Goal: Complete application form: Complete application form

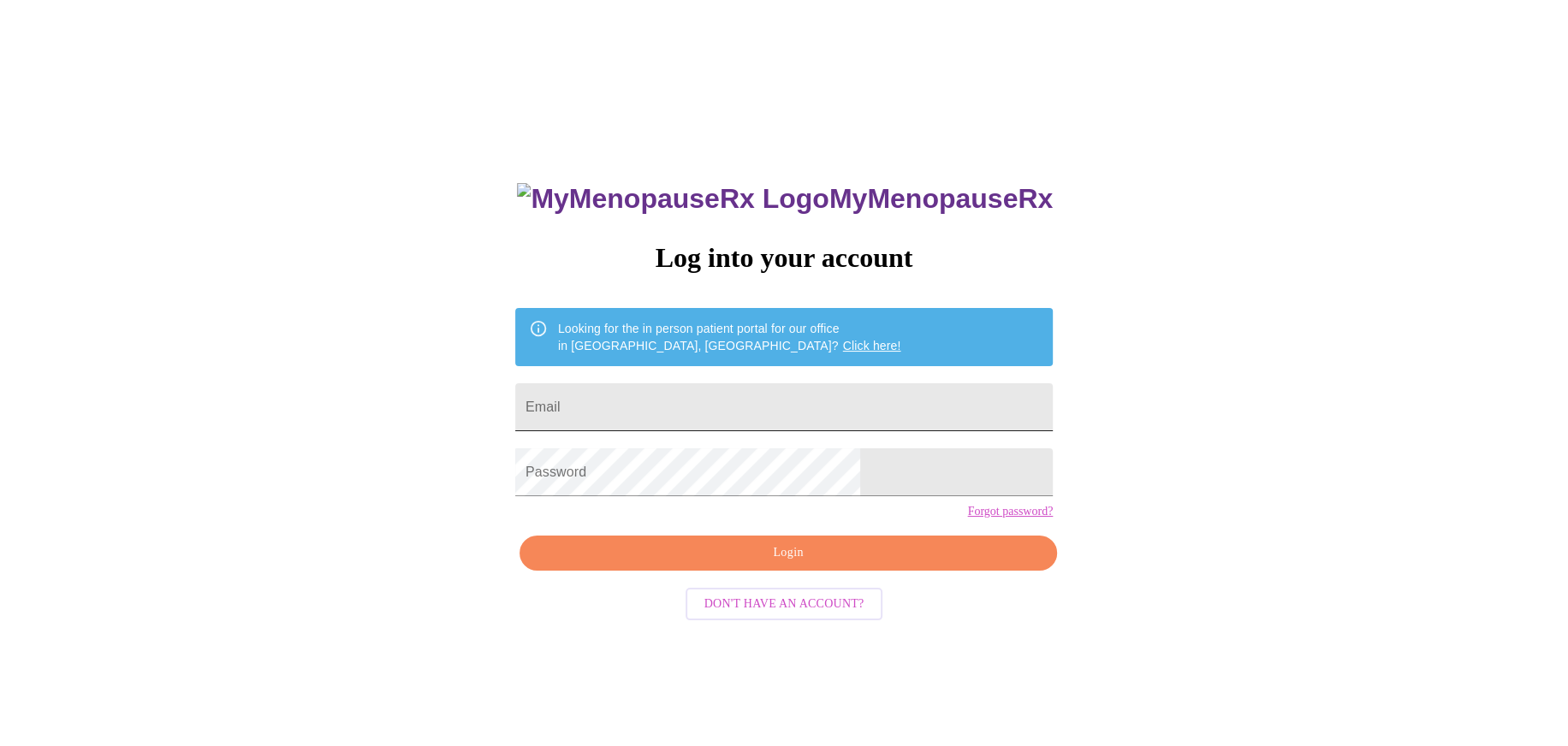
click at [718, 411] on input "Email" at bounding box center [784, 407] width 537 height 48
type input "[EMAIL_ADDRESS][DOMAIN_NAME]"
click at [751, 564] on span "Login" at bounding box center [788, 553] width 498 height 21
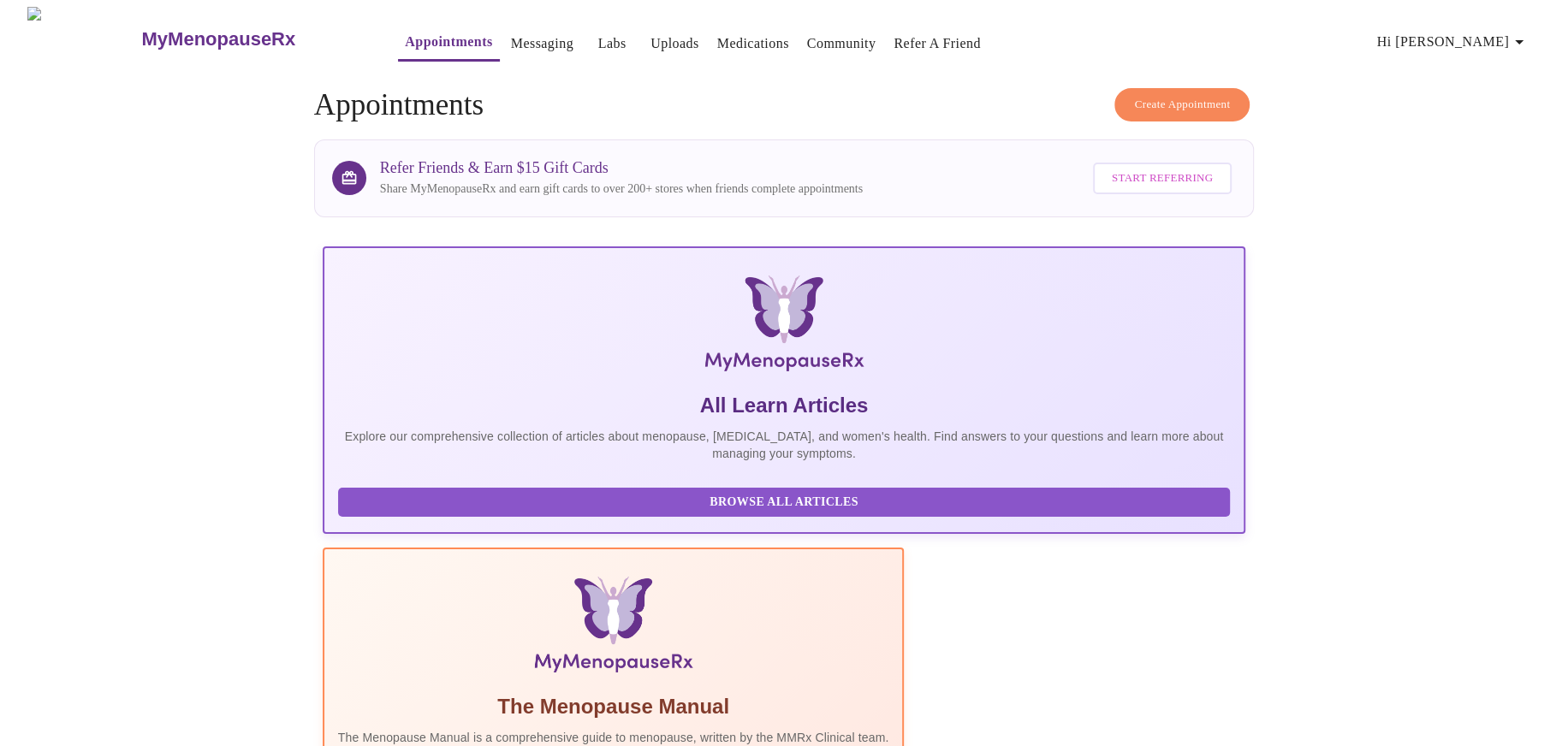
scroll to position [189, 0]
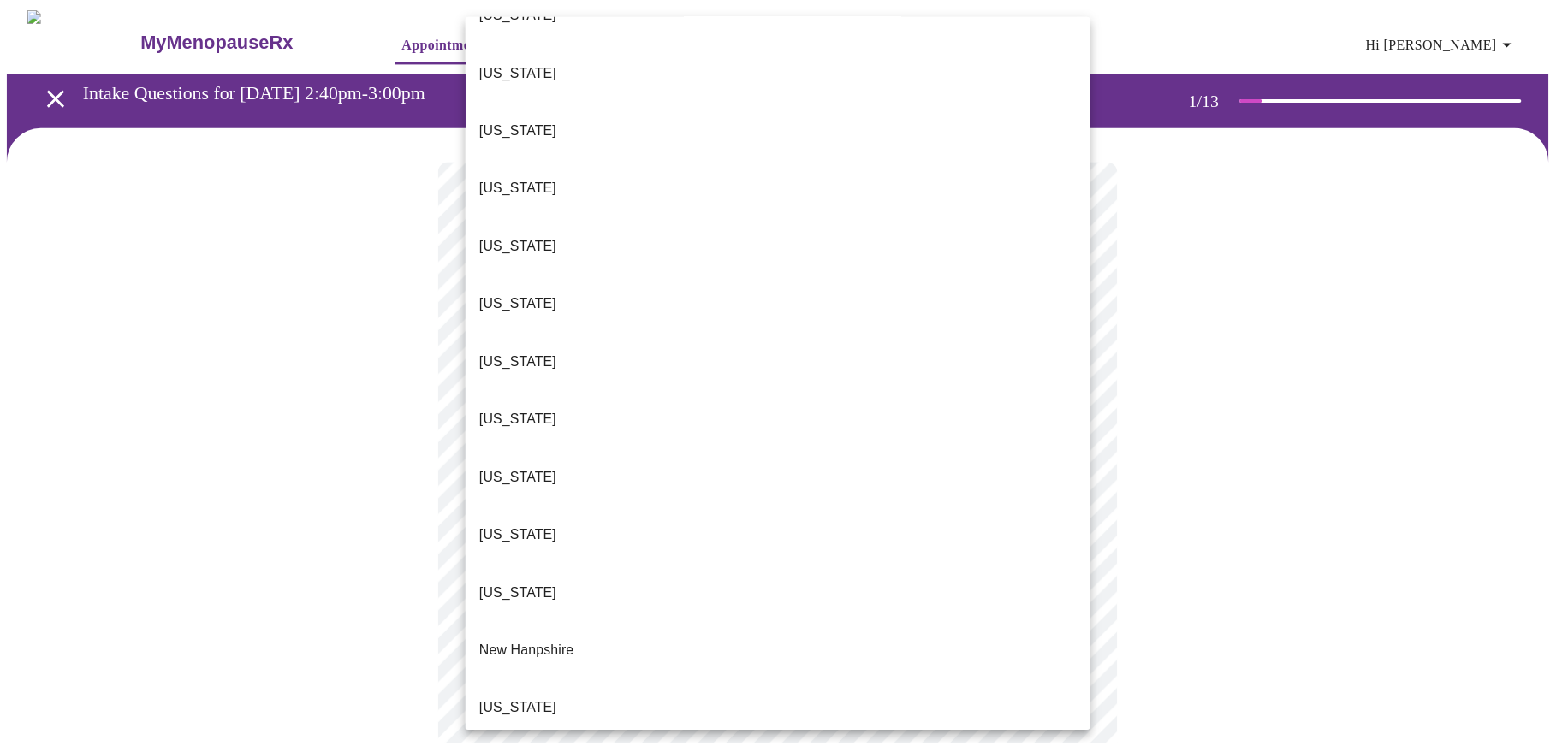
scroll to position [1284, 0]
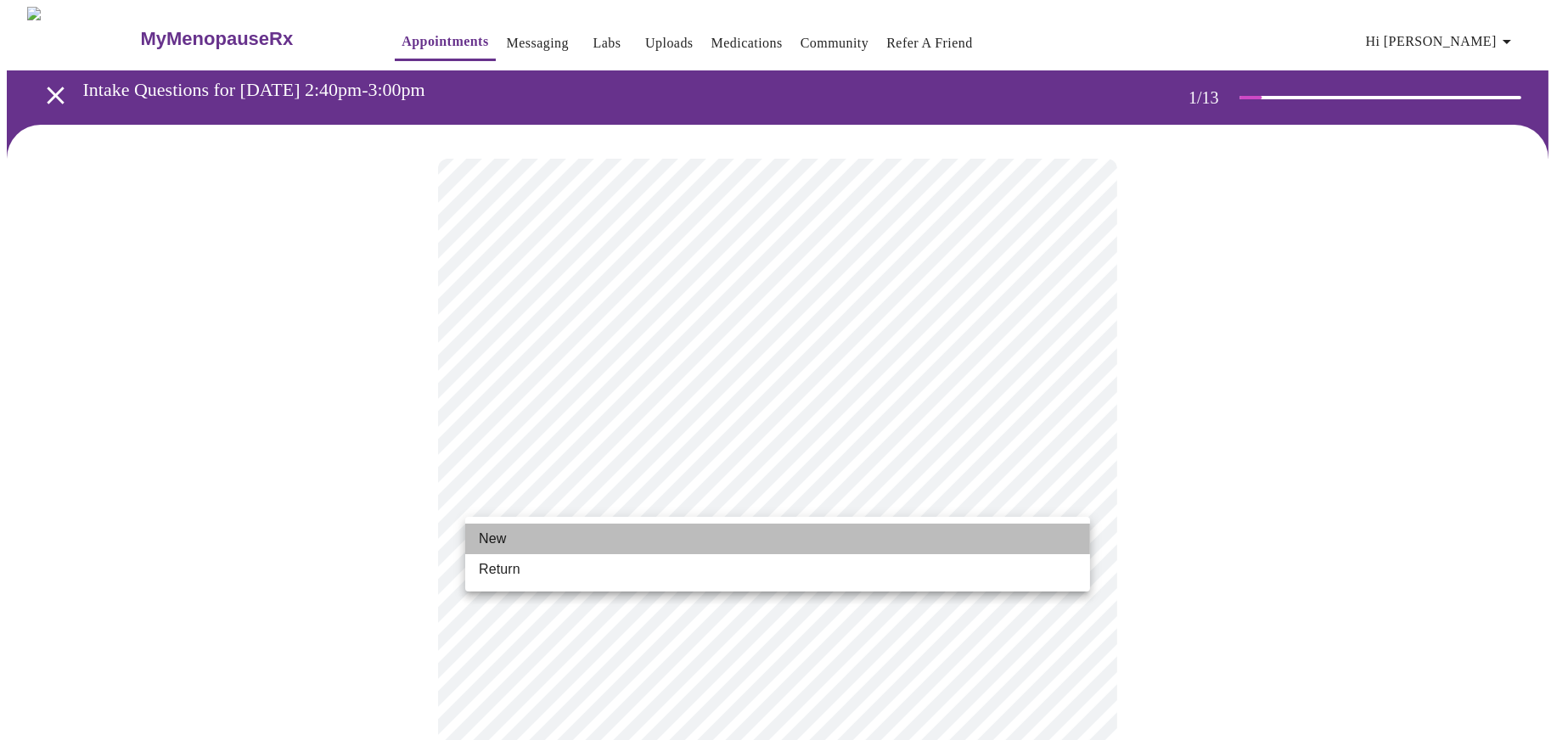
click at [569, 530] on li "New" at bounding box center [777, 539] width 625 height 30
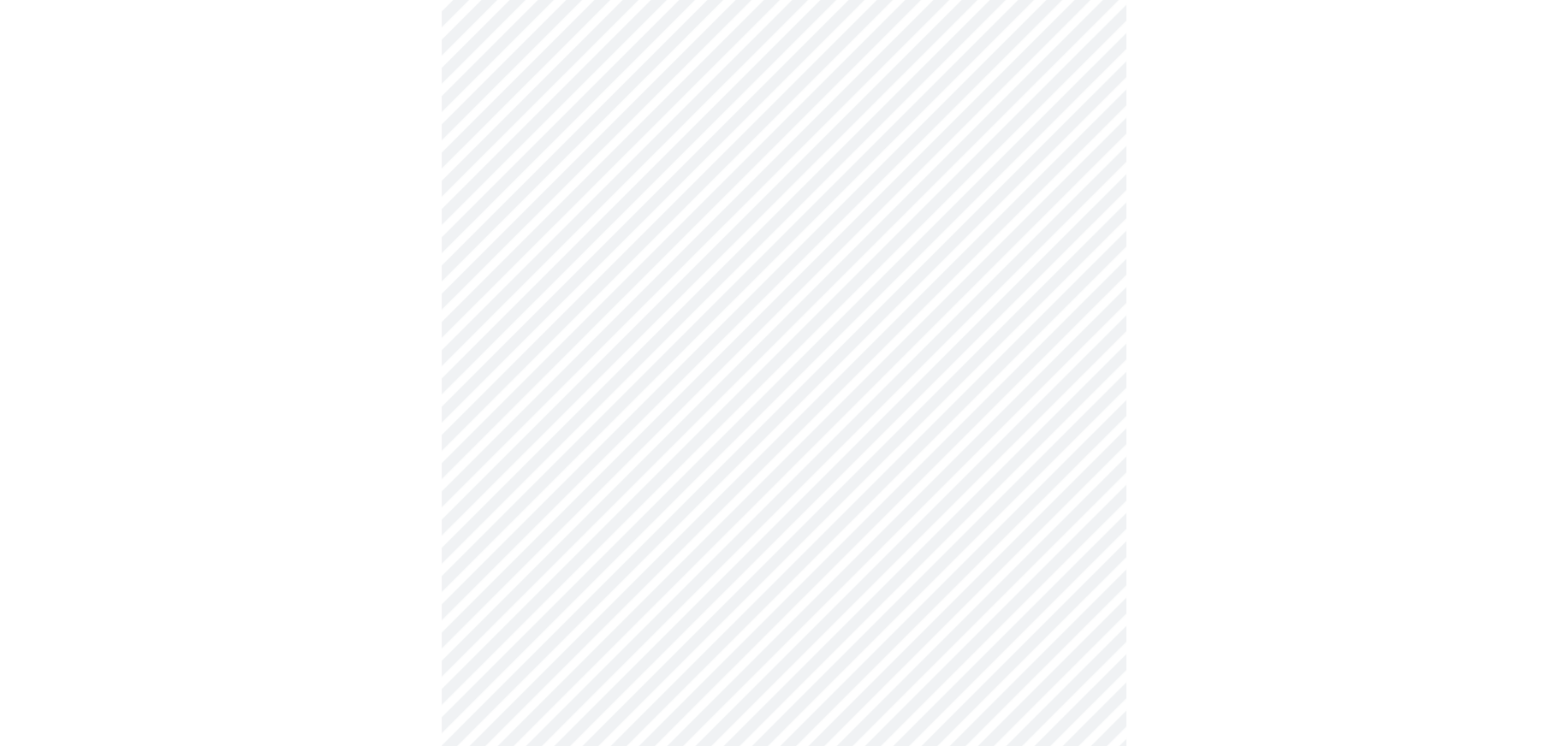
scroll to position [684, 0]
click at [688, 633] on body "MyMenopauseRx Appointments Messaging Labs Uploads Medications Community Refer a…" at bounding box center [784, 92] width 1555 height 1538
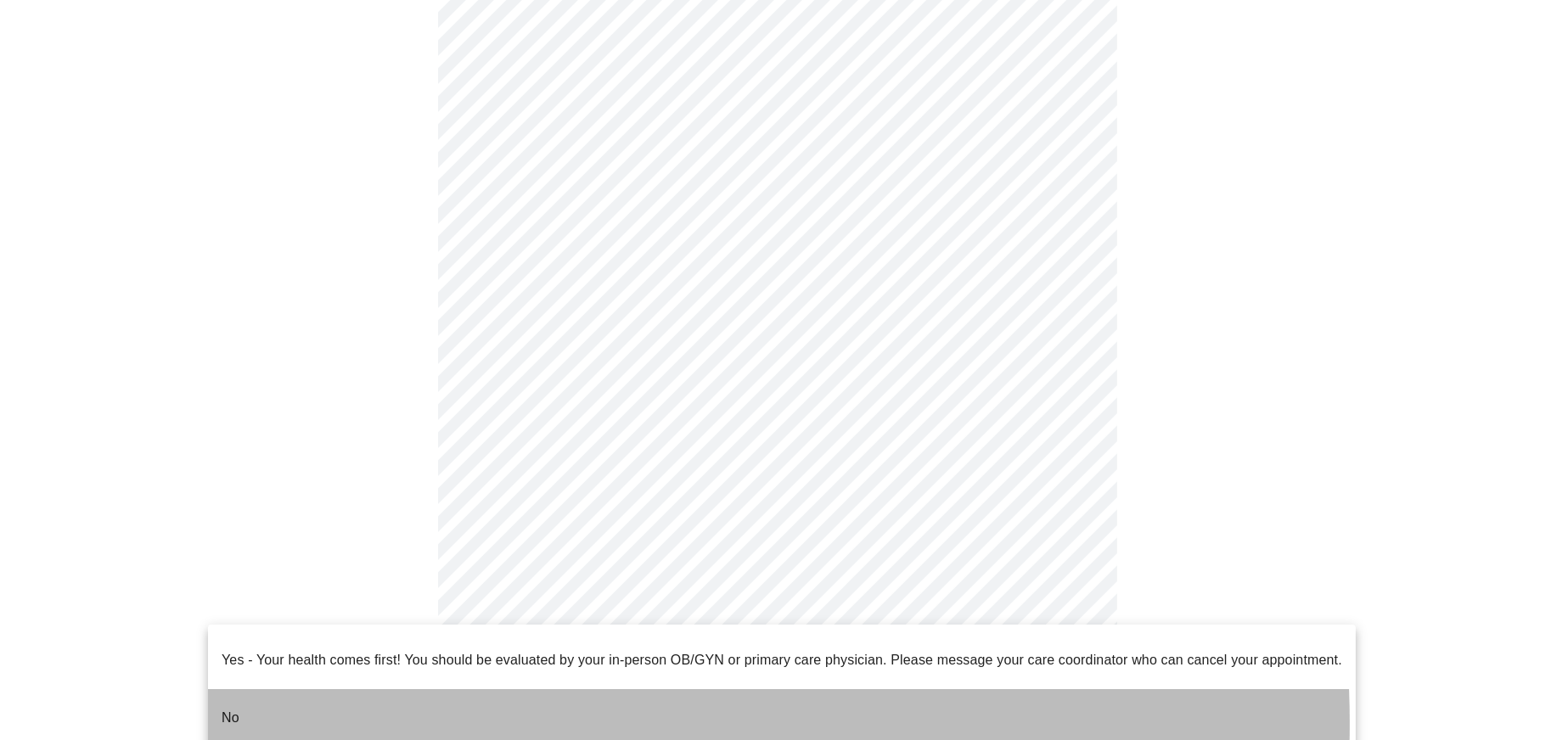
click at [497, 711] on li "No" at bounding box center [782, 718] width 1148 height 58
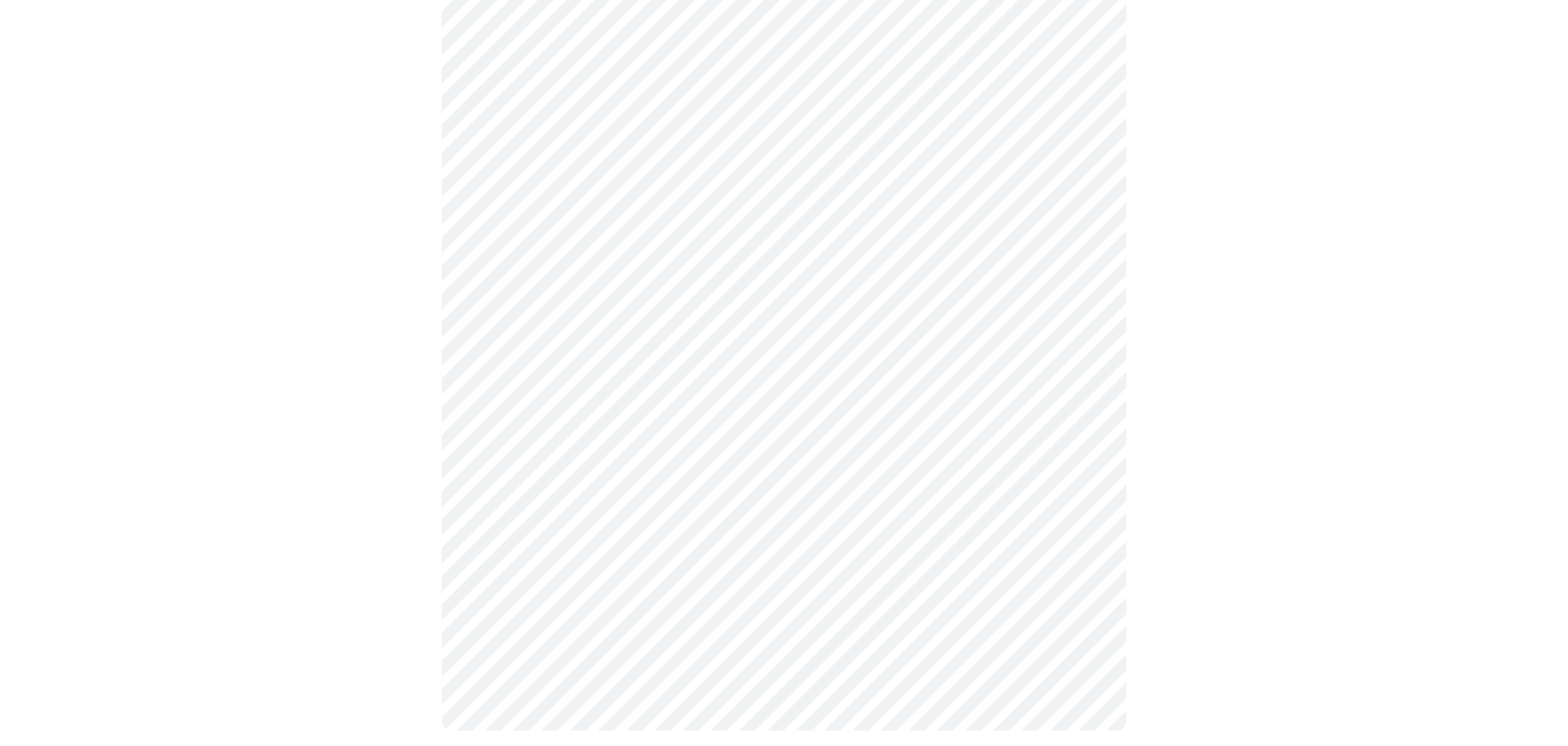
scroll to position [0, 0]
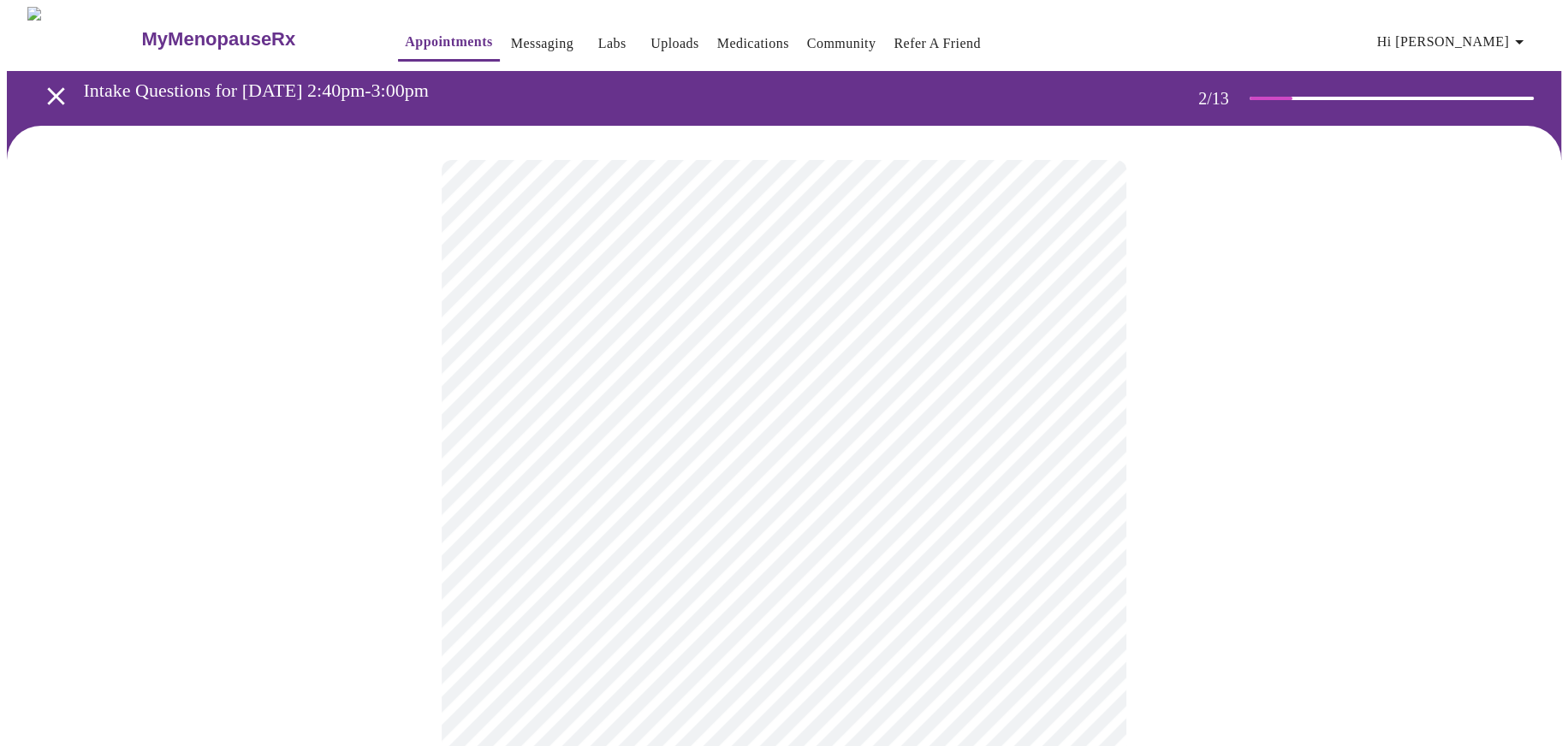
click at [830, 354] on body "MyMenopauseRx Appointments Messaging Labs Uploads Medications Community Refer a…" at bounding box center [784, 521] width 1555 height 1027
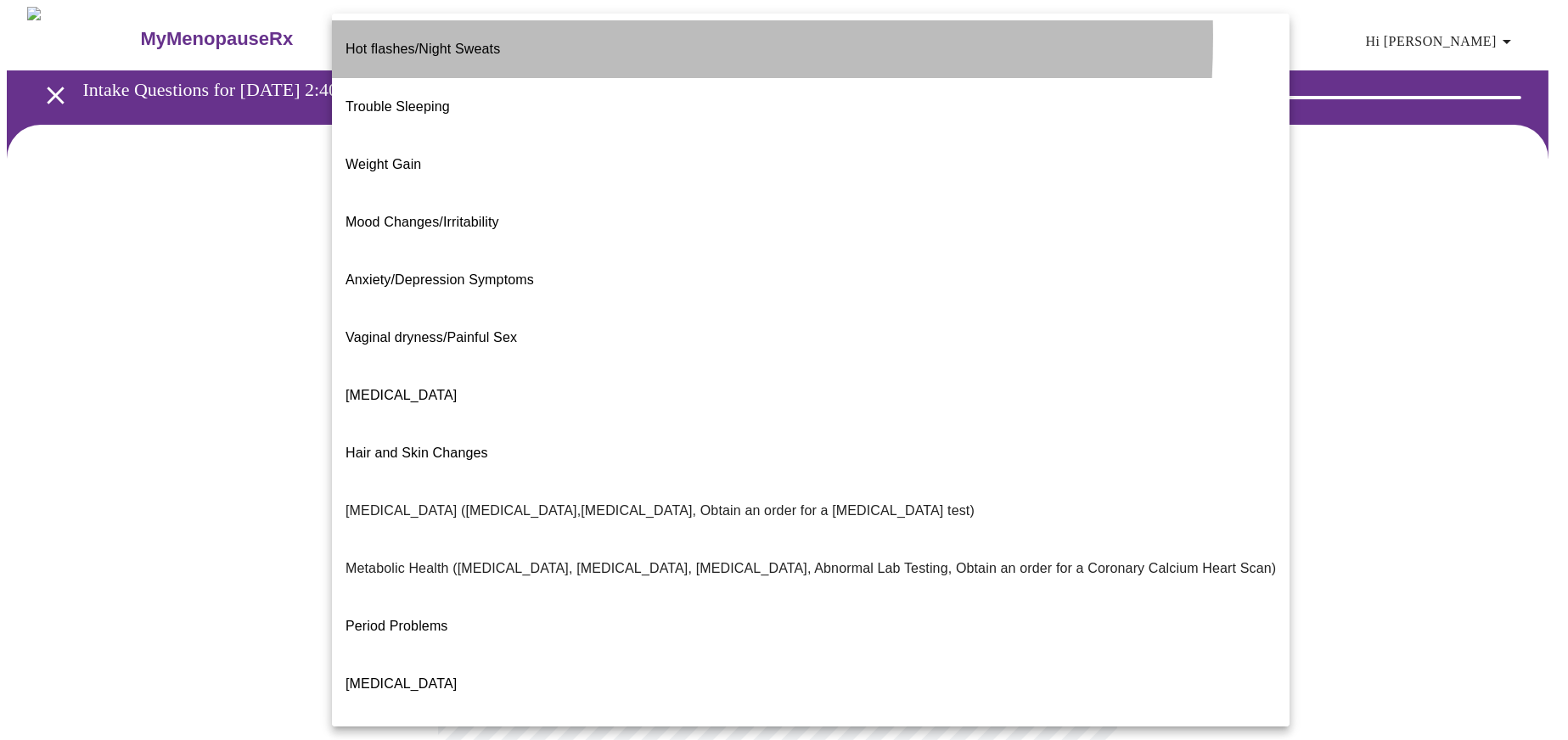
click at [463, 42] on span "Hot flashes/Night Sweats" at bounding box center [423, 49] width 154 height 14
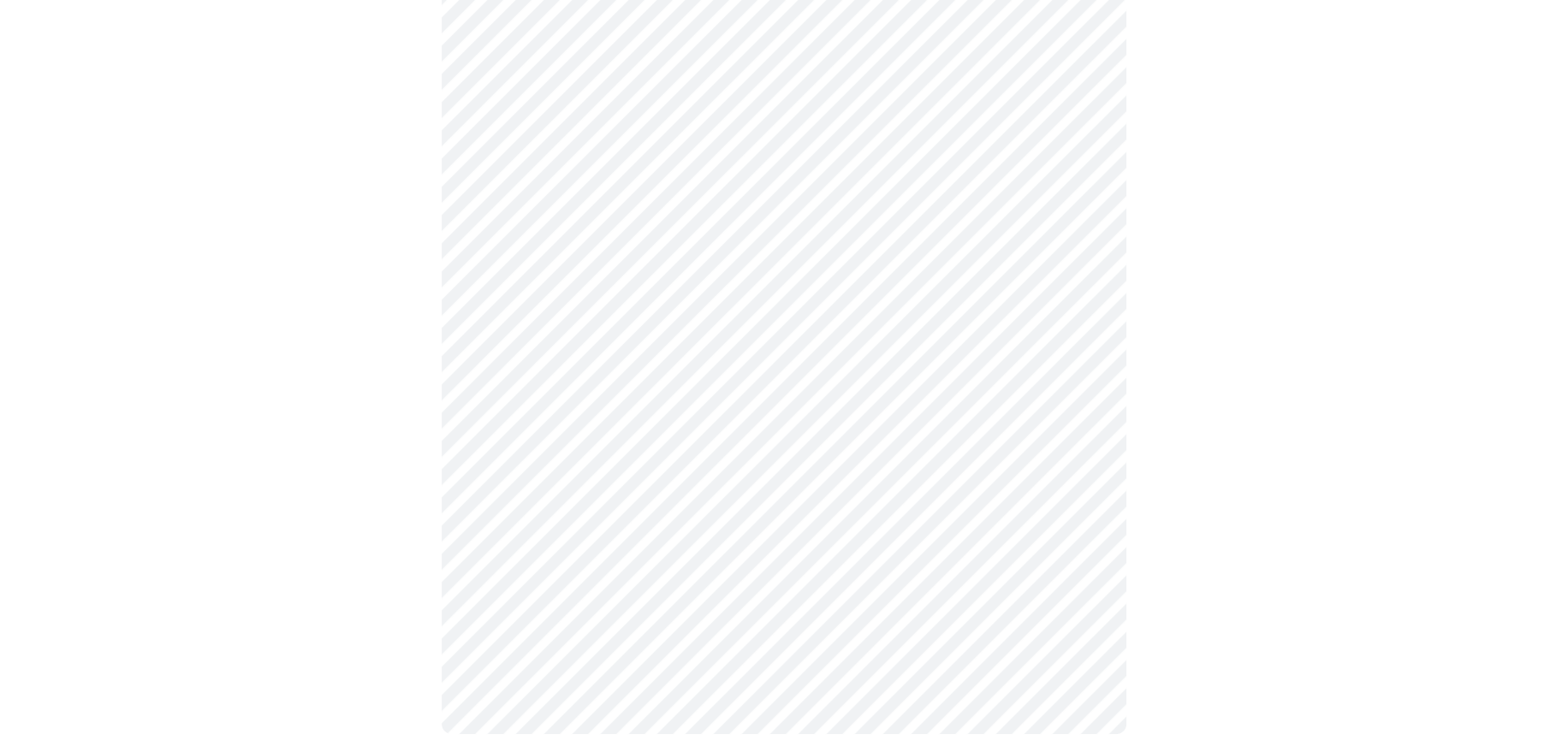
scroll to position [256, 0]
click at [652, 266] on body "MyMenopauseRx Appointments Messaging Labs Uploads Medications Community Refer a…" at bounding box center [784, 258] width 1555 height 1018
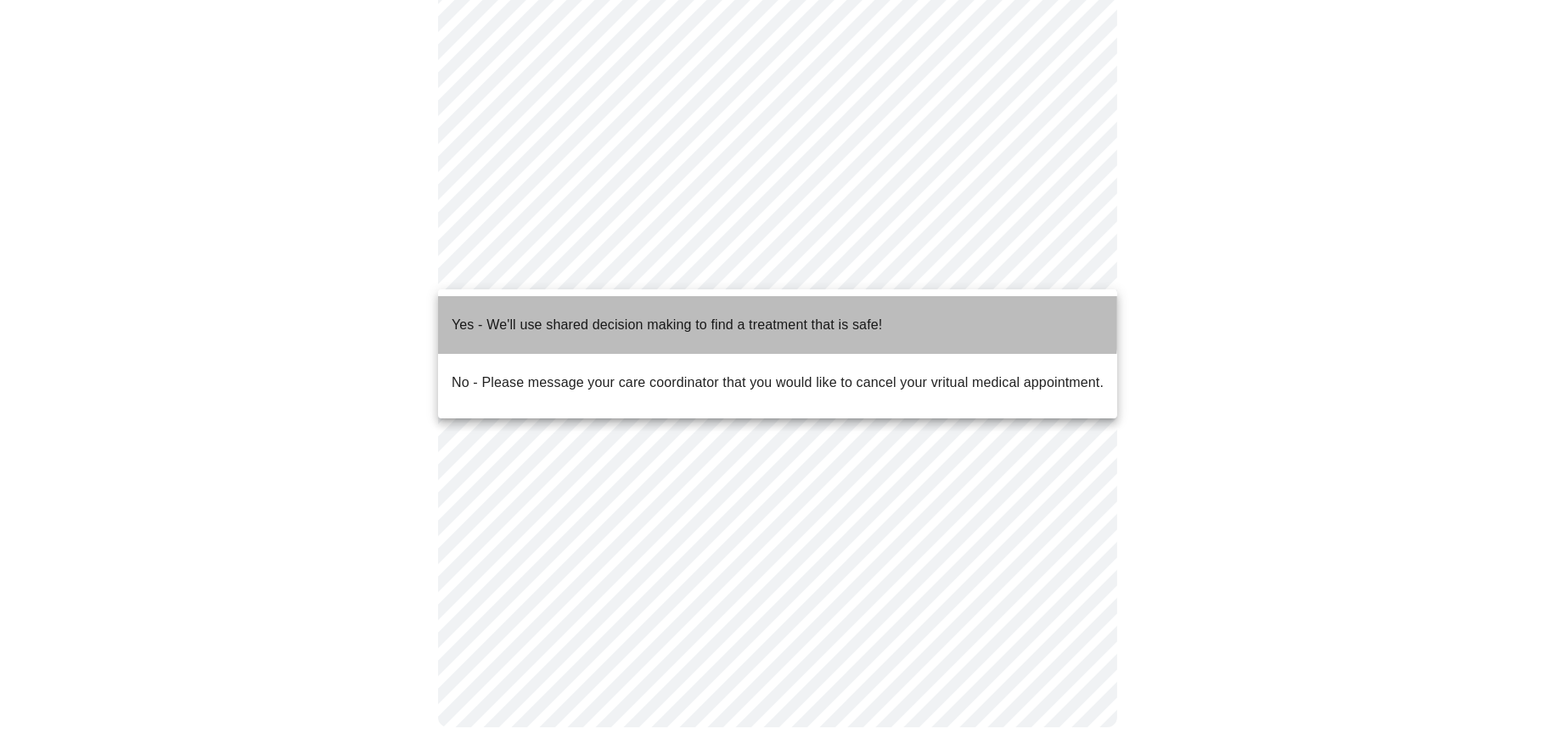
click at [649, 315] on p "Yes - We'll use shared decision making to find a treatment that is safe!" at bounding box center [667, 324] width 431 height 20
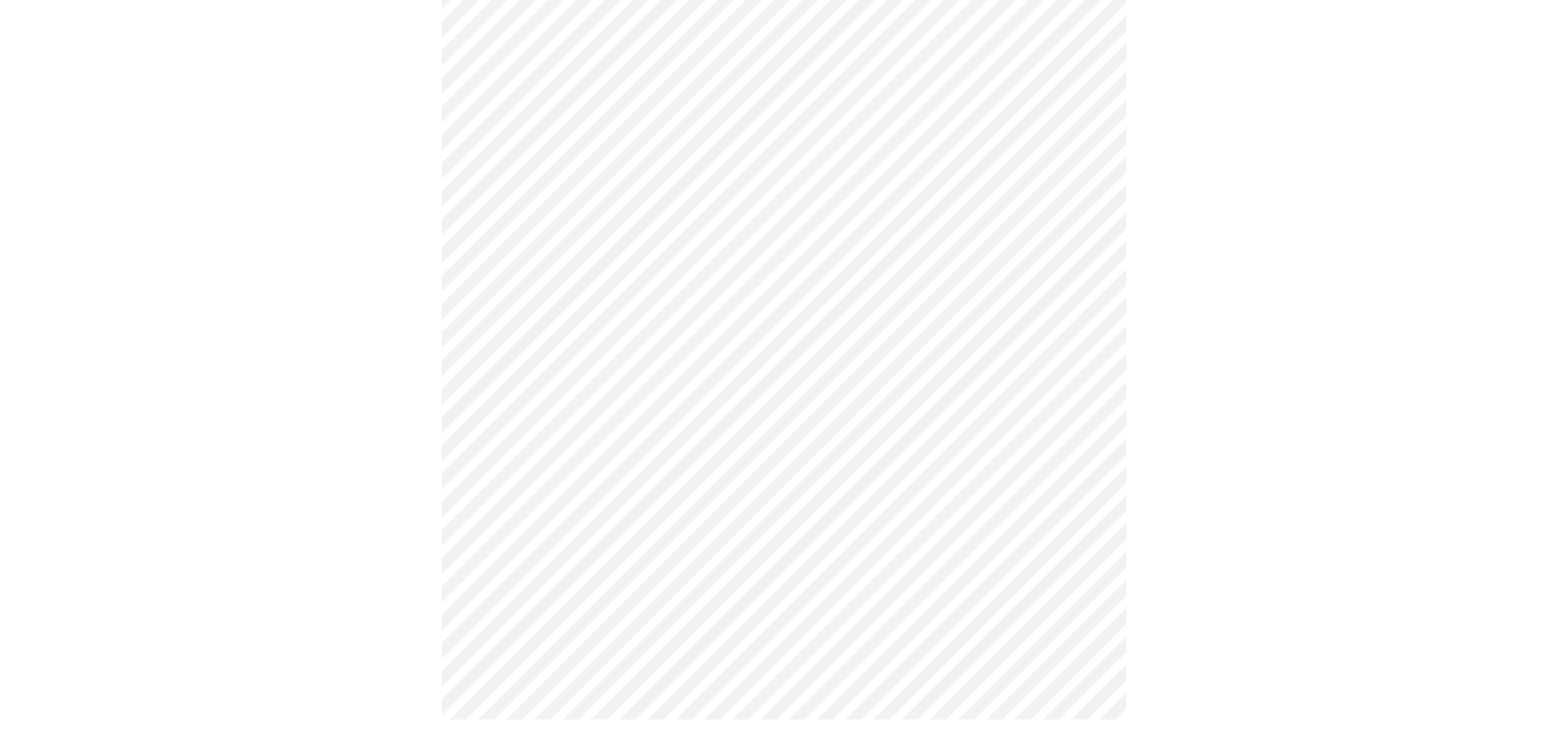
scroll to position [0, 0]
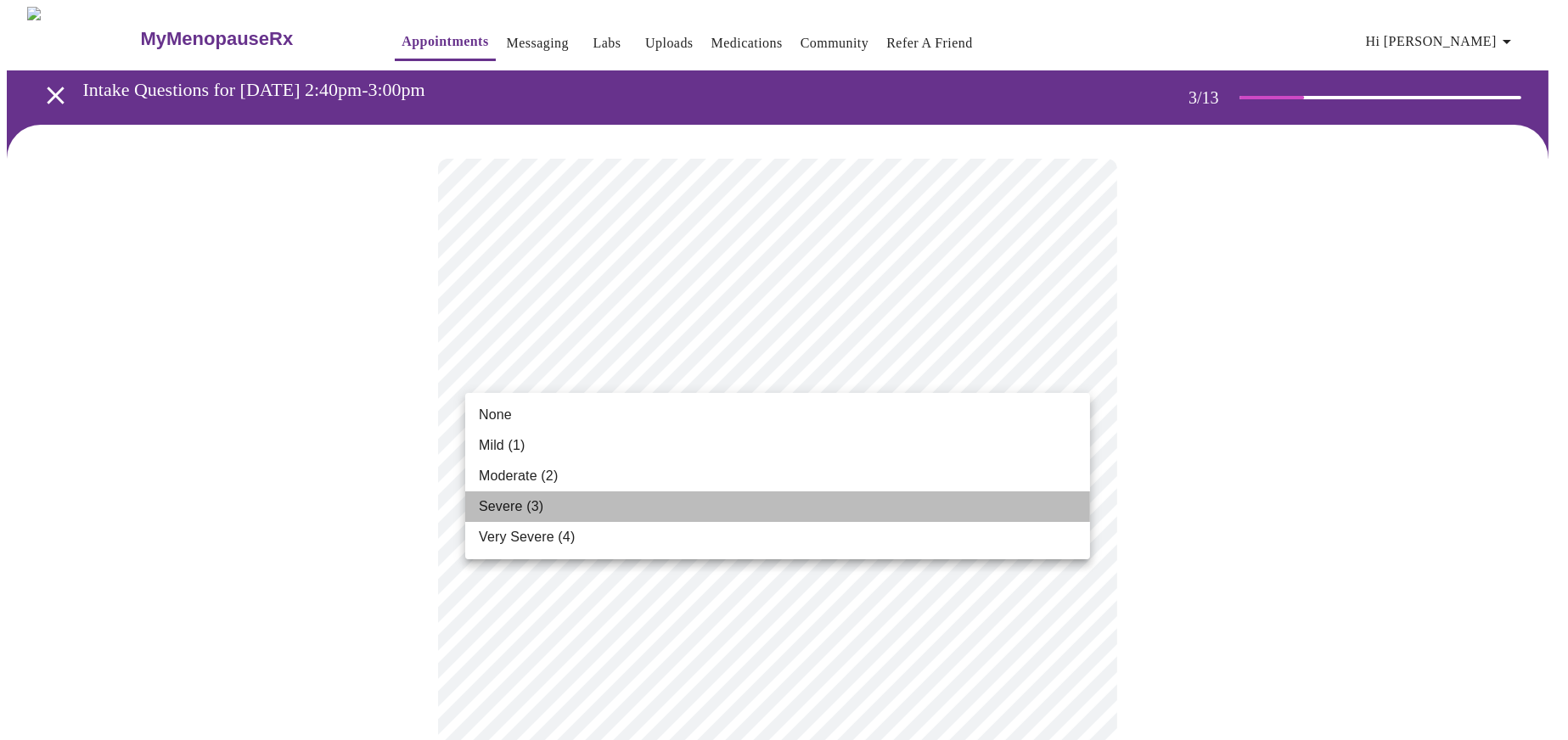
click at [589, 507] on li "Severe (3)" at bounding box center [777, 506] width 625 height 30
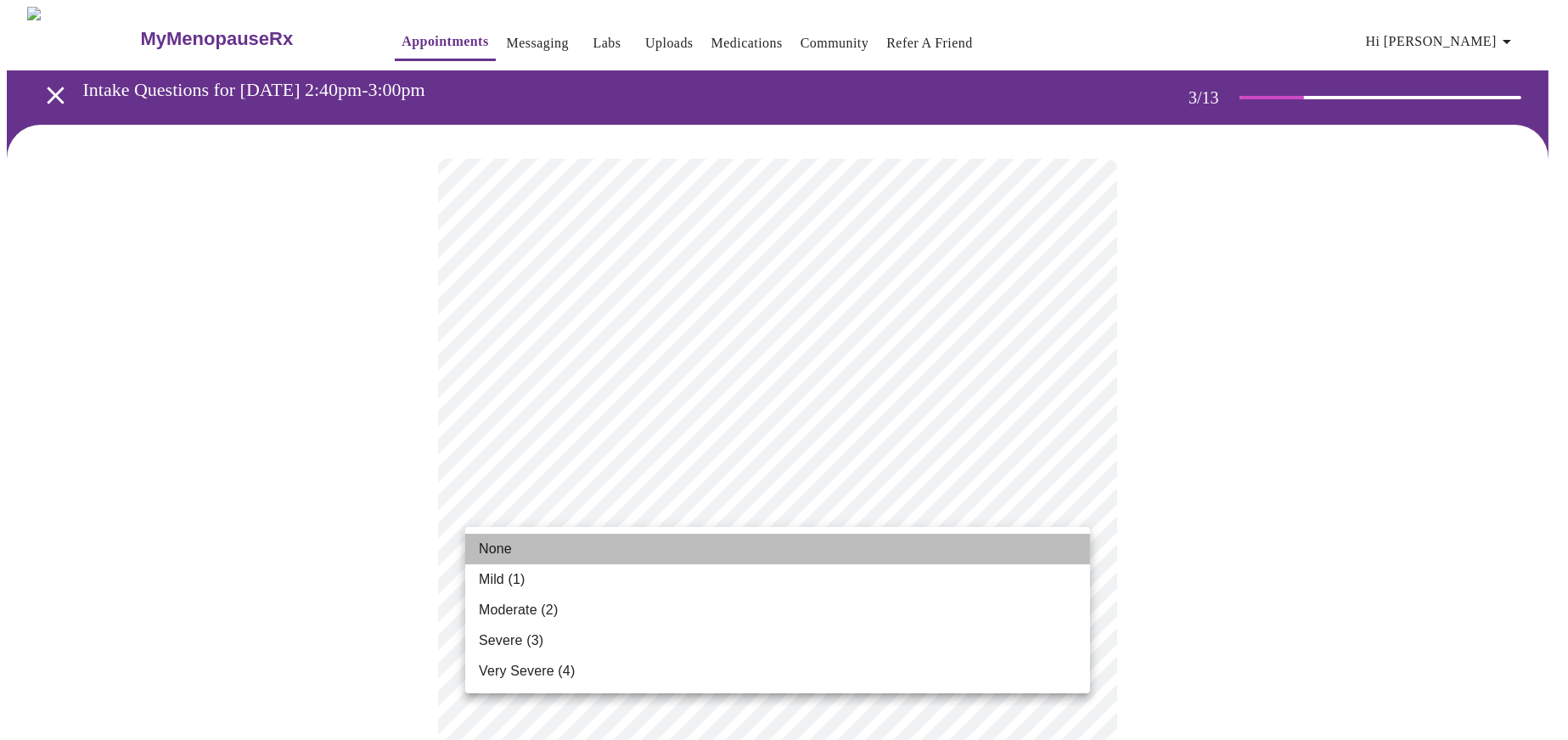
click at [571, 549] on li "None" at bounding box center [777, 549] width 625 height 30
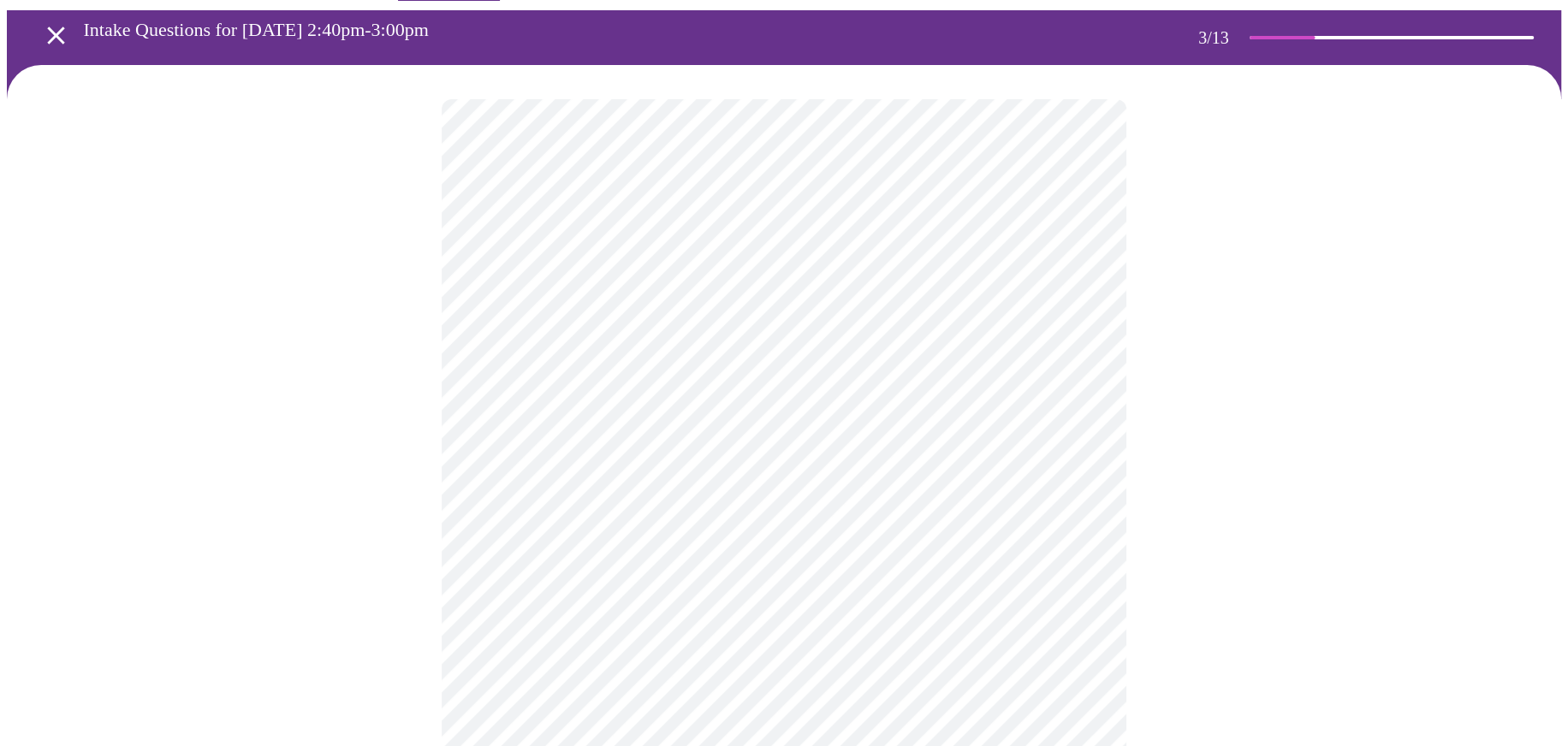
scroll to position [172, 0]
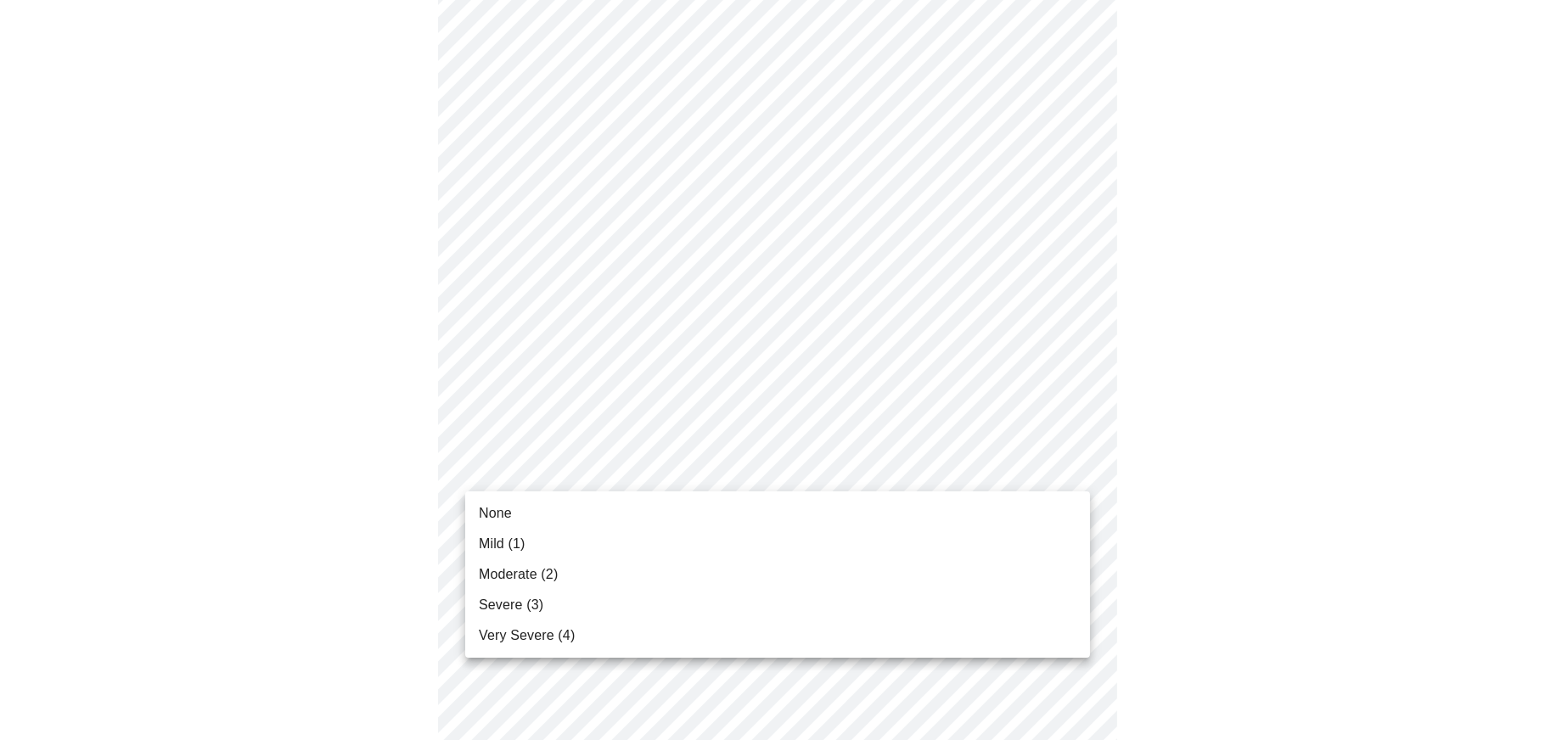
click at [573, 643] on li "Very Severe (4)" at bounding box center [777, 635] width 625 height 30
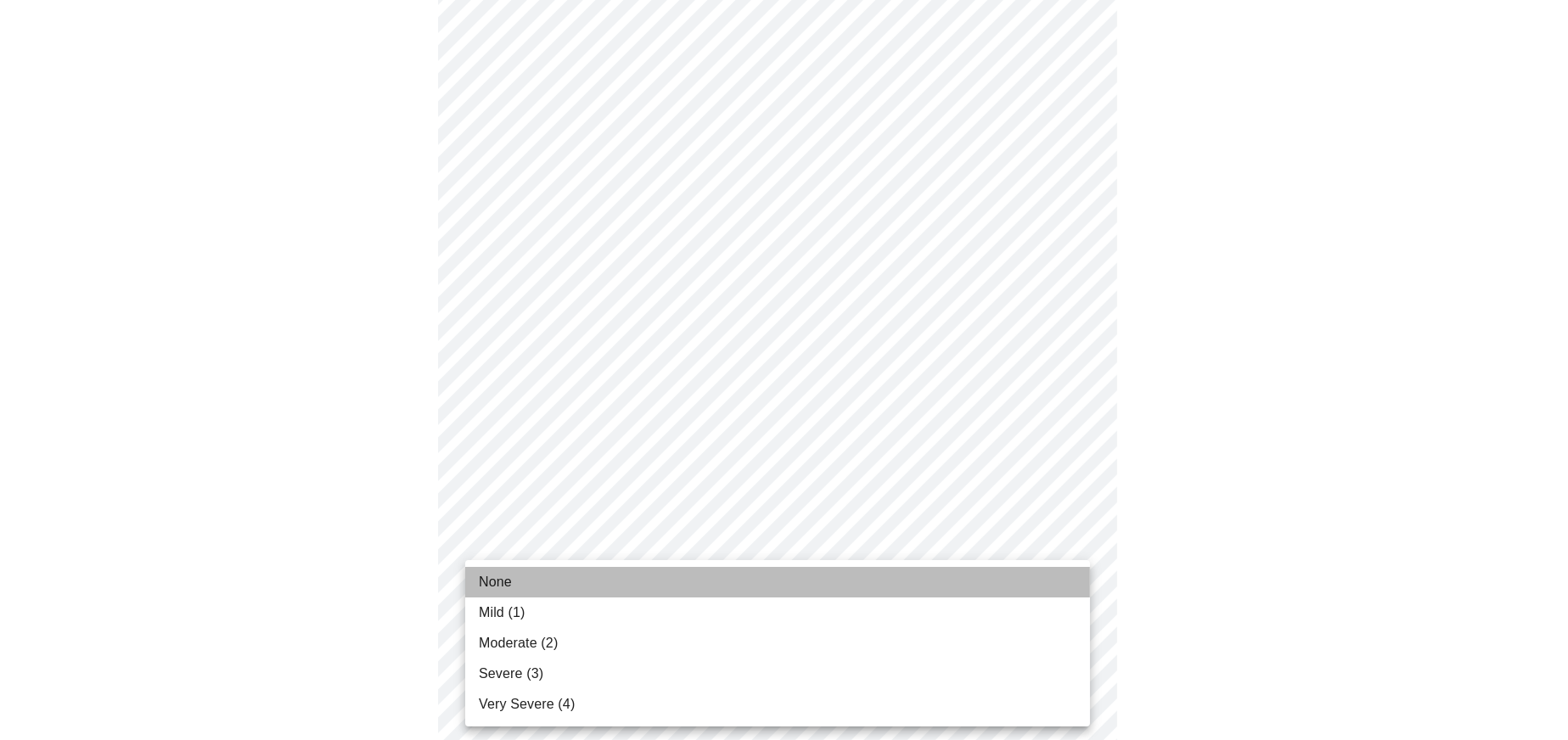
click at [558, 577] on li "None" at bounding box center [777, 582] width 625 height 30
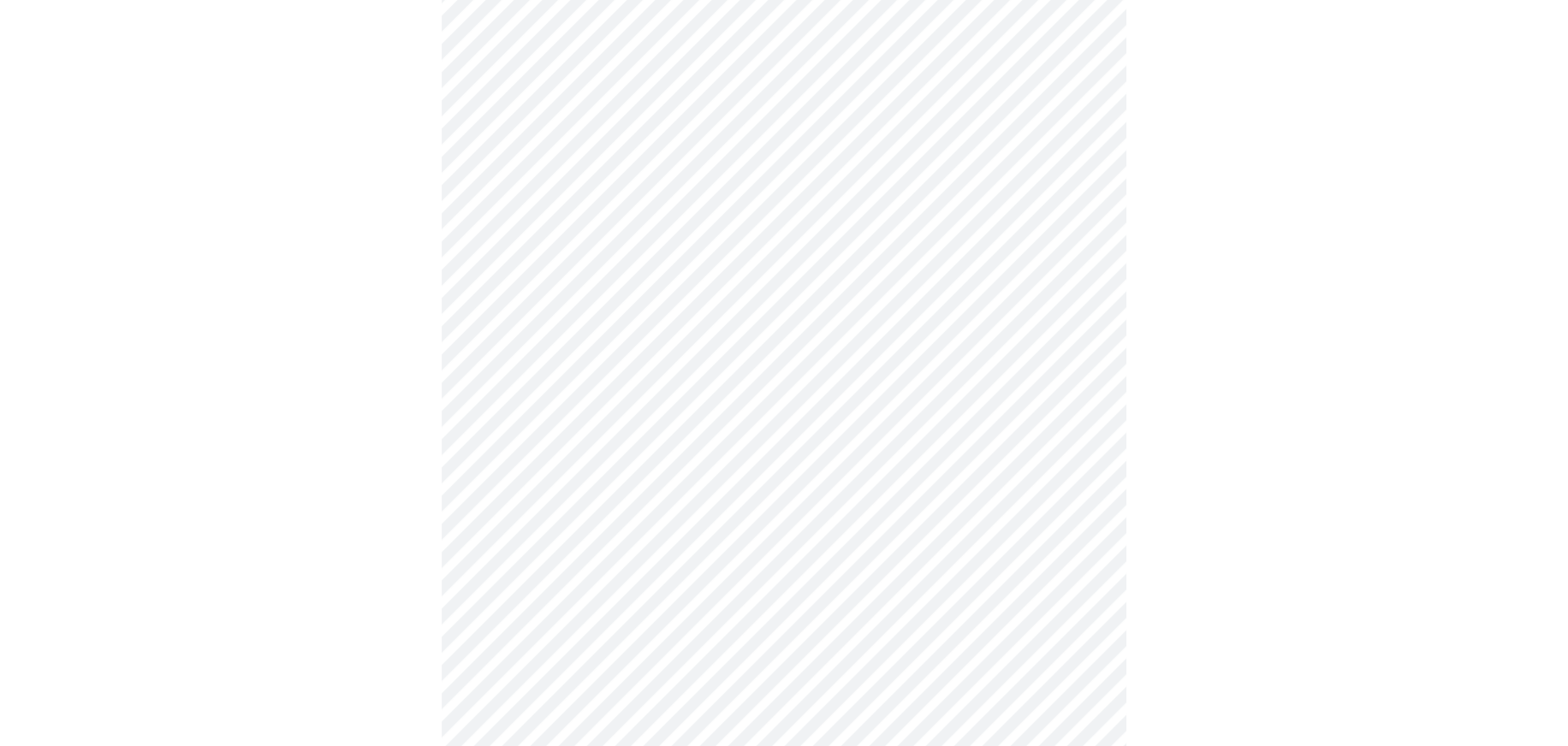
scroll to position [428, 0]
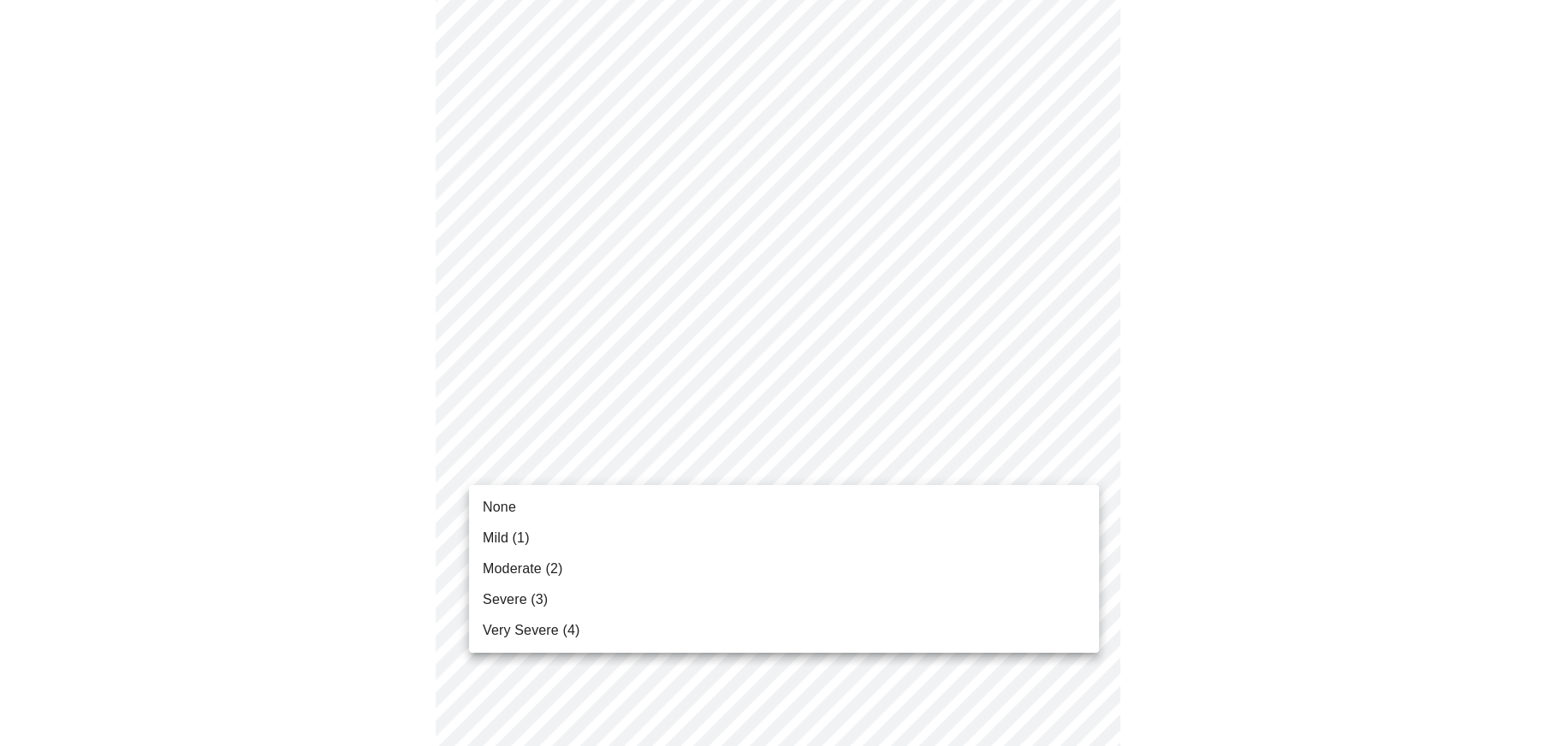
click at [538, 463] on body "MyMenopauseRx Appointments Messaging Labs Uploads Medications Community Refer a…" at bounding box center [784, 668] width 1555 height 2179
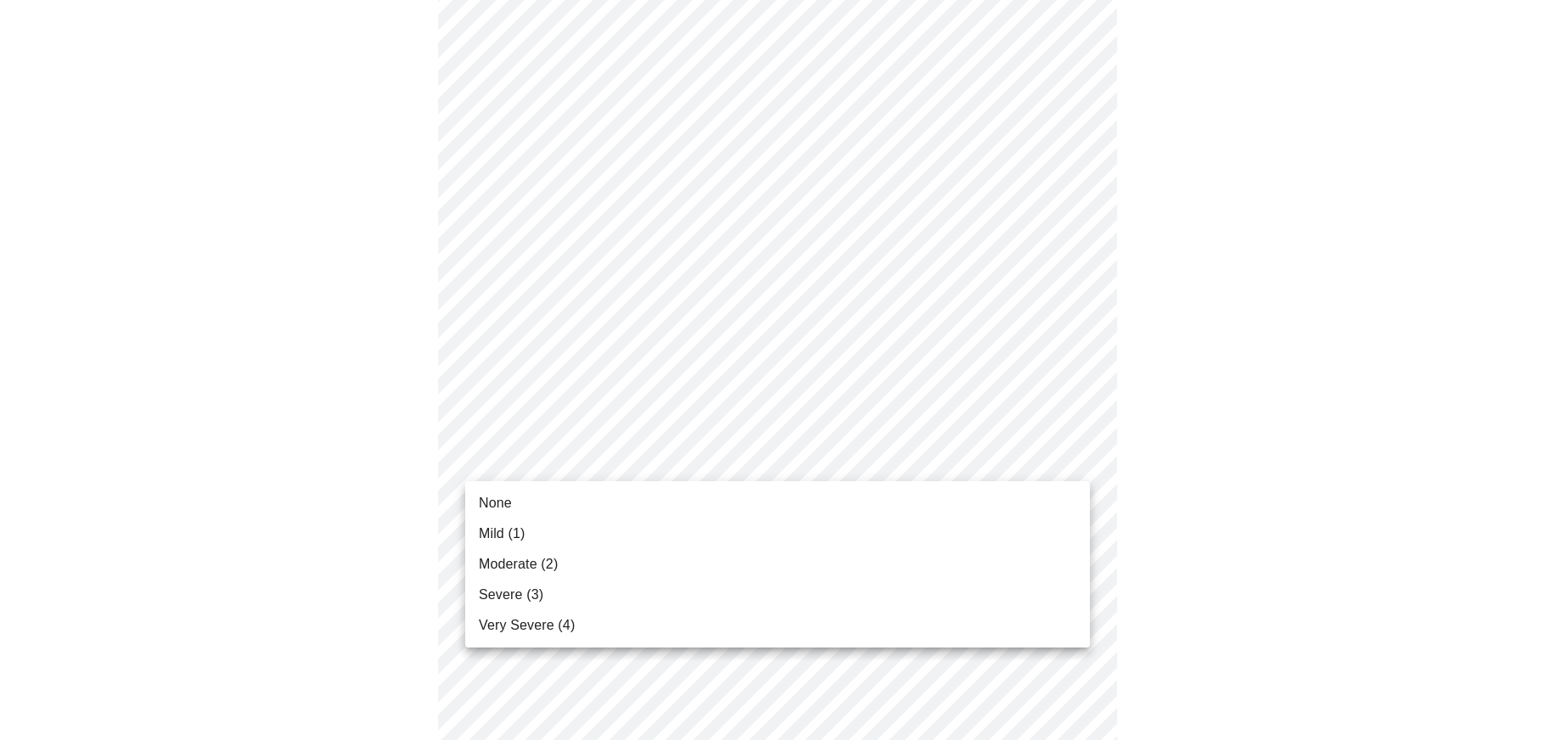
click at [534, 527] on li "Mild (1)" at bounding box center [777, 534] width 625 height 30
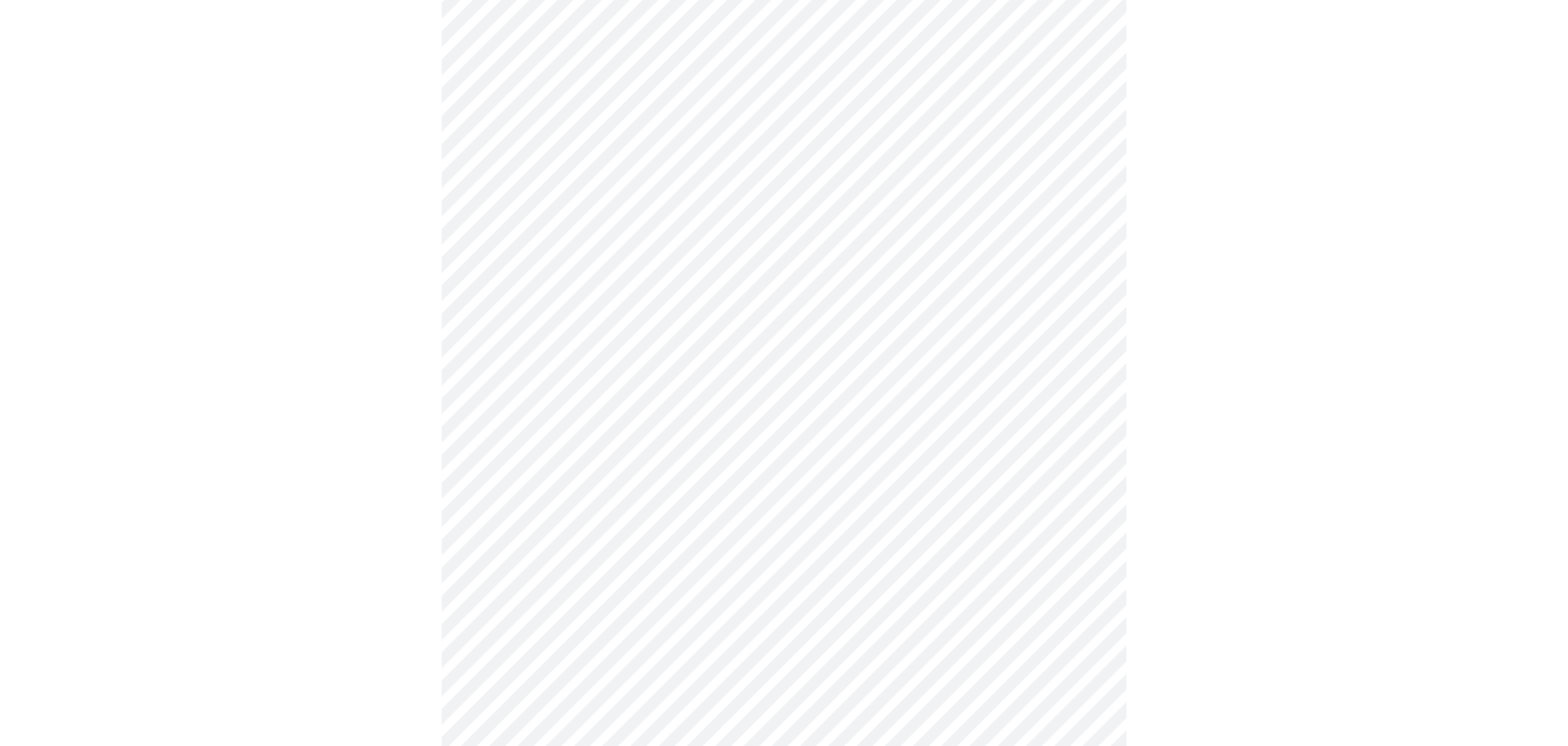
scroll to position [599, 0]
click at [523, 395] on body "MyMenopauseRx Appointments Messaging Labs Uploads Medications Community Refer a…" at bounding box center [784, 485] width 1555 height 2155
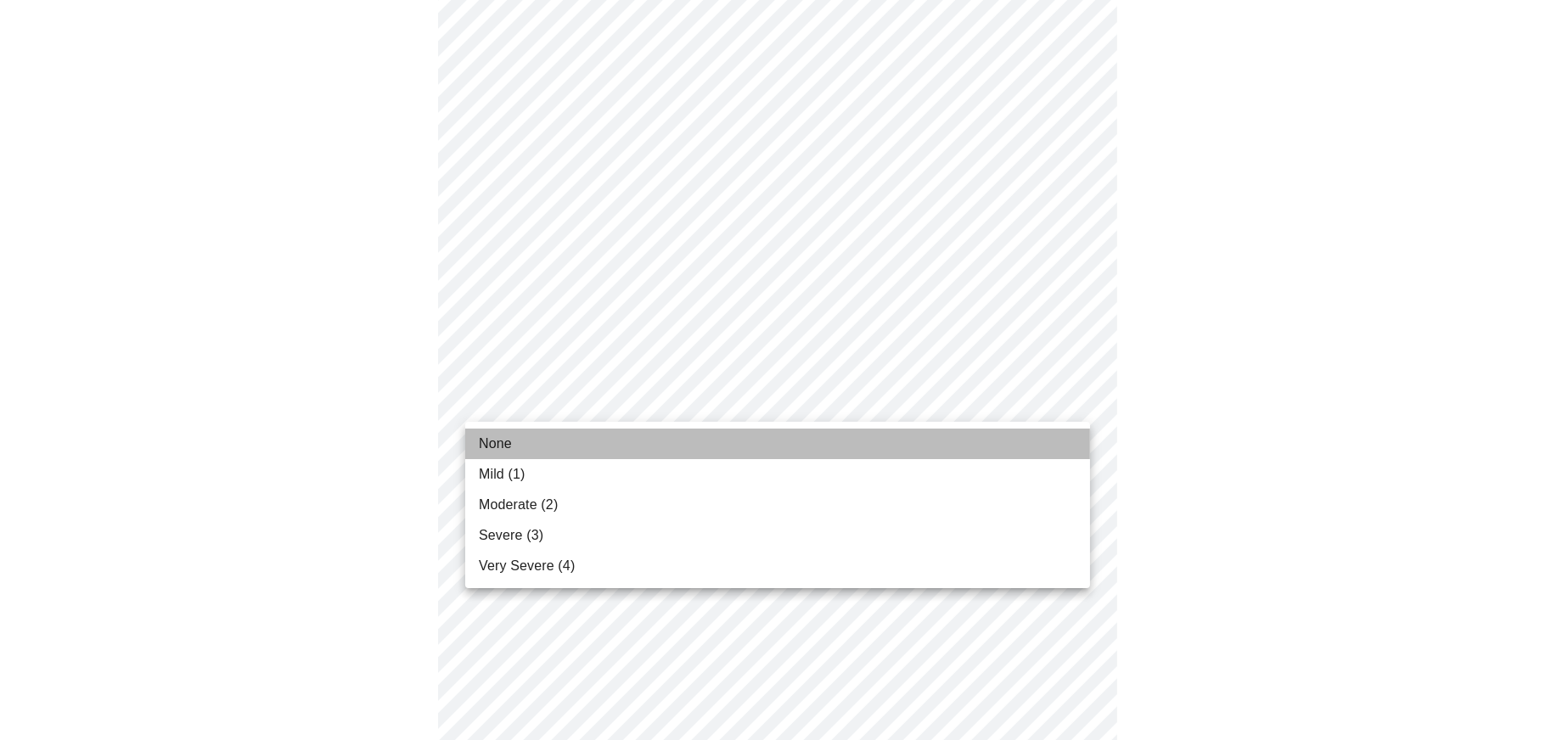
click at [512, 444] on li "None" at bounding box center [777, 444] width 625 height 30
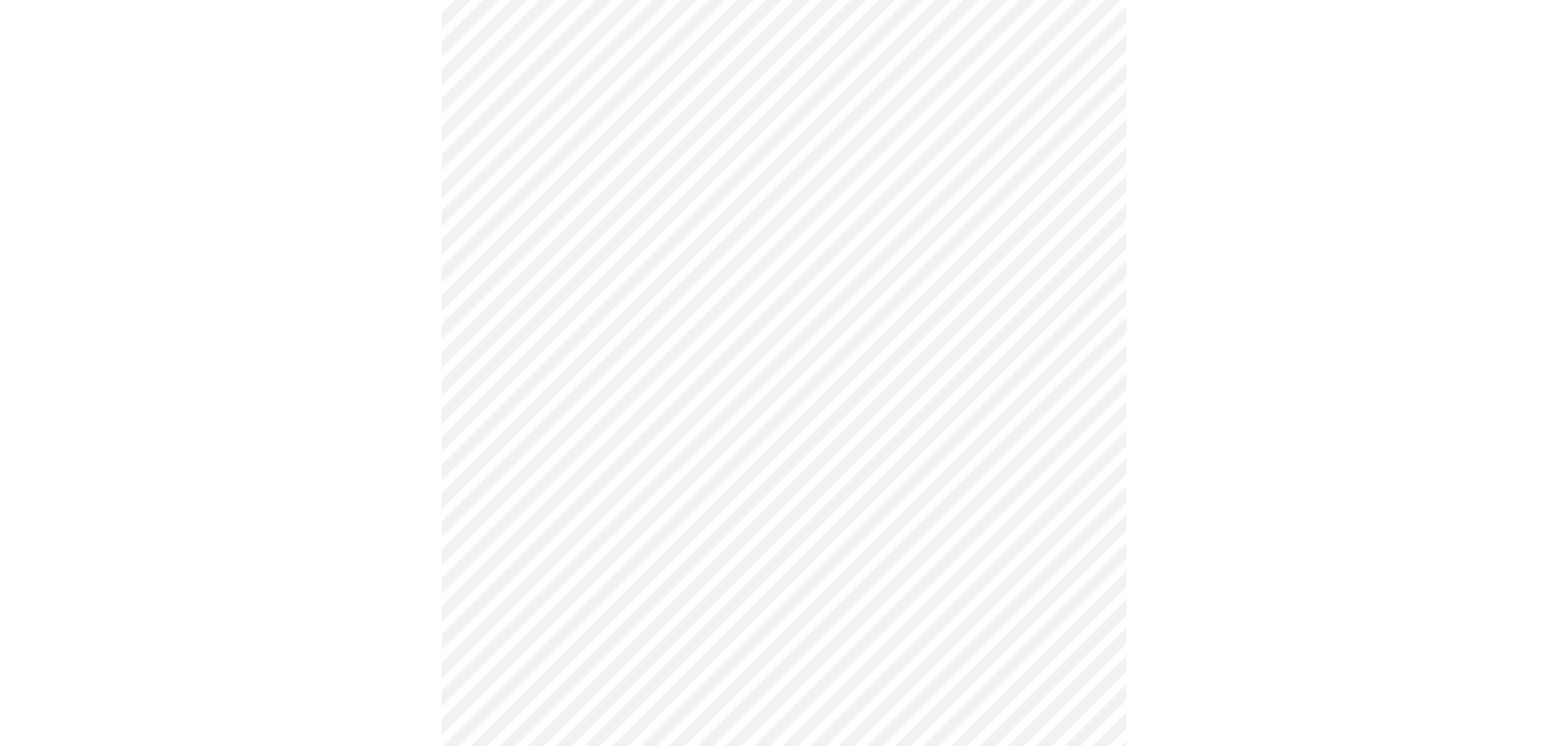
scroll to position [856, 0]
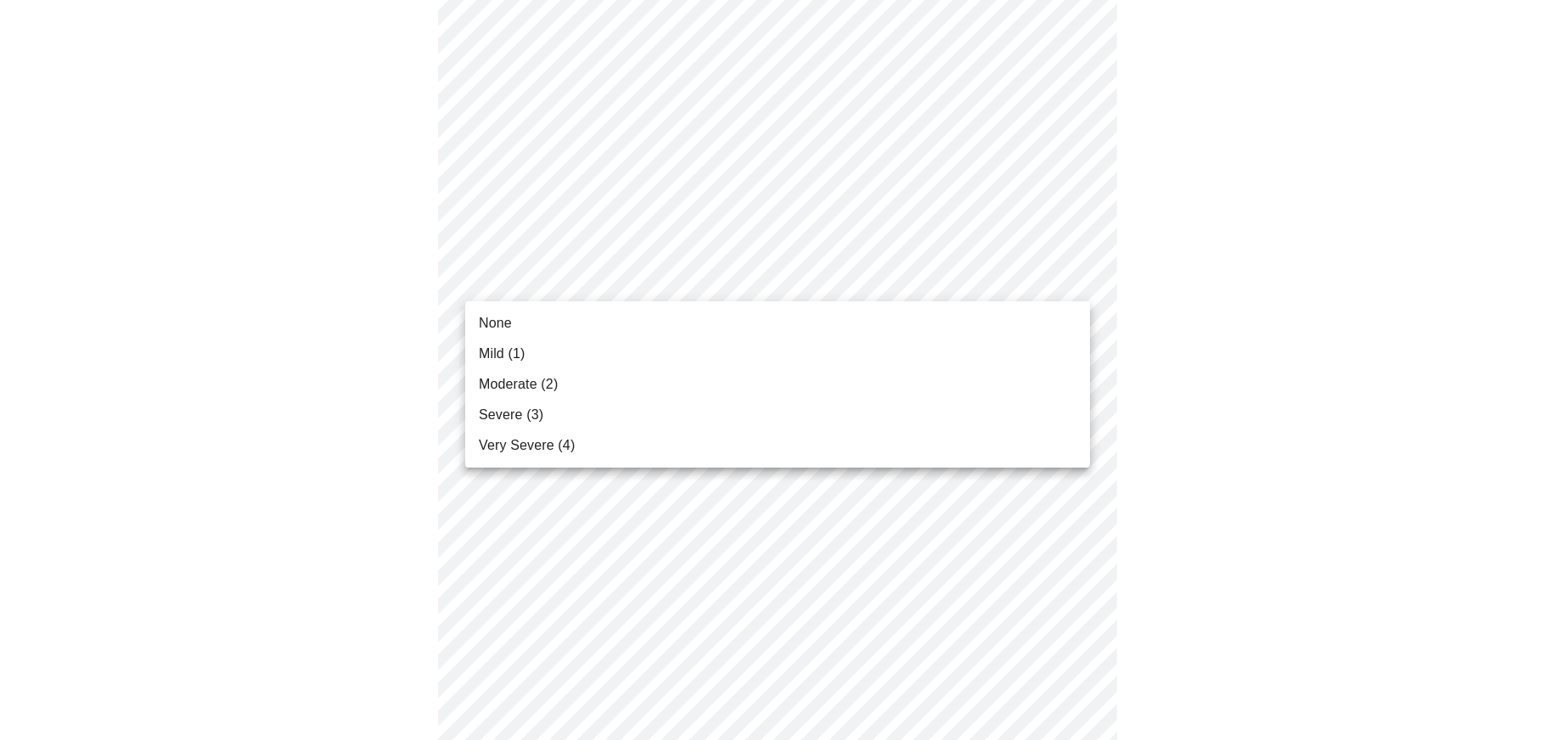
click at [679, 281] on body "MyMenopauseRx Appointments Messaging Labs Uploads Medications Community Refer a…" at bounding box center [784, 215] width 1555 height 2115
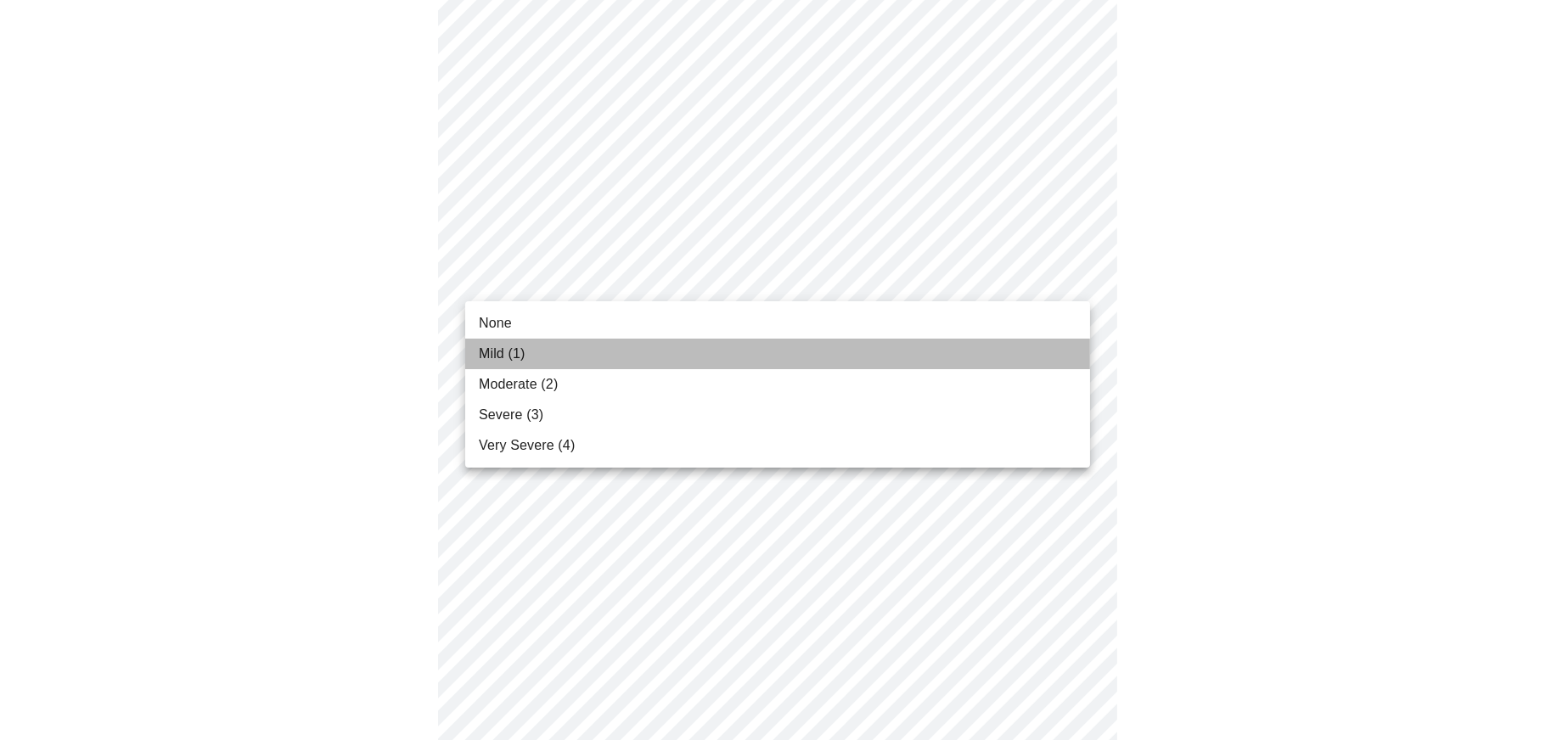
click at [582, 345] on li "Mild (1)" at bounding box center [777, 354] width 625 height 30
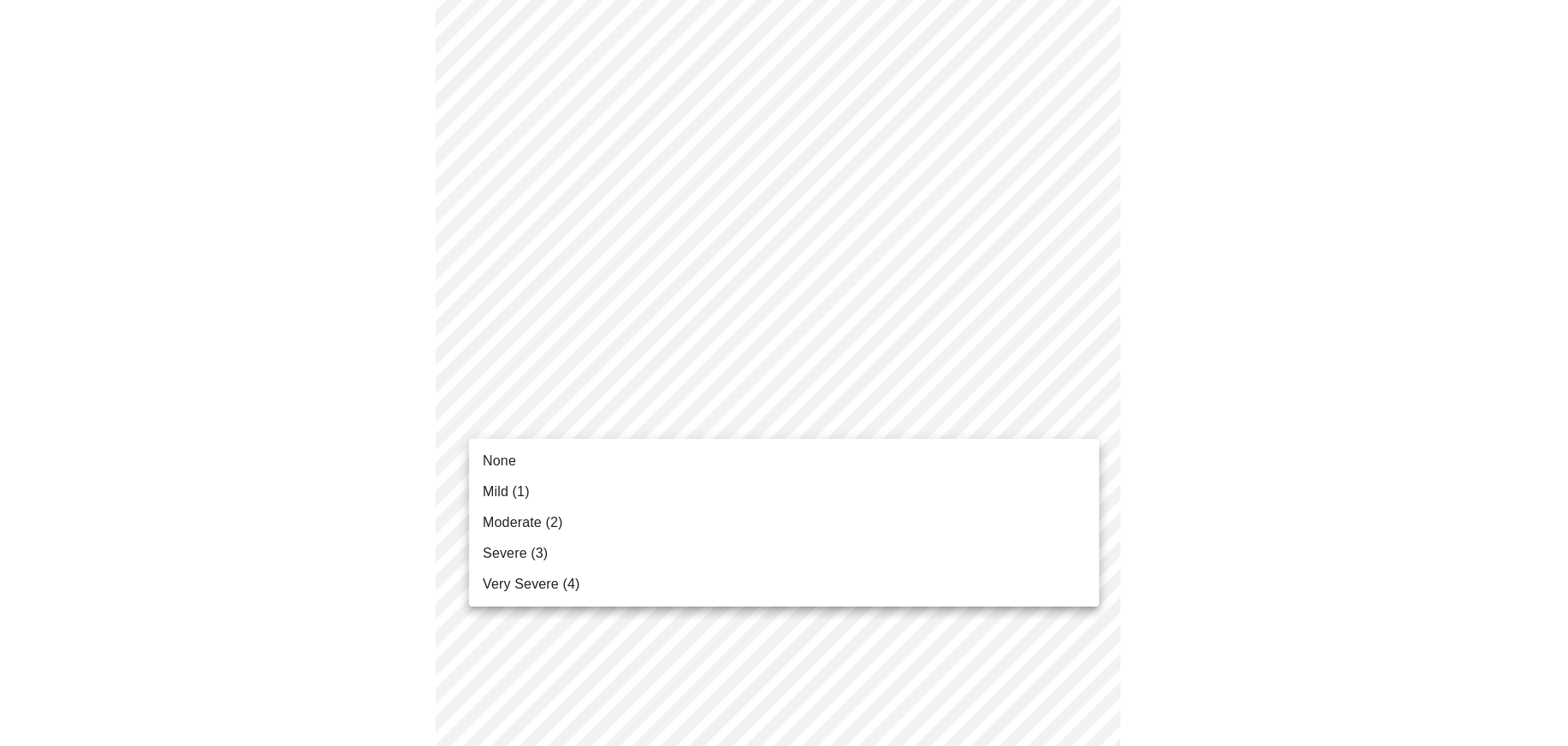
click at [544, 410] on body "MyMenopauseRx Appointments Messaging Labs Uploads Medications Community Refer a…" at bounding box center [784, 205] width 1555 height 2108
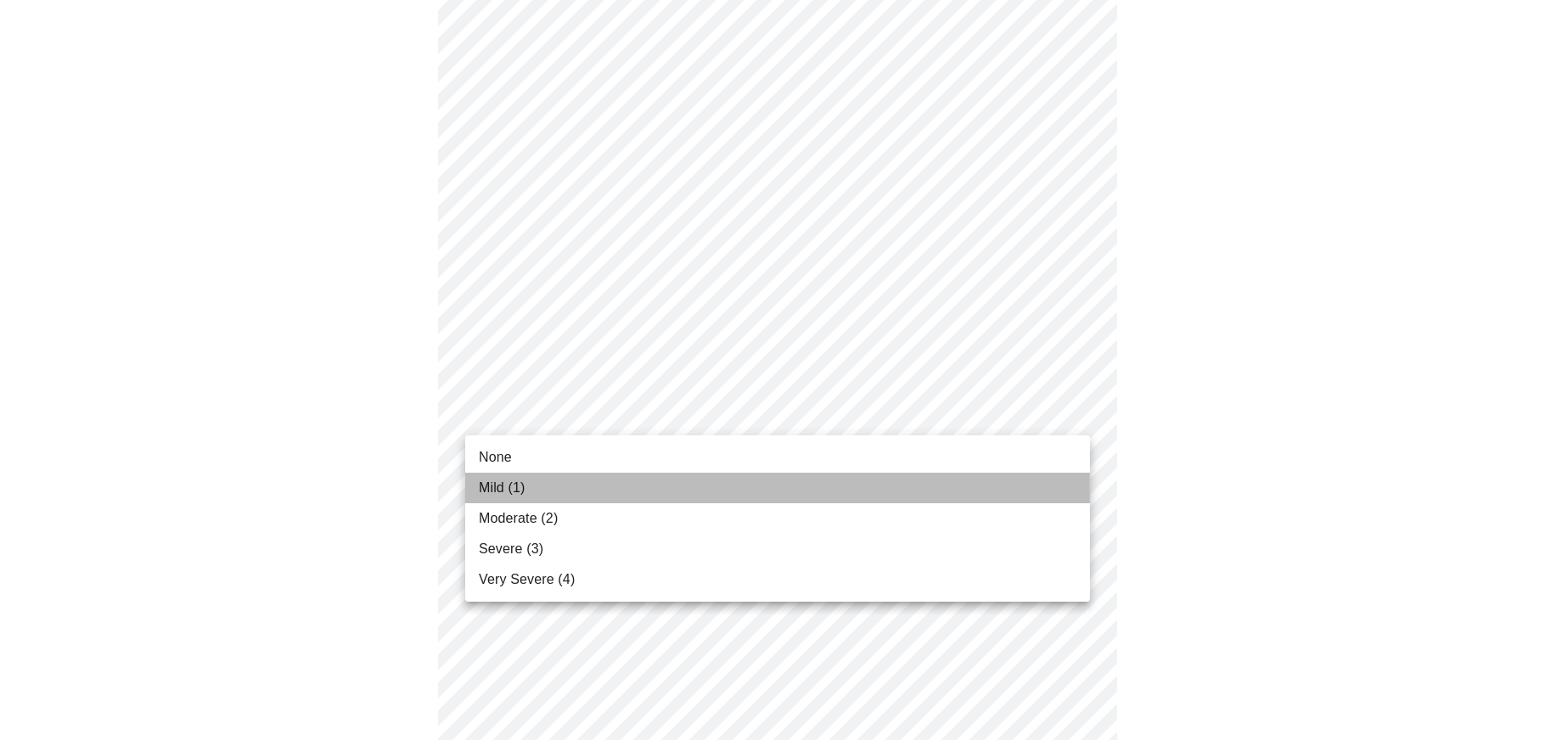
click at [503, 486] on span "Mild (1)" at bounding box center [502, 487] width 47 height 20
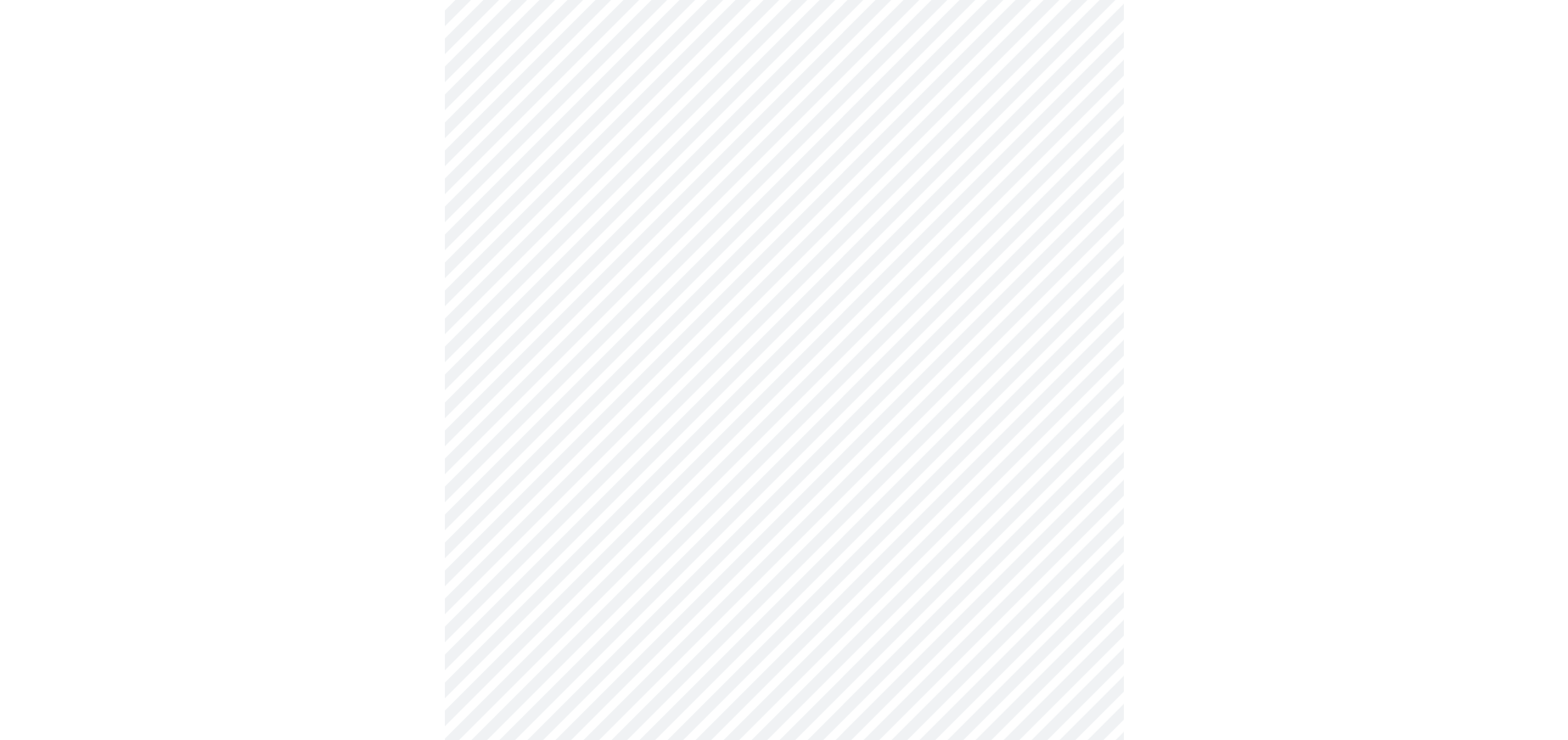
click at [492, 539] on body "MyMenopauseRx Appointments Messaging Labs Uploads Medications Community Refer a…" at bounding box center [784, 191] width 1555 height 2067
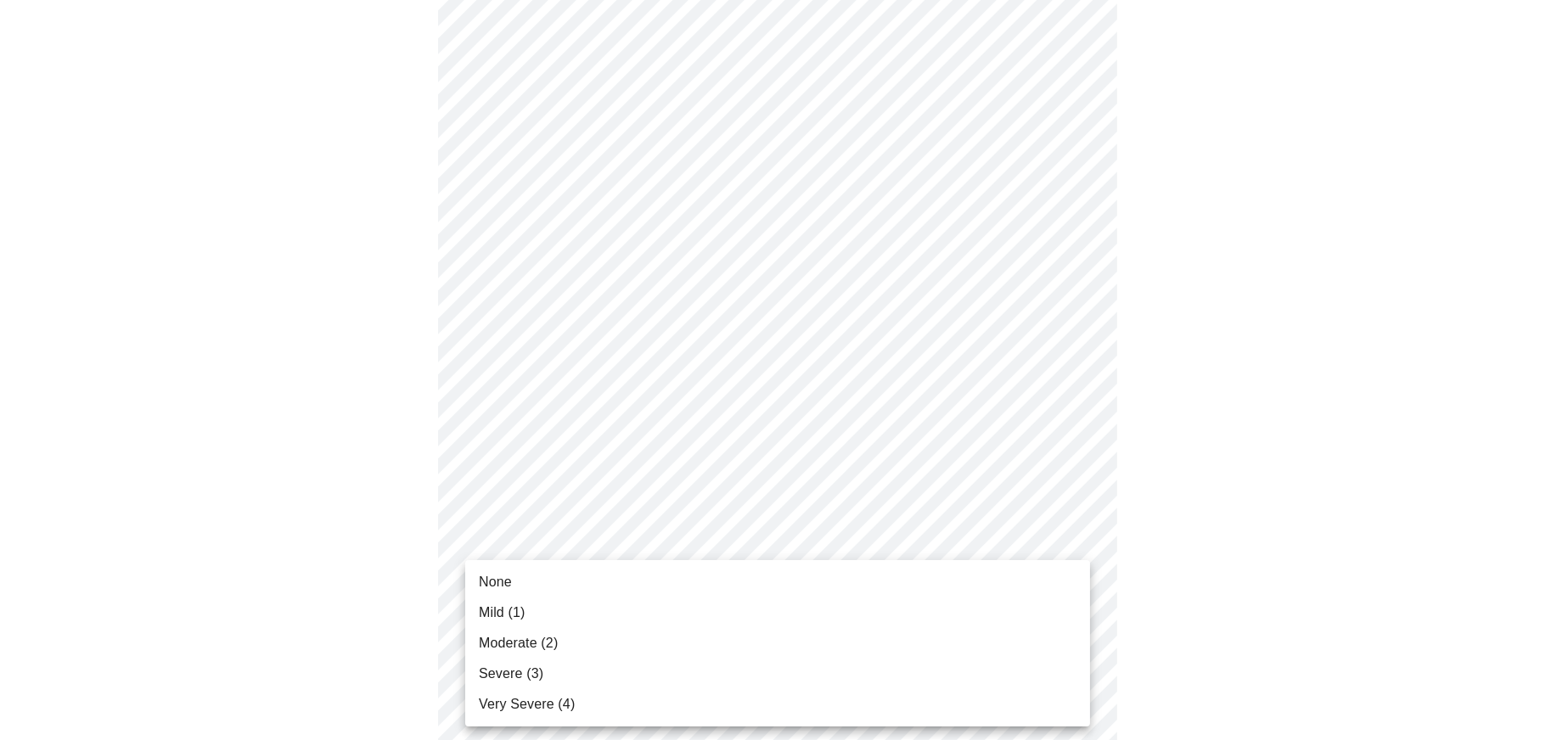
click at [504, 586] on span "None" at bounding box center [495, 581] width 33 height 20
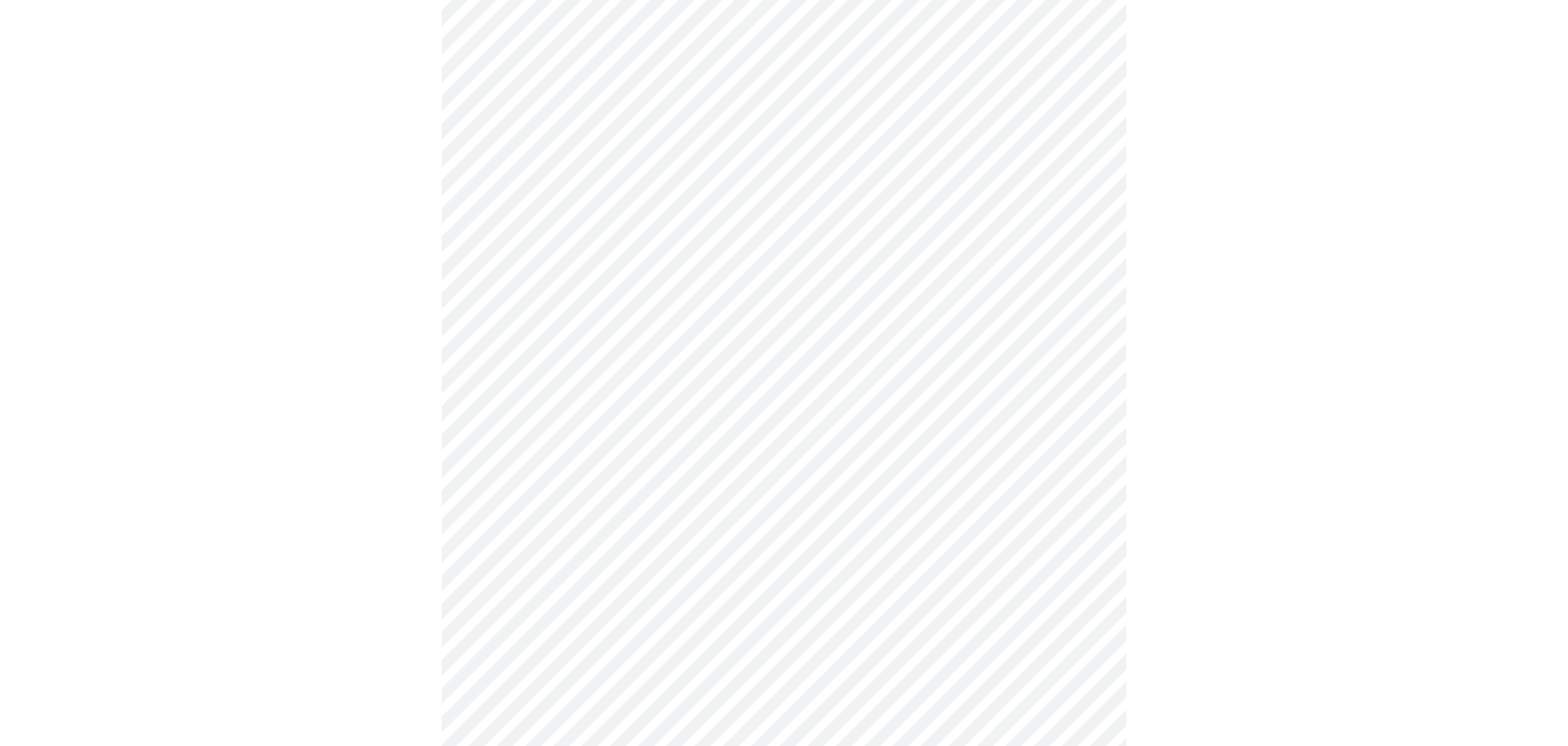
scroll to position [941, 0]
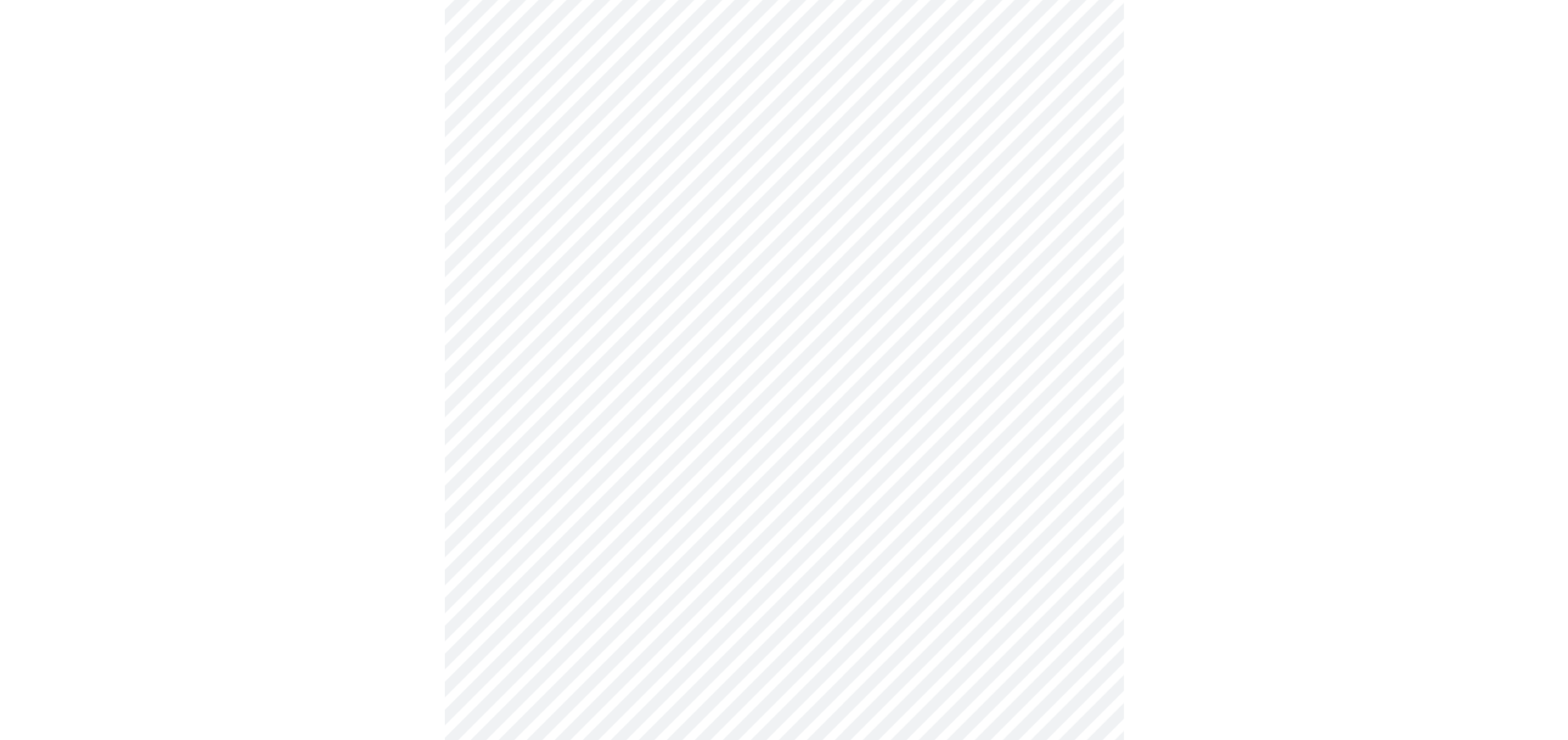
click at [542, 610] on body "MyMenopauseRx Appointments Messaging Labs Uploads Medications Community Refer a…" at bounding box center [784, 94] width 1555 height 2043
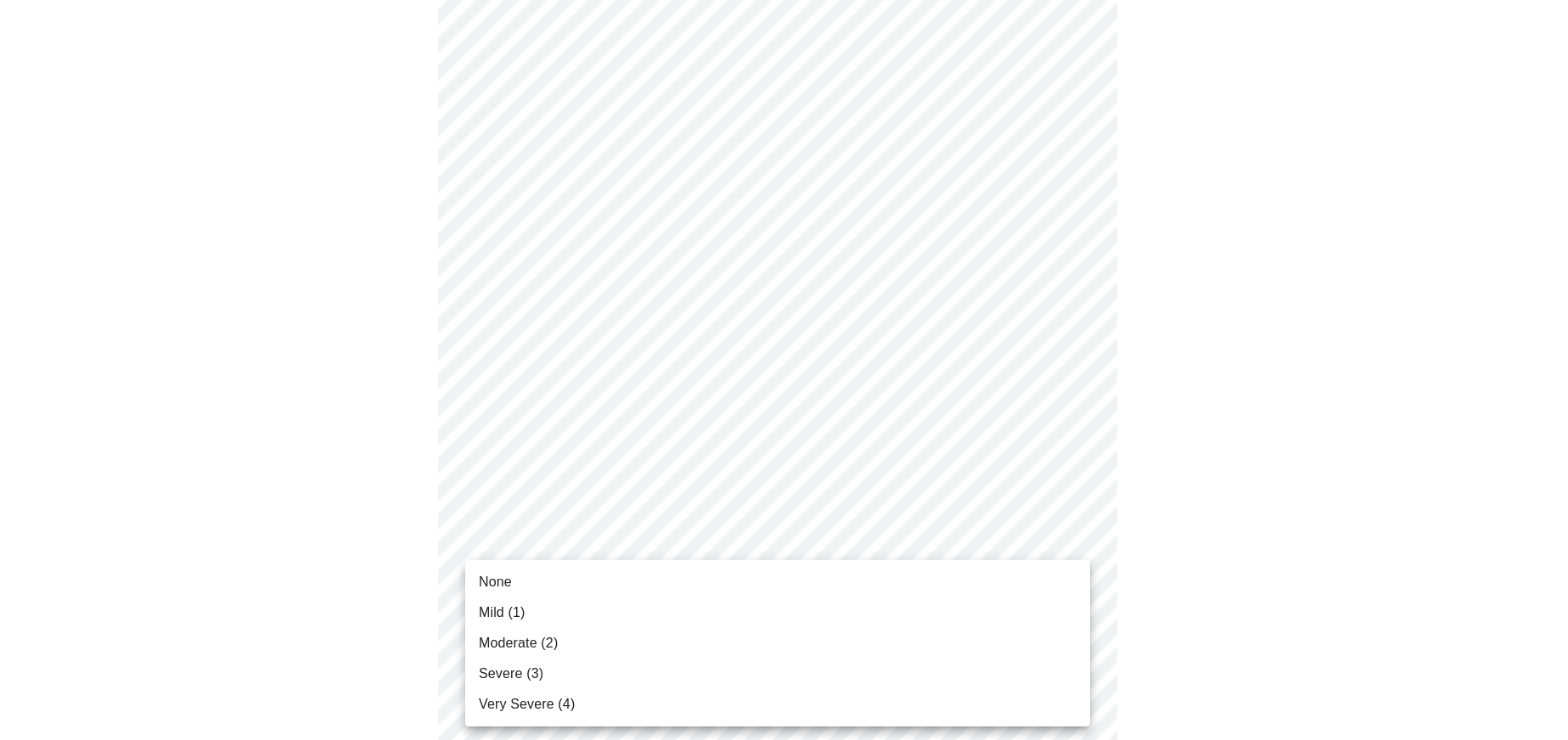
click at [535, 611] on li "Mild (1)" at bounding box center [777, 612] width 625 height 30
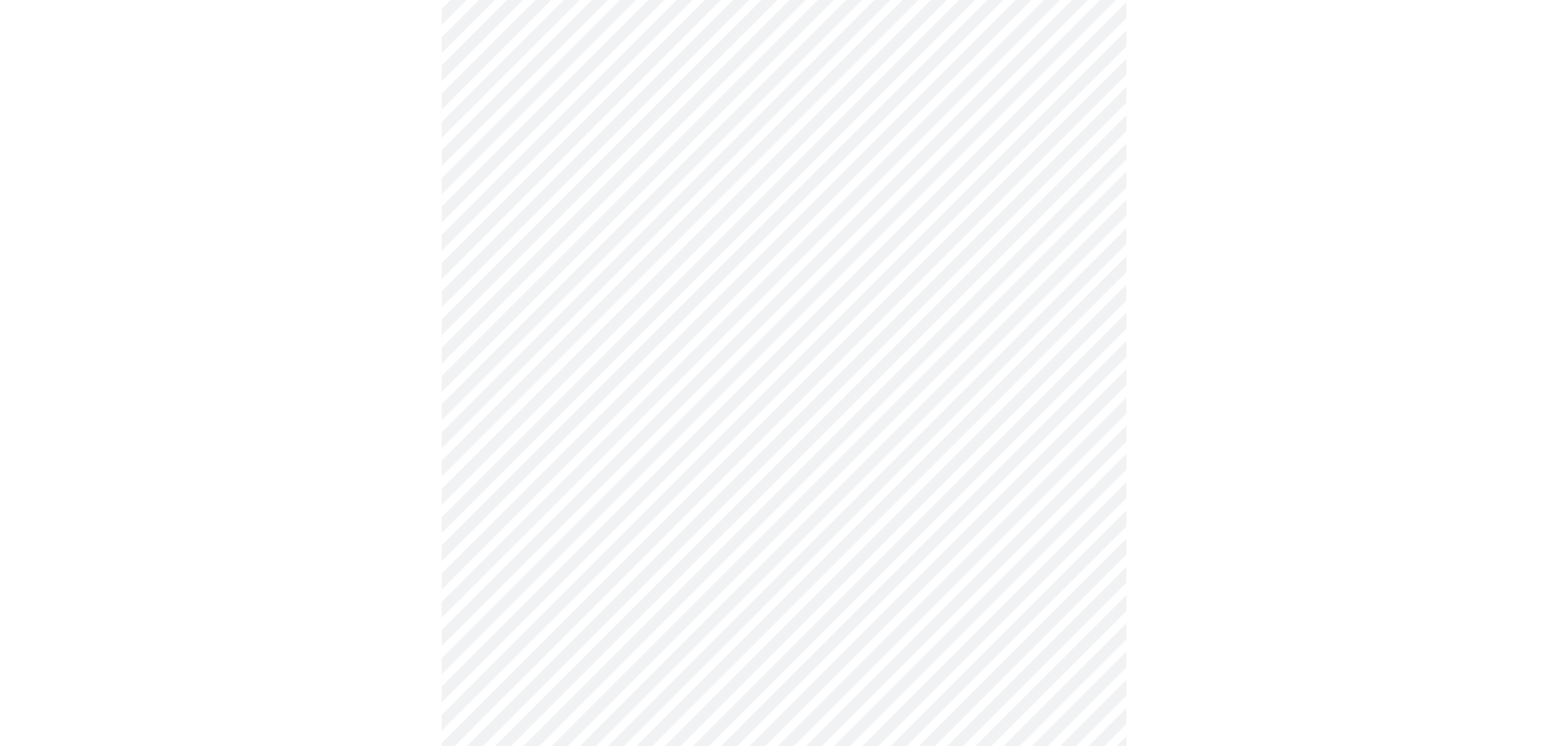
scroll to position [1112, 0]
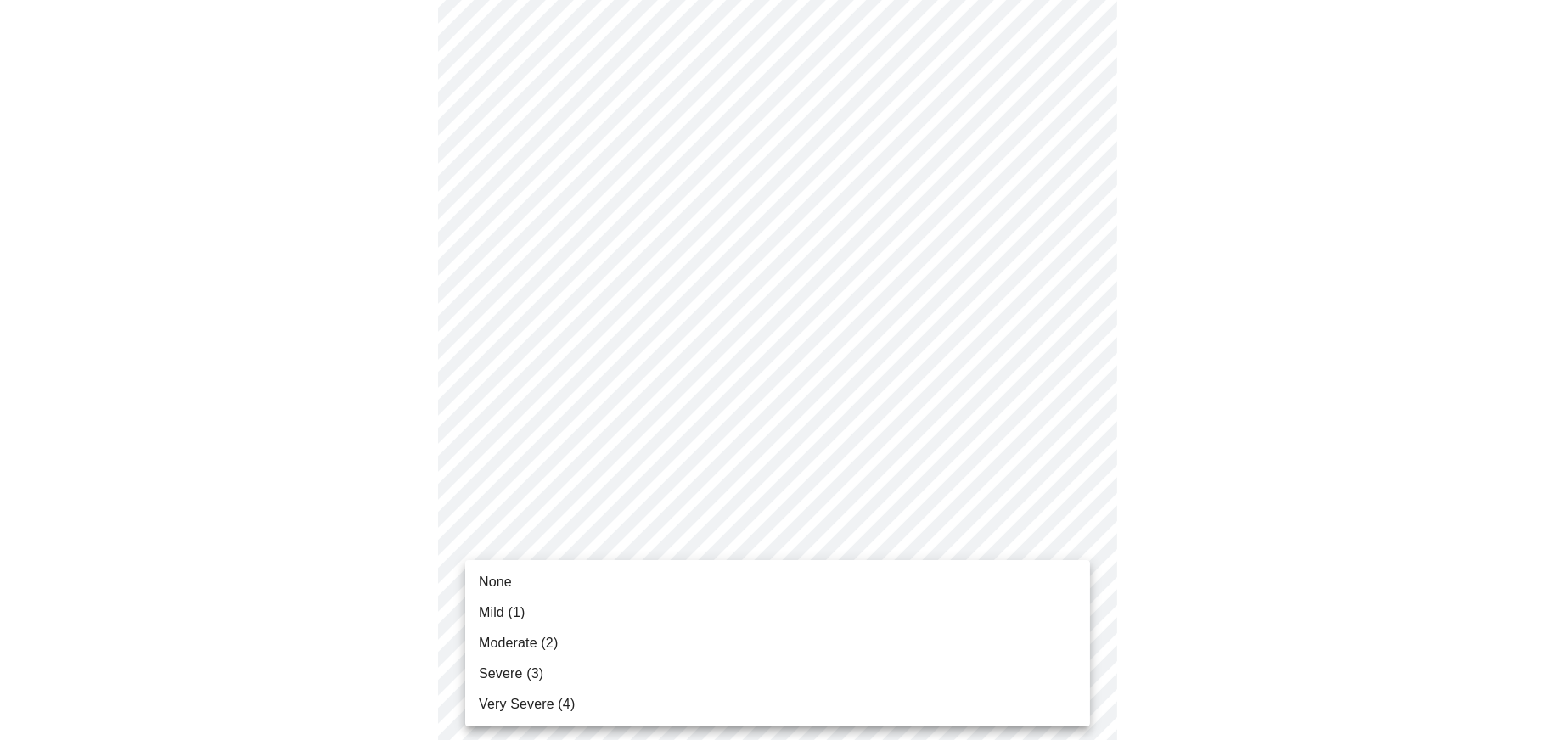
click at [517, 645] on span "Moderate (2)" at bounding box center [518, 643] width 79 height 20
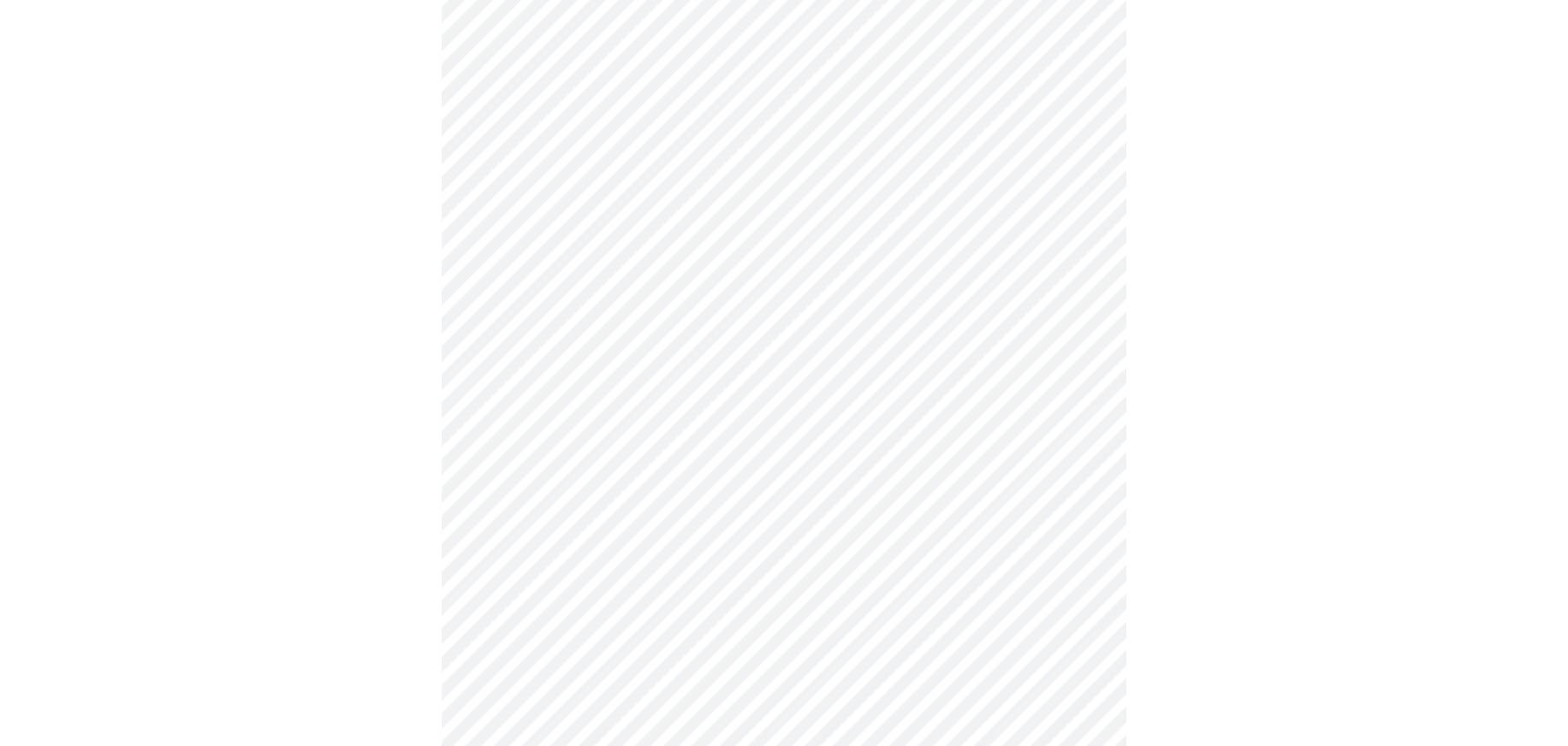
scroll to position [923, 0]
click at [510, 474] on body "MyMenopauseRx Appointments Messaging Labs Uploads Medications Community Refer a…" at bounding box center [784, 89] width 1555 height 2012
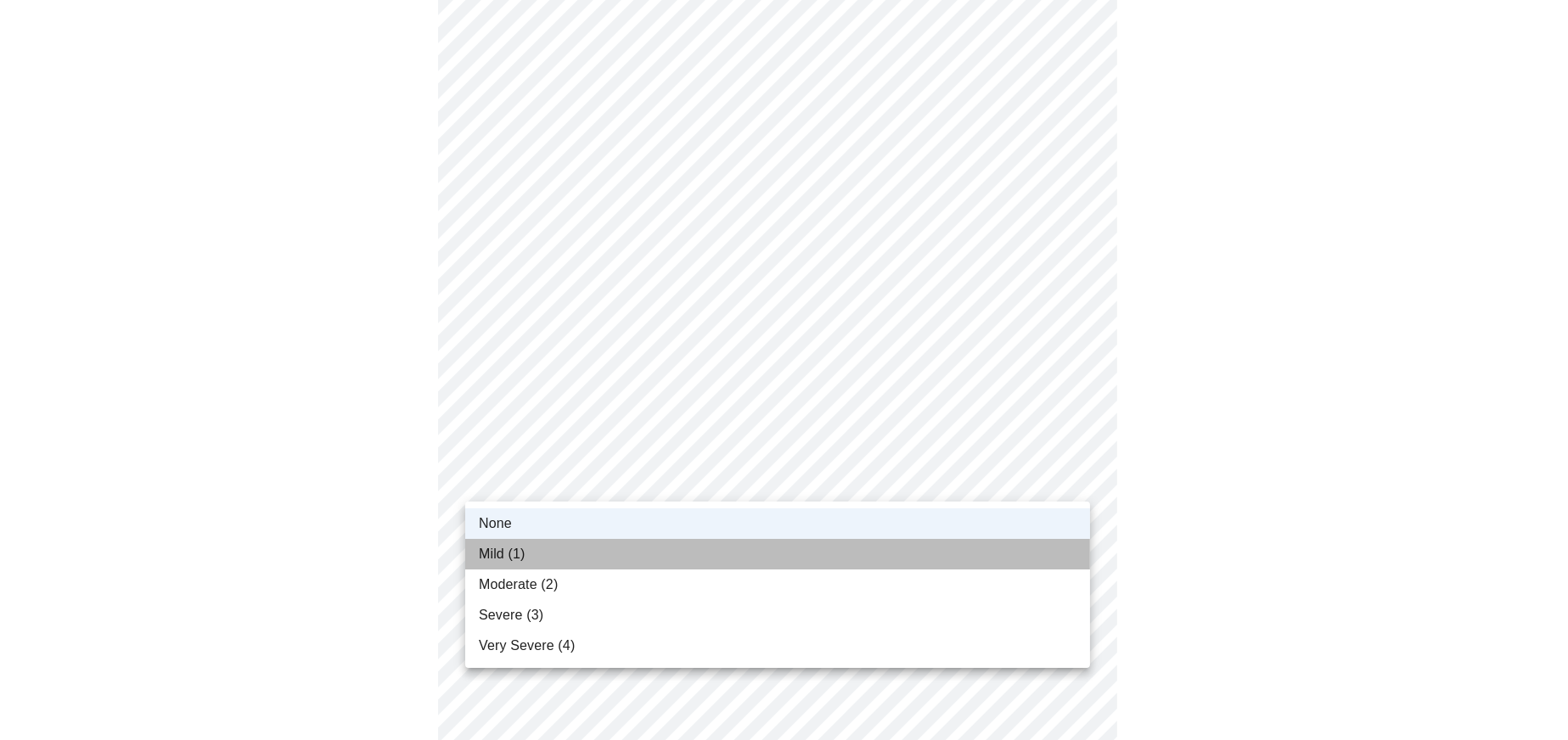
click at [502, 550] on span "Mild (1)" at bounding box center [502, 554] width 47 height 20
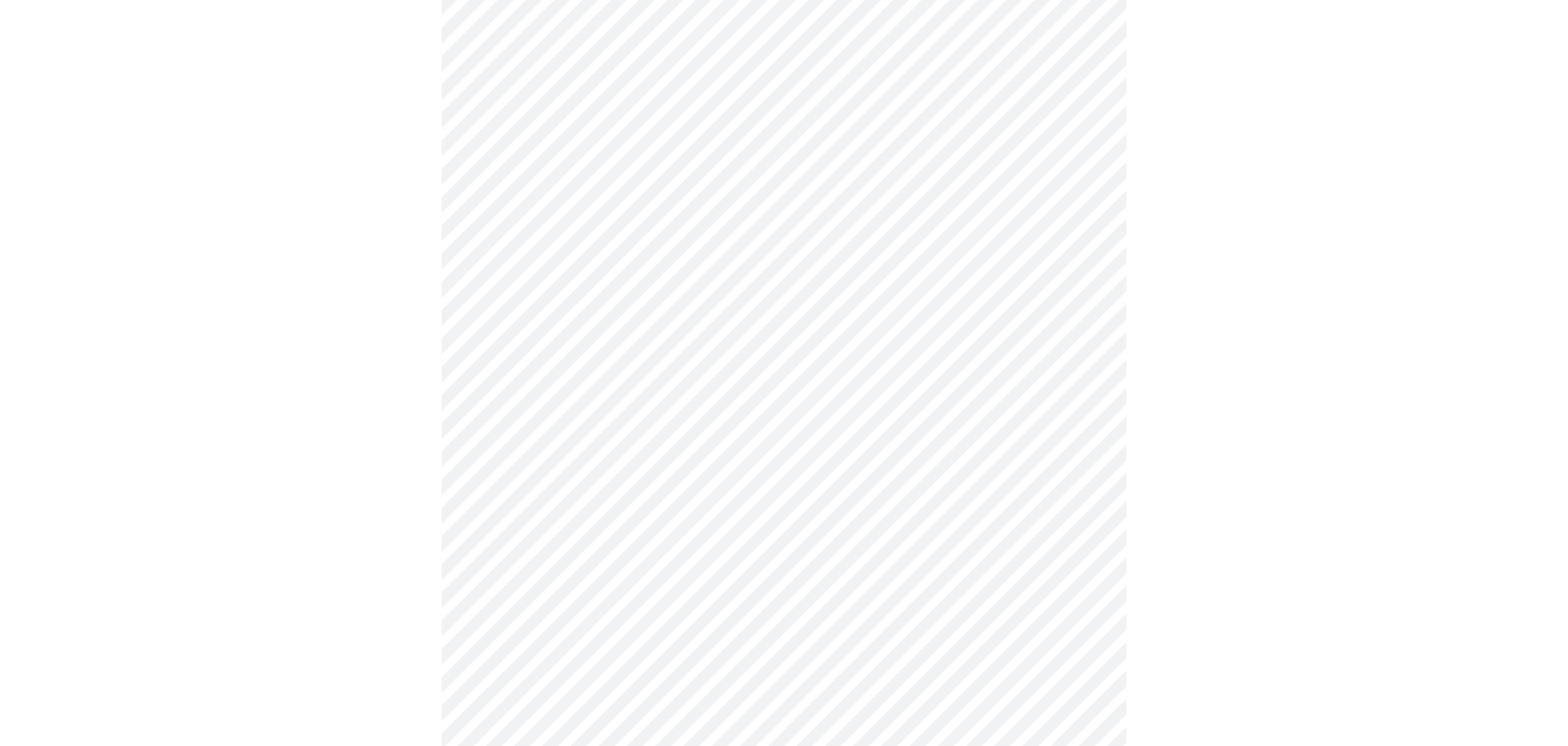
click at [359, 323] on div at bounding box center [784, 148] width 1555 height 1893
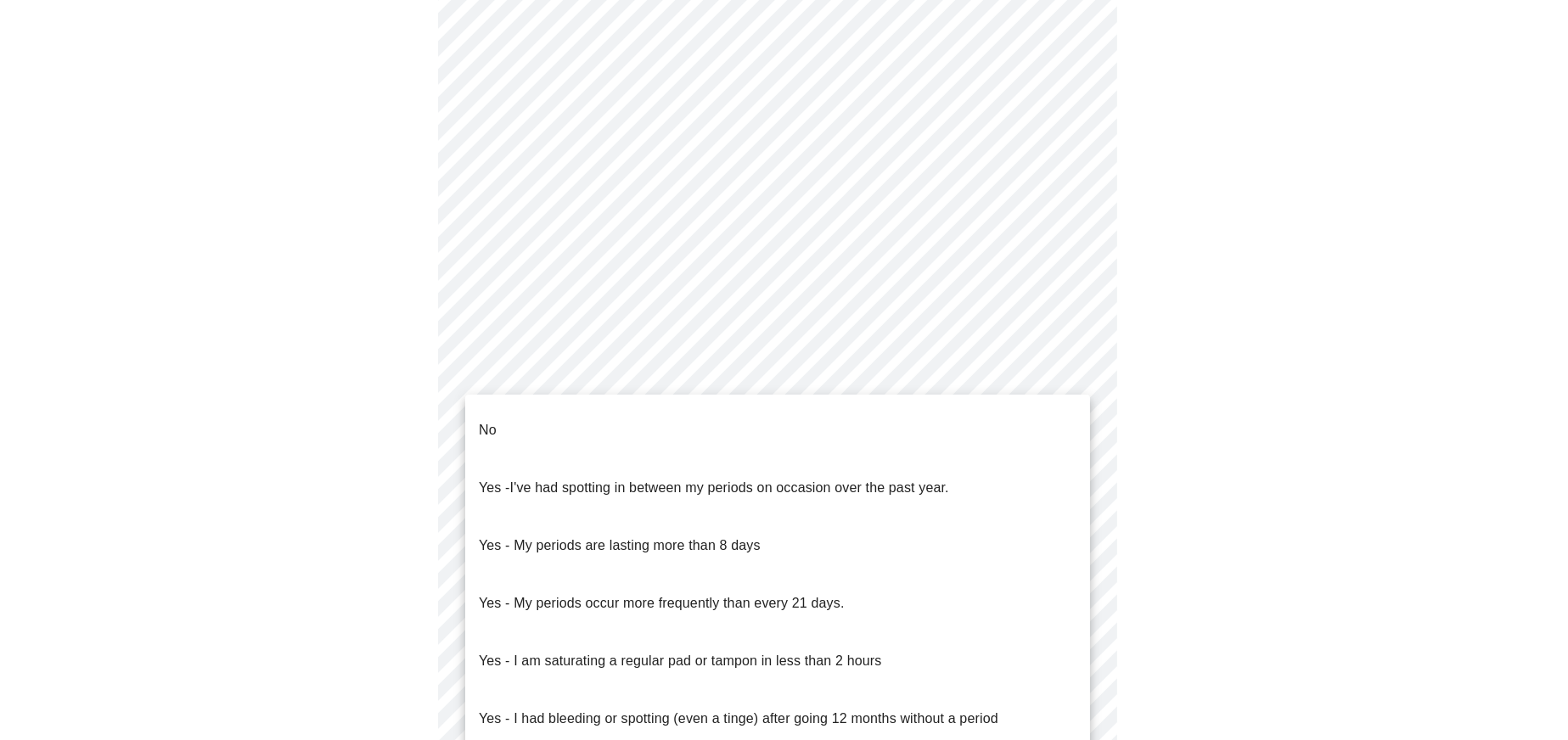
click at [627, 379] on body "MyMenopauseRx Appointments Messaging Labs Uploads Medications Community Refer a…" at bounding box center [784, 215] width 1555 height 1606
click at [669, 535] on p "Yes - My periods are lasting more than 8 days" at bounding box center [620, 545] width 282 height 20
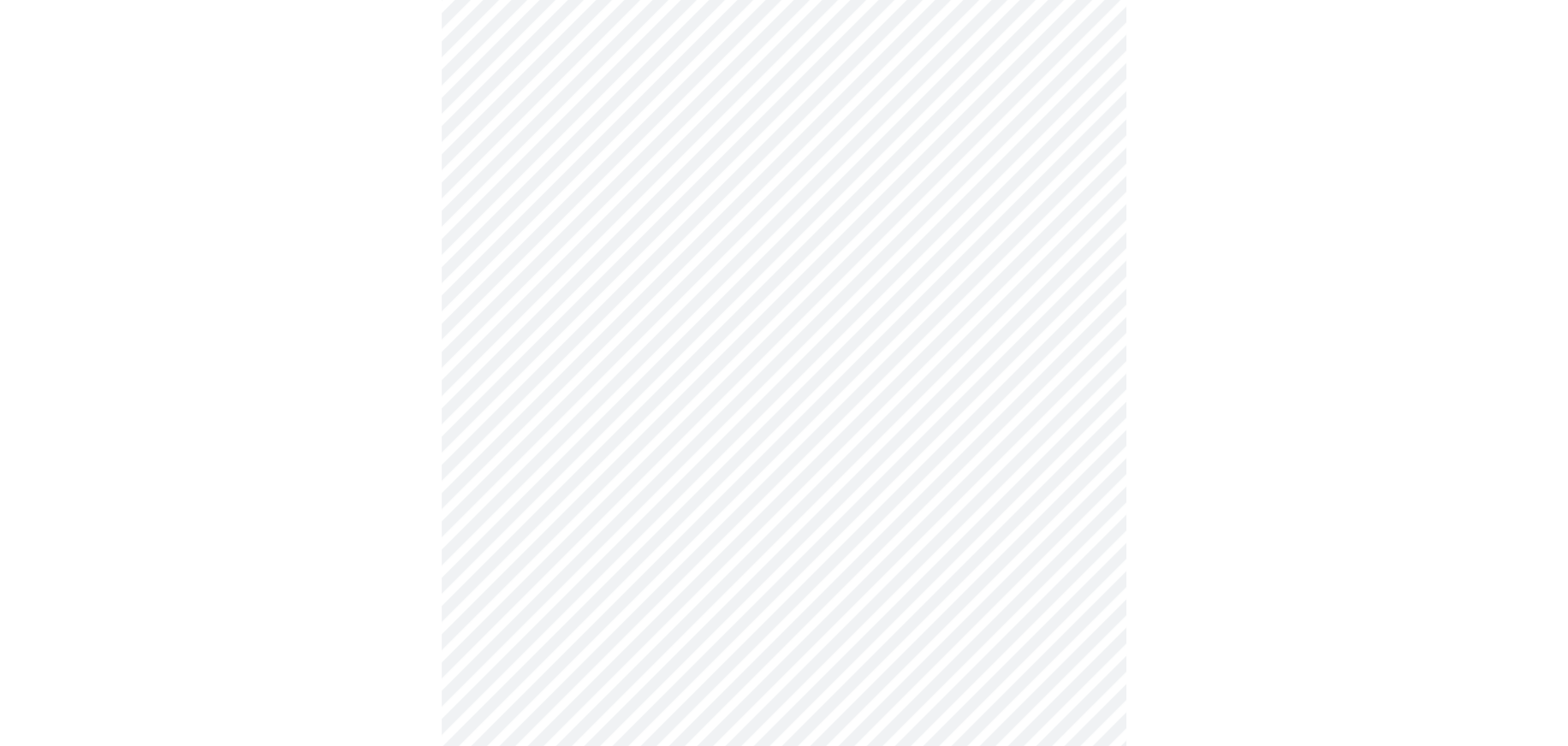
click at [652, 374] on body "MyMenopauseRx Appointments Messaging Labs Uploads Medications Community Refer a…" at bounding box center [784, 212] width 1555 height 1608
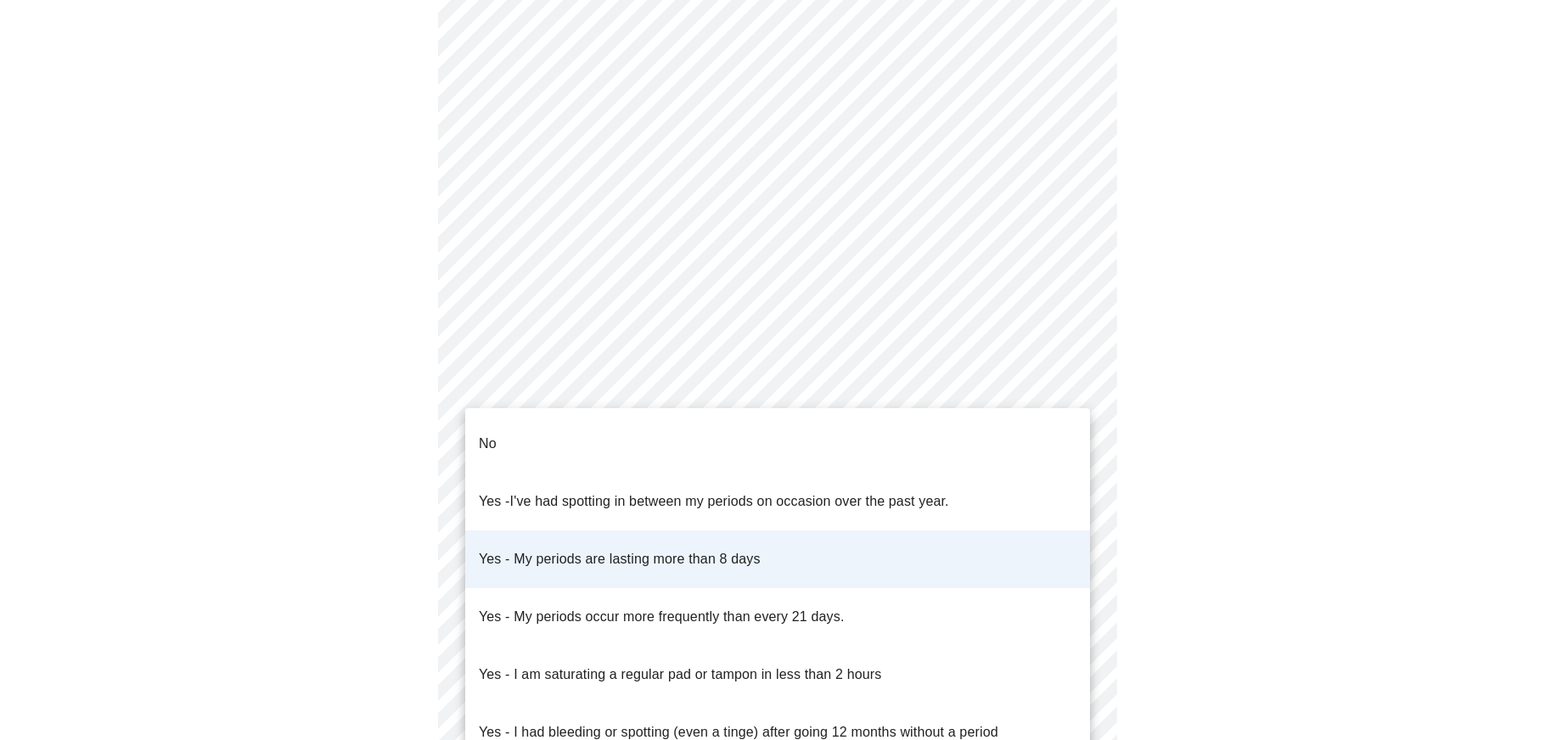
click at [641, 607] on p "Yes - My periods occur more frequently than every 21 days." at bounding box center [661, 617] width 366 height 20
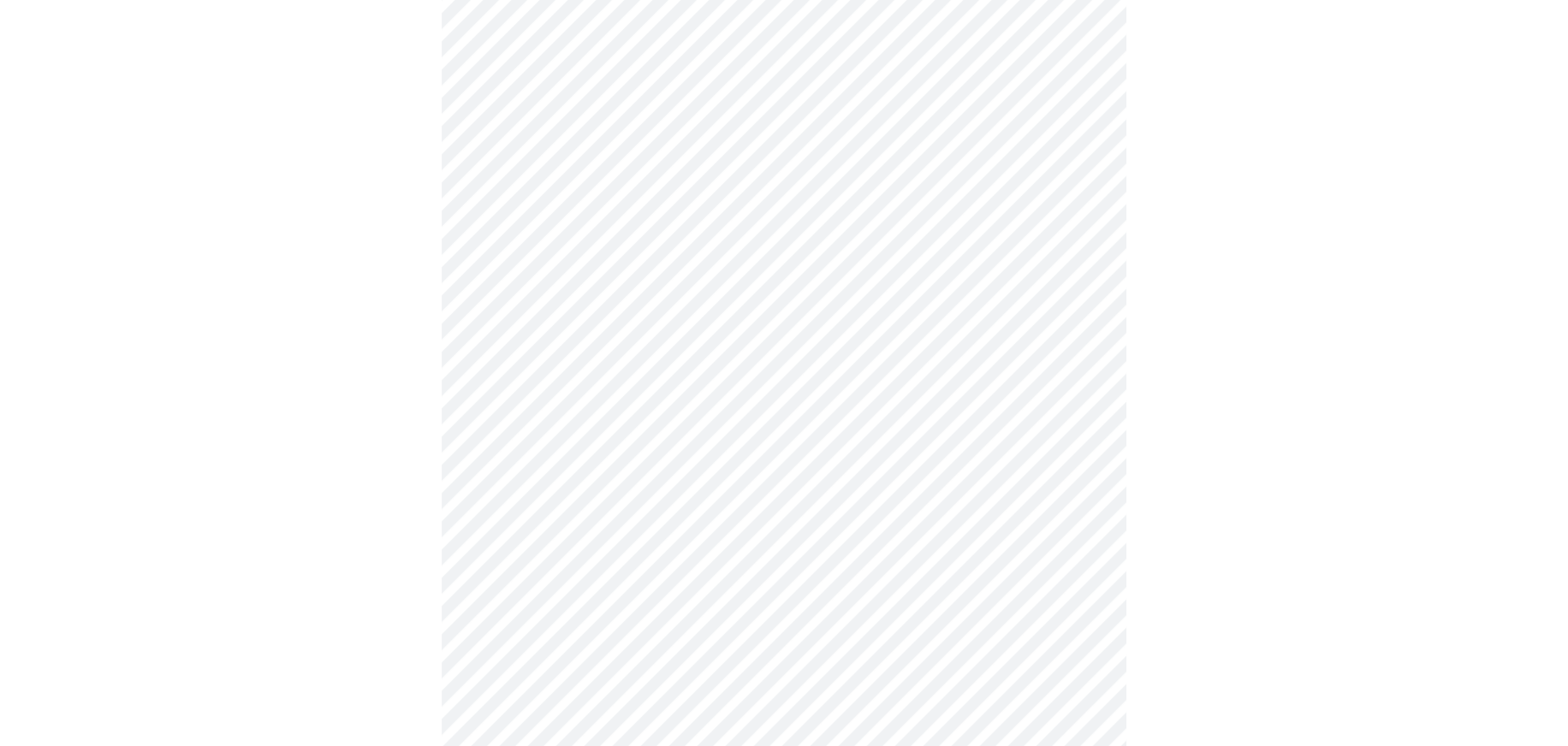
click at [668, 394] on body "MyMenopauseRx Appointments Messaging Labs Uploads Medications Community Refer a…" at bounding box center [784, 212] width 1555 height 1608
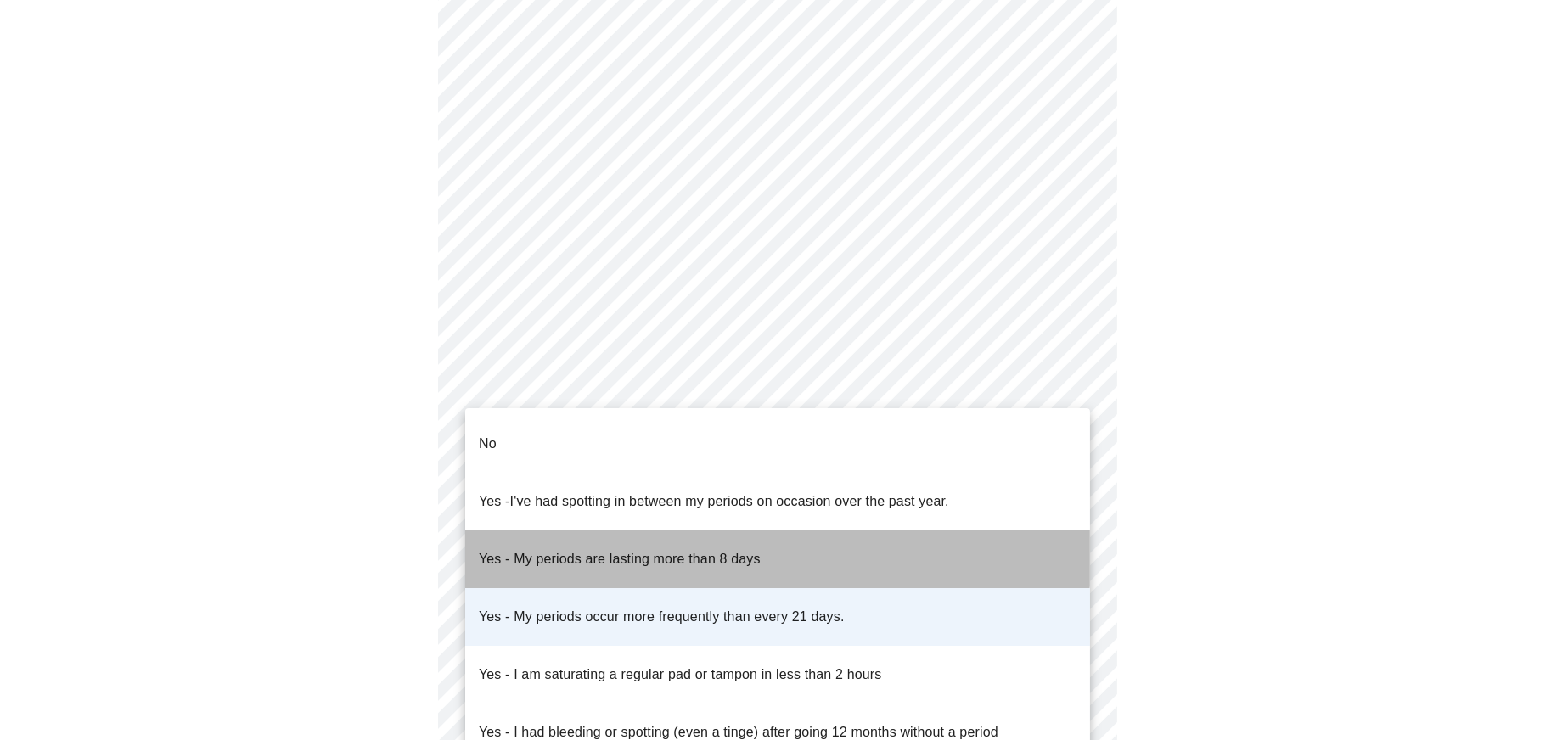
click at [662, 549] on p "Yes - My periods are lasting more than 8 days" at bounding box center [620, 559] width 282 height 20
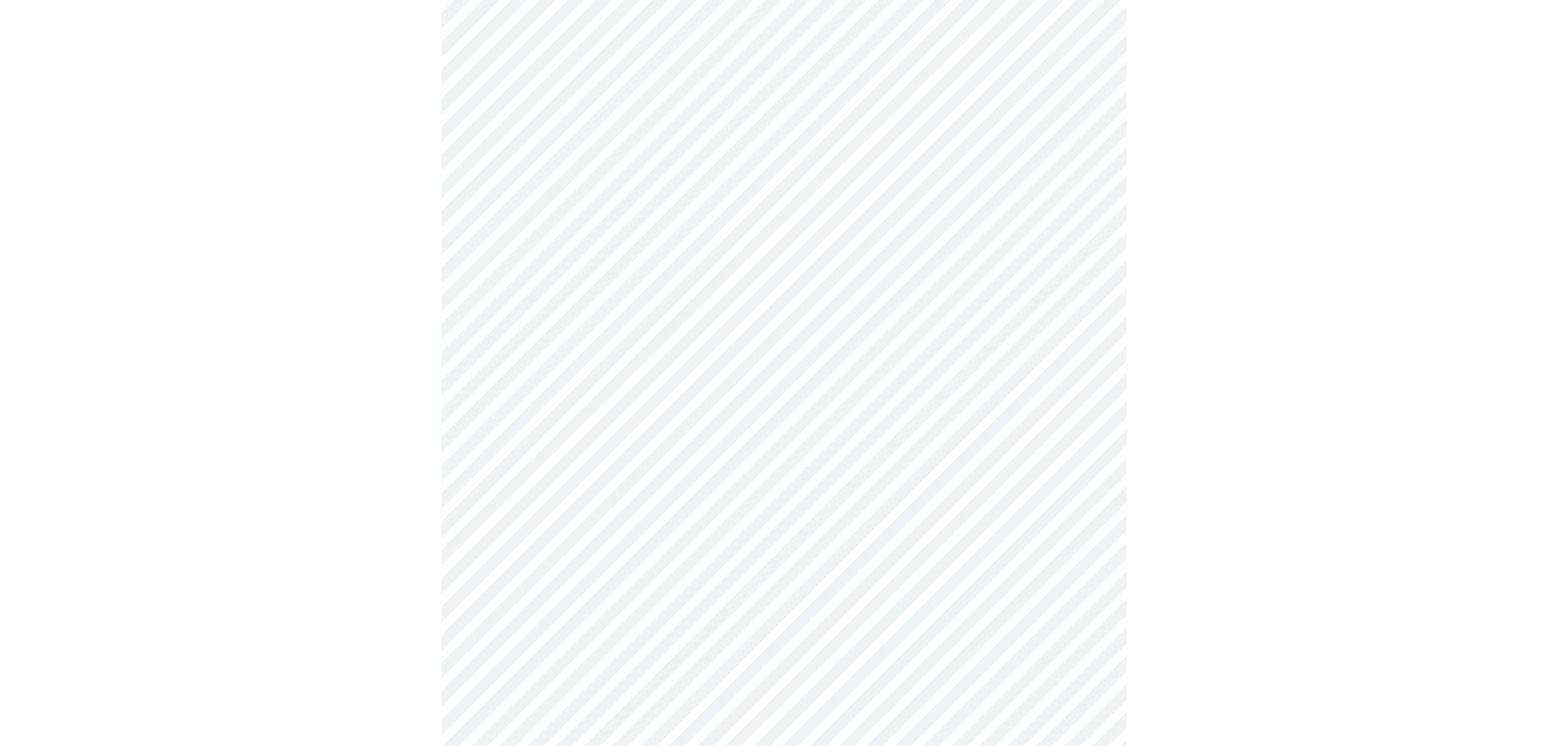
click at [668, 493] on body "MyMenopauseRx Appointments Messaging Labs Uploads Medications Community Refer a…" at bounding box center [784, 212] width 1555 height 1608
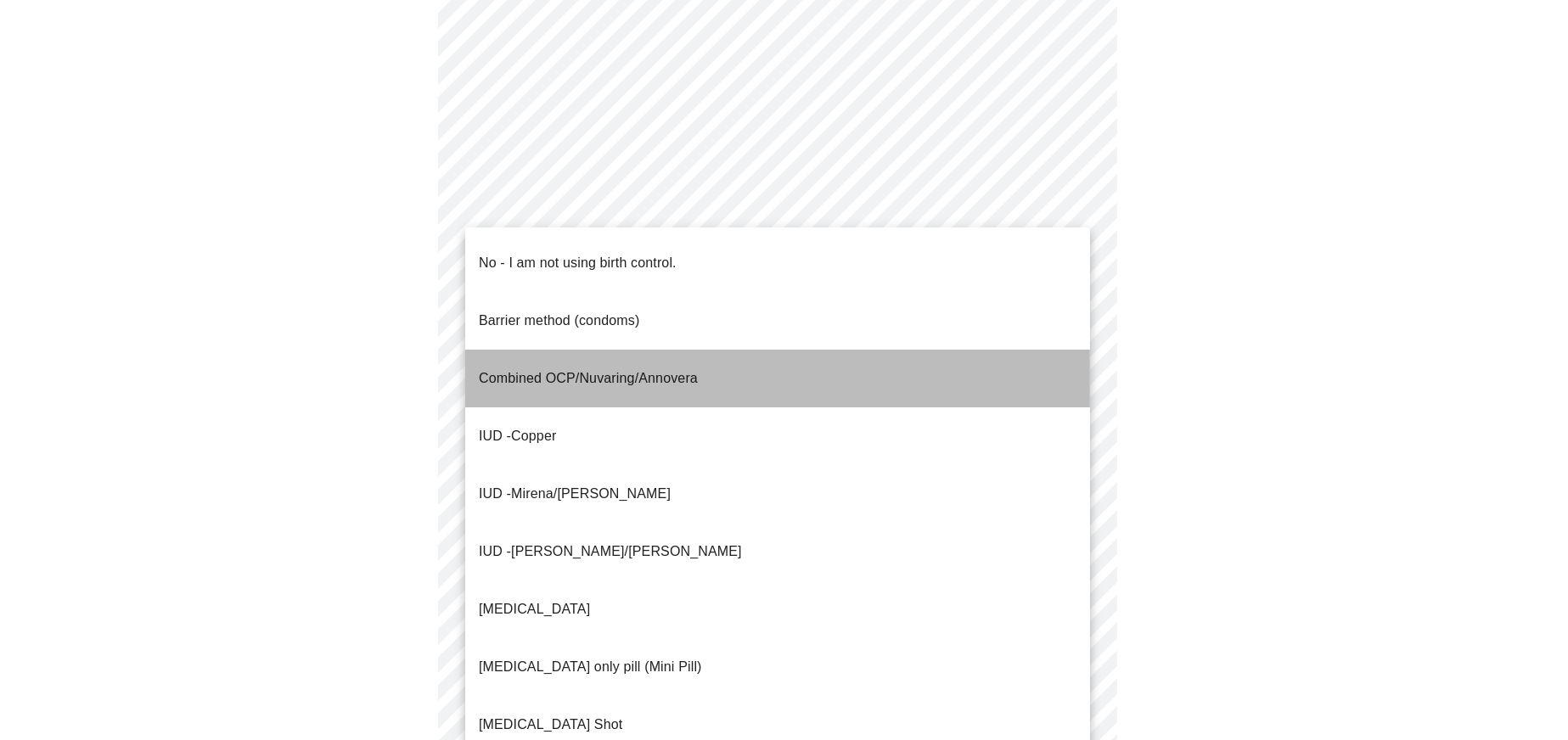
click at [626, 369] on p "Combined OCP/Nuvaring/Annovera" at bounding box center [588, 378] width 219 height 20
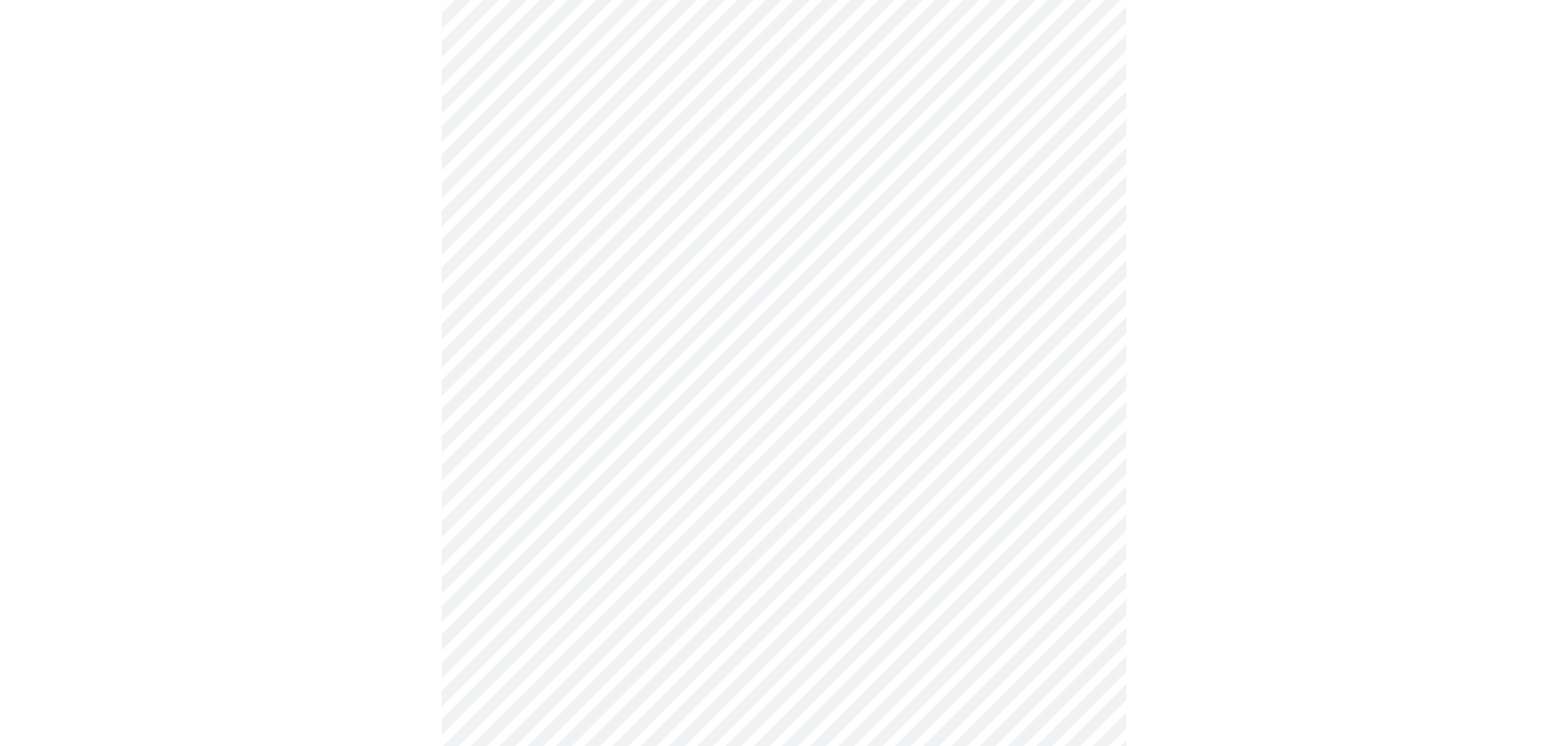
click at [584, 633] on body "MyMenopauseRx Appointments Messaging Labs Uploads Medications Community Refer a…" at bounding box center [784, 206] width 1555 height 1598
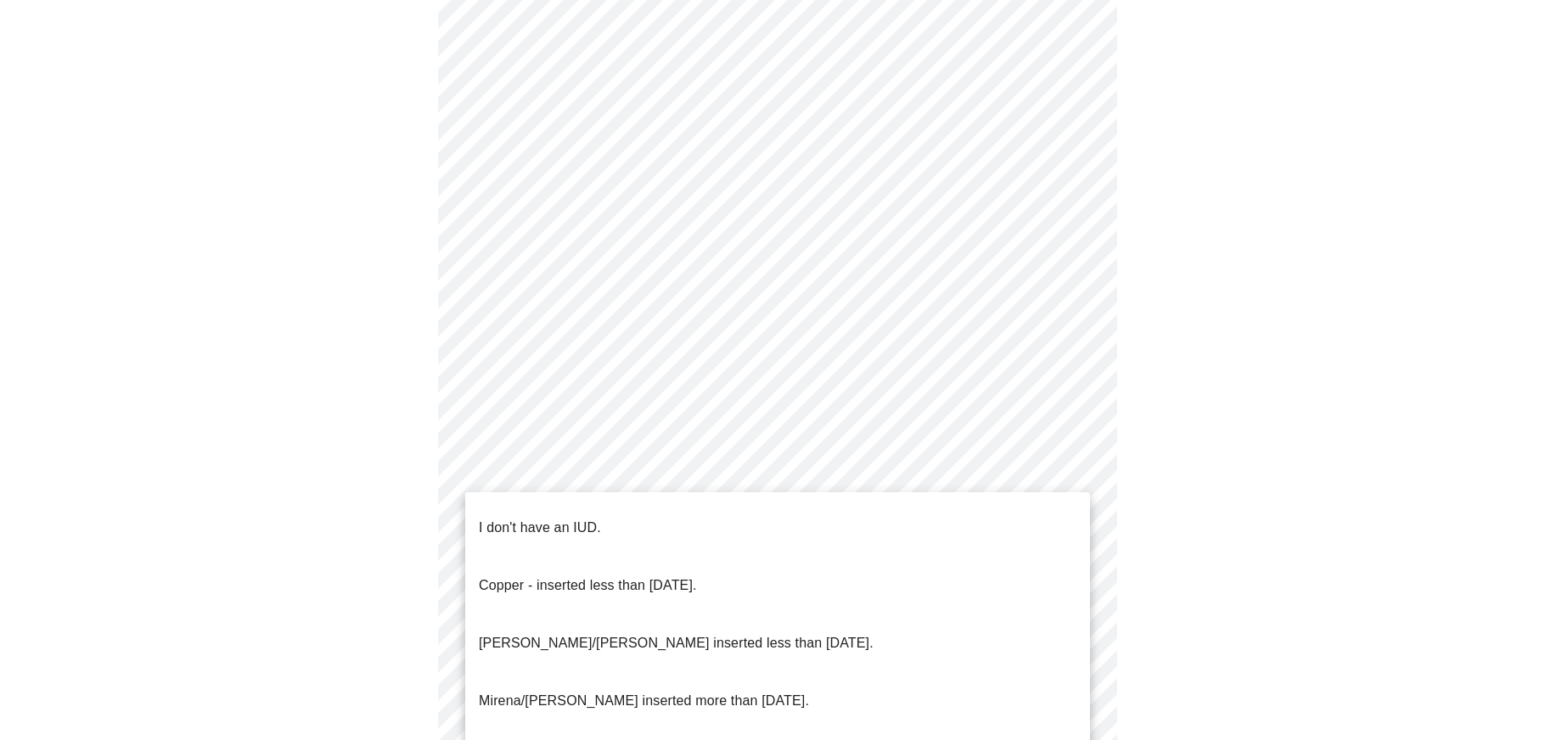
click at [578, 518] on p "I don't have an IUD." at bounding box center [540, 527] width 122 height 20
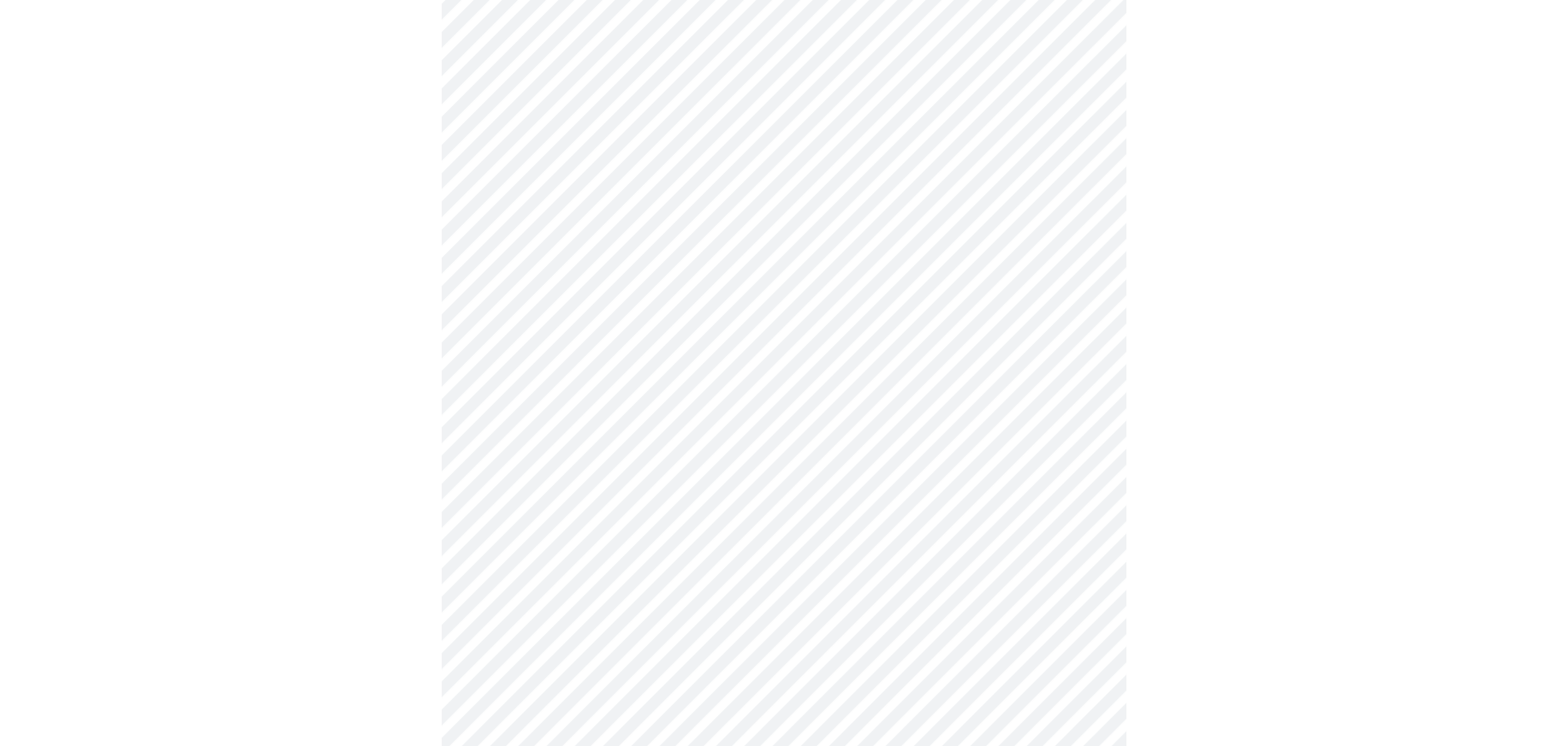
scroll to position [770, 0]
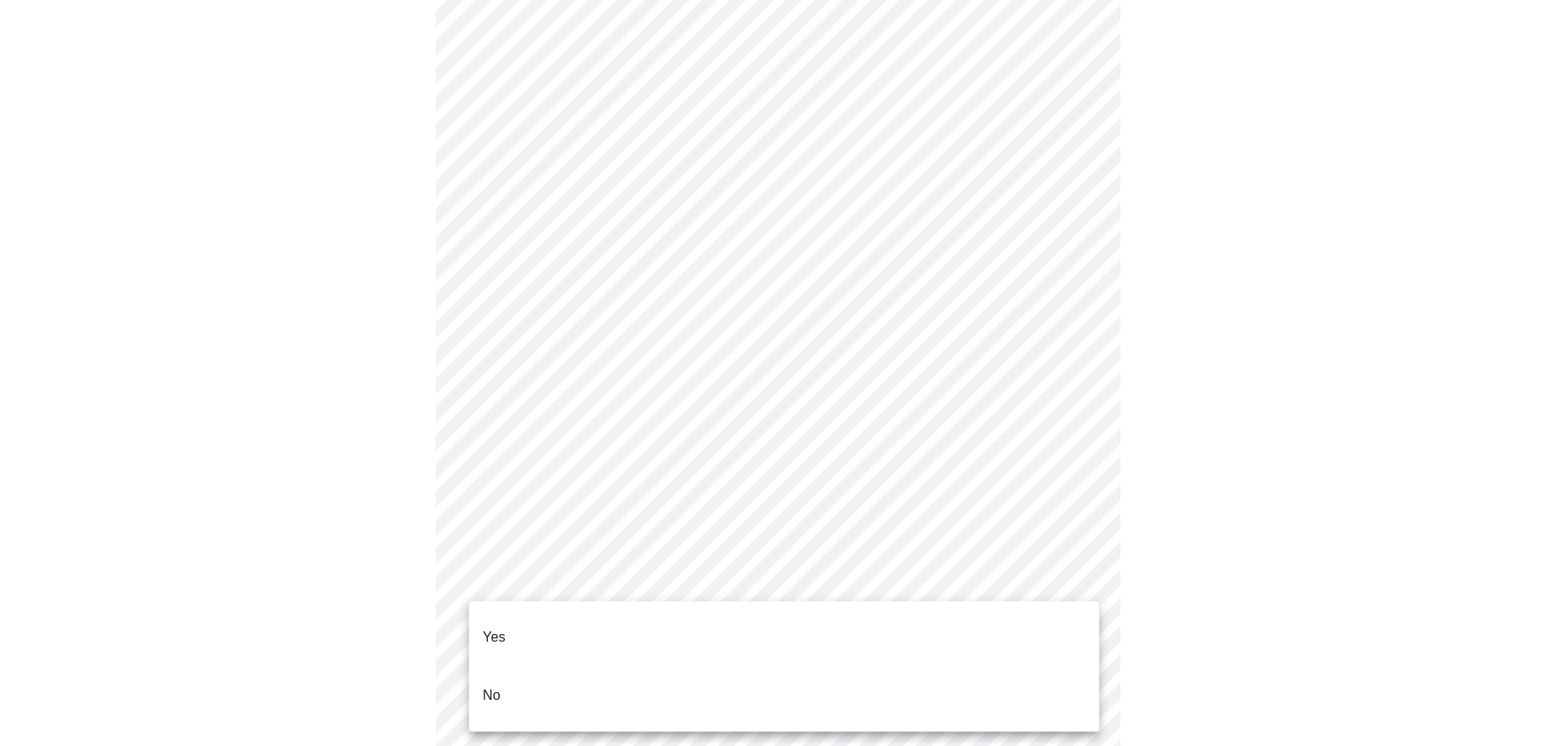
click at [516, 587] on body "MyMenopauseRx Appointments Messaging Labs Uploads Medications Community Refer a…" at bounding box center [784, 30] width 1555 height 1588
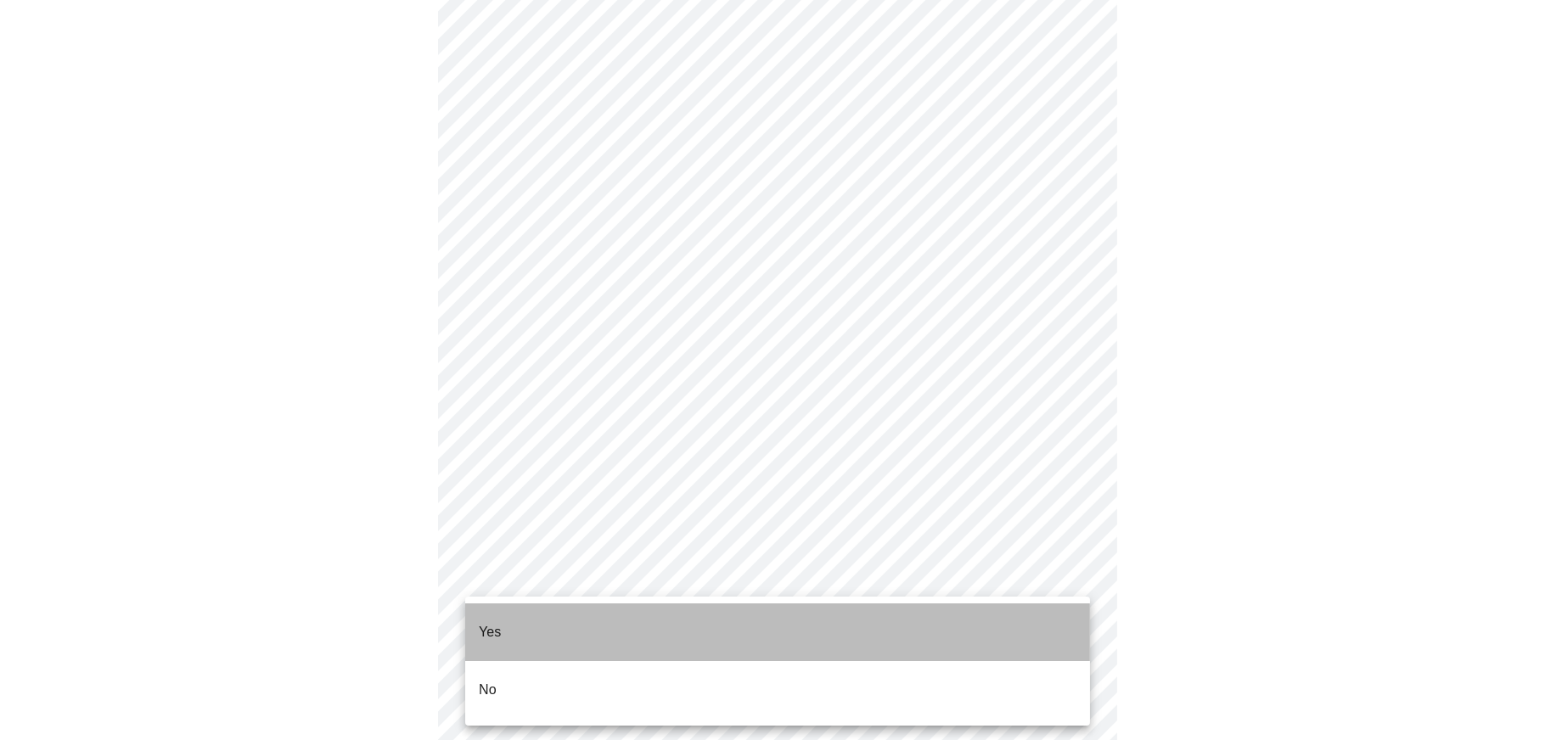
click at [511, 624] on li "Yes" at bounding box center [777, 632] width 625 height 58
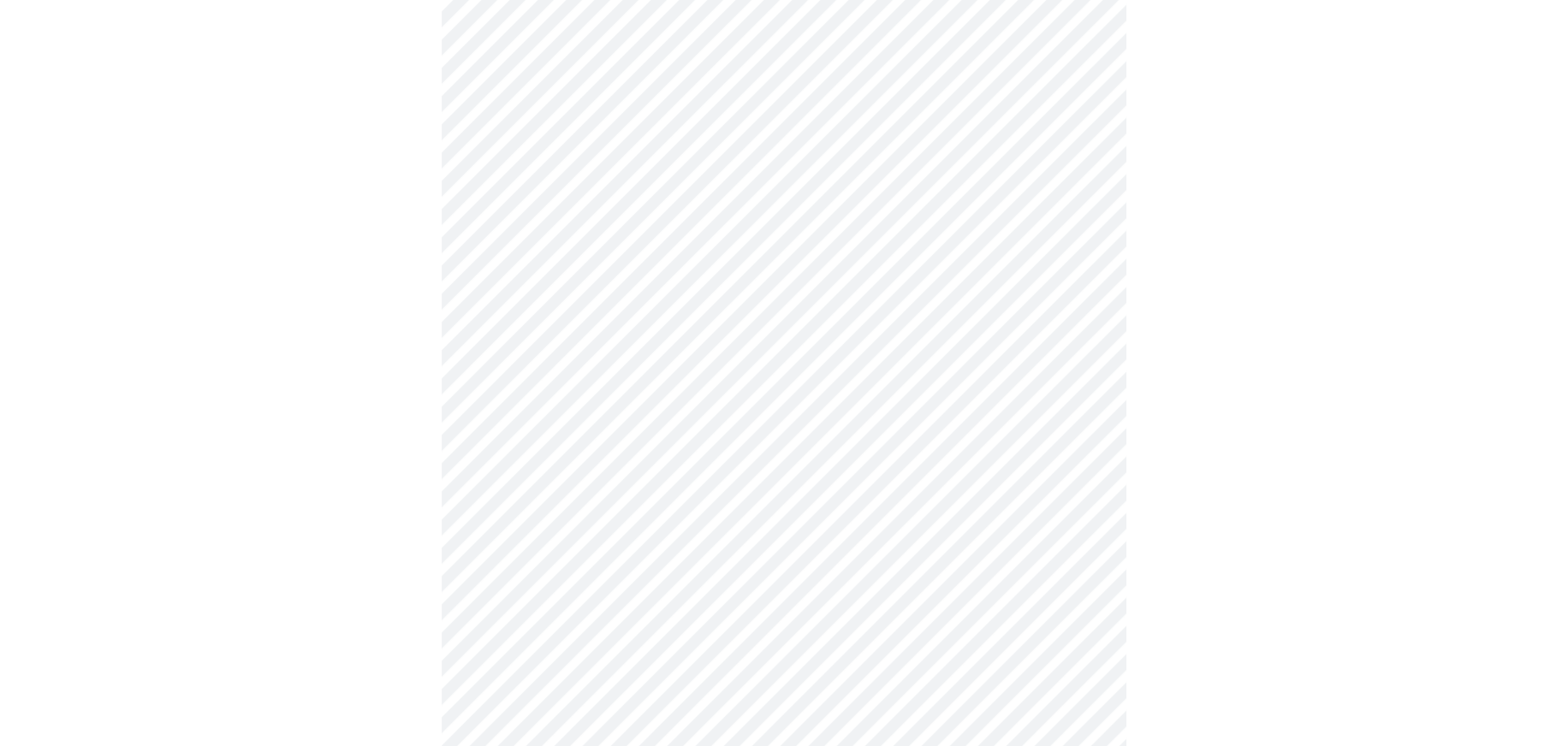
click at [293, 441] on div at bounding box center [784, 85] width 1555 height 1459
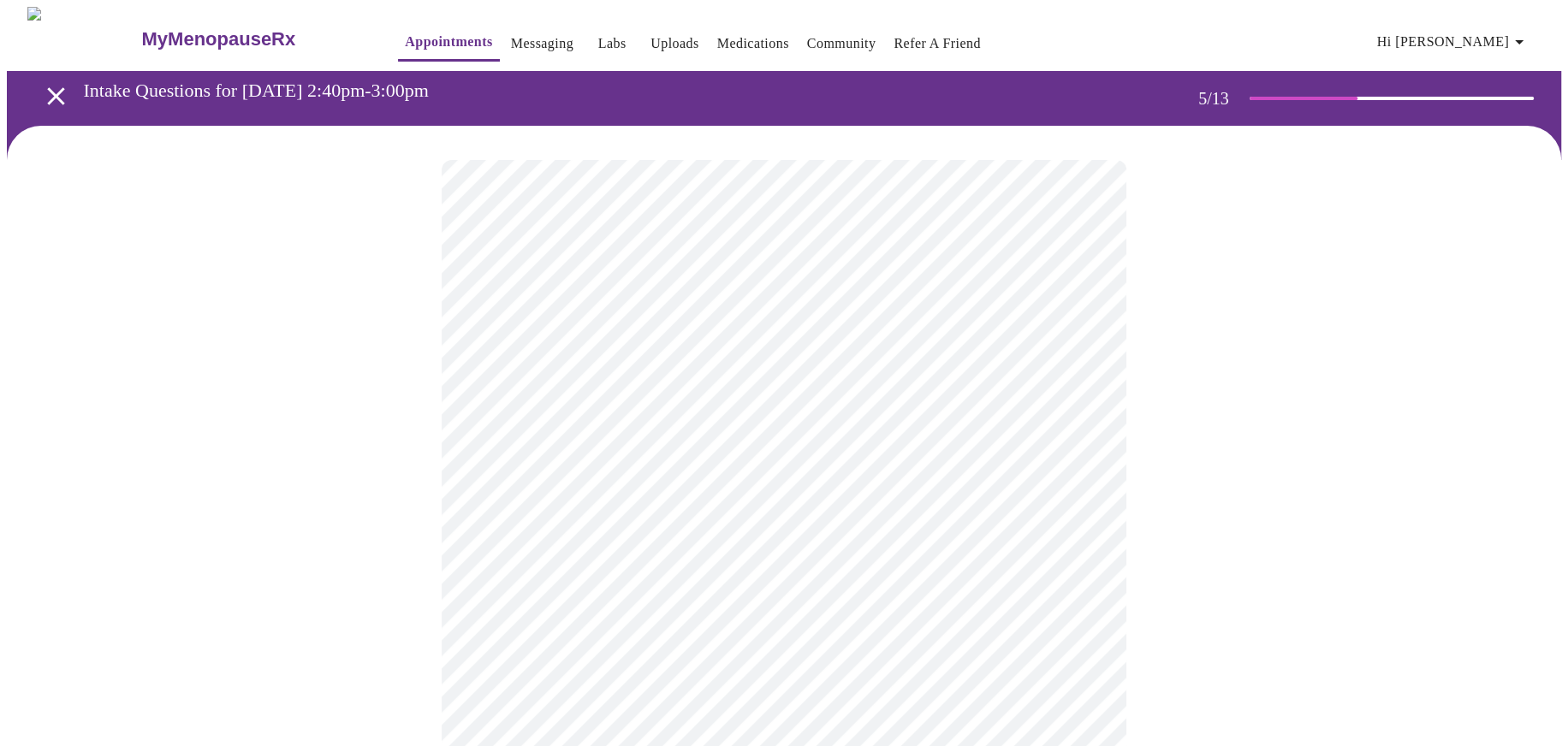
click at [687, 451] on body "MyMenopauseRx Appointments Messaging Labs Uploads Medications Community Refer a…" at bounding box center [784, 700] width 1555 height 1385
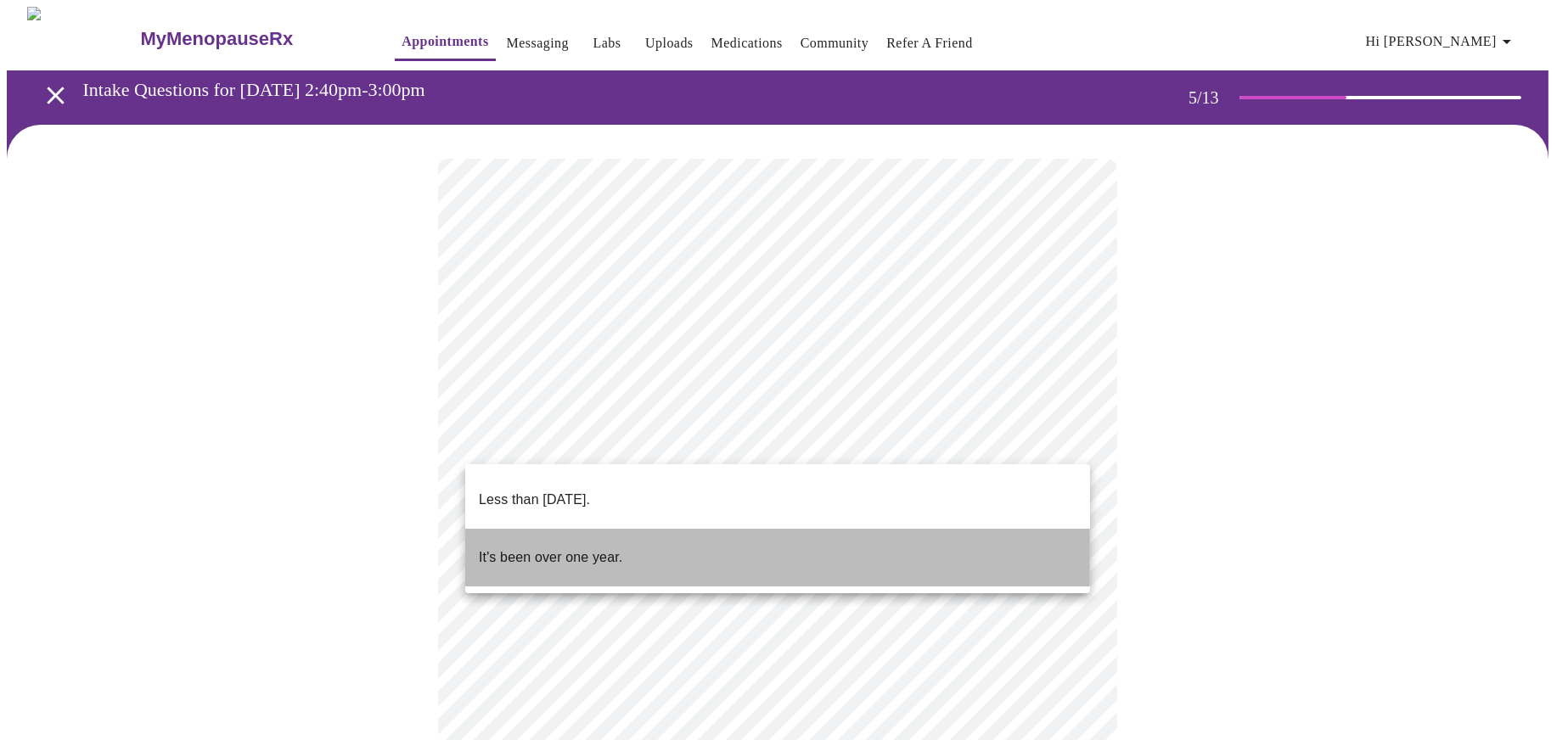
click at [595, 548] on p "It's been over one year." at bounding box center [550, 557] width 144 height 20
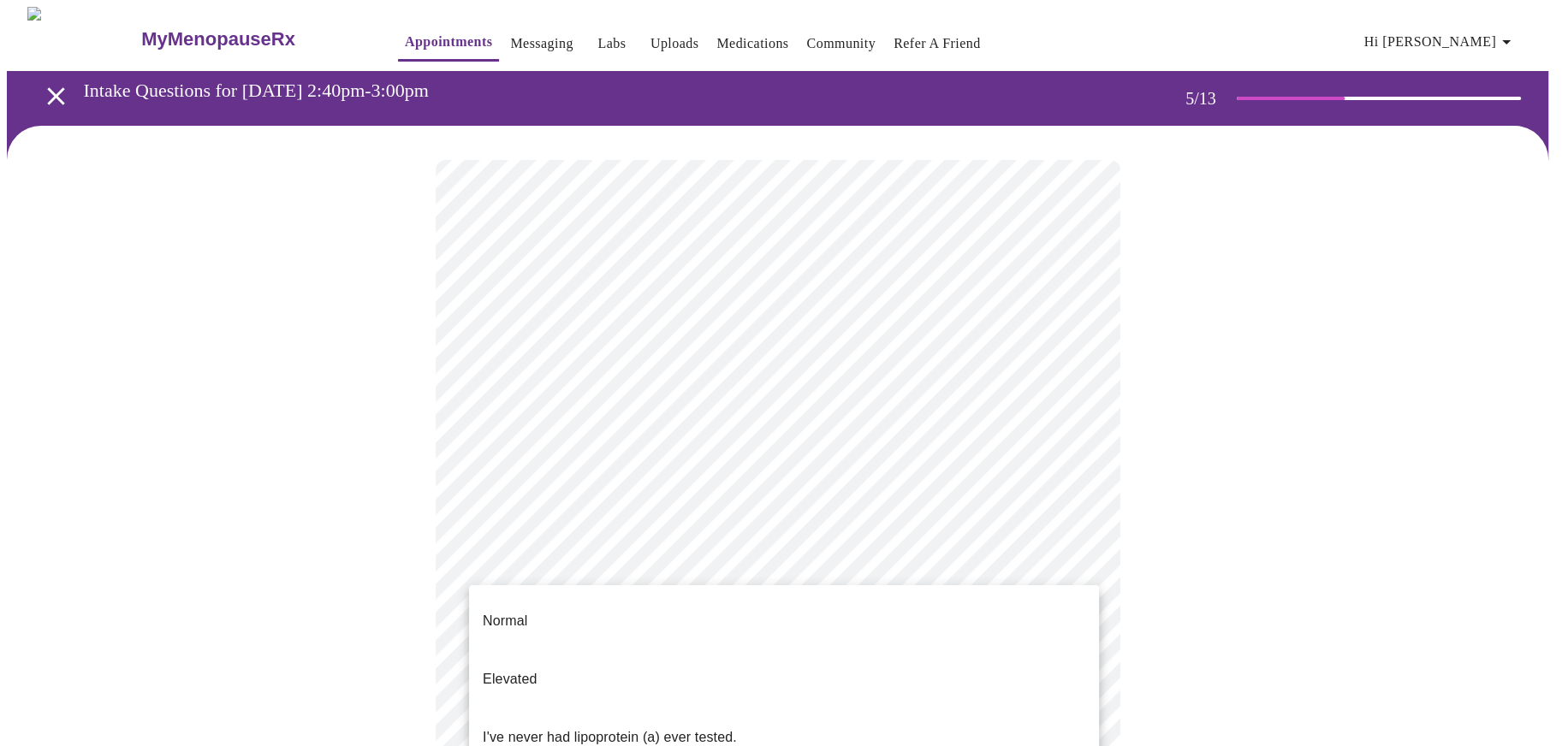
click at [596, 581] on body "MyMenopauseRx Appointments Messaging Labs Uploads Medications Community Refer a…" at bounding box center [784, 694] width 1555 height 1375
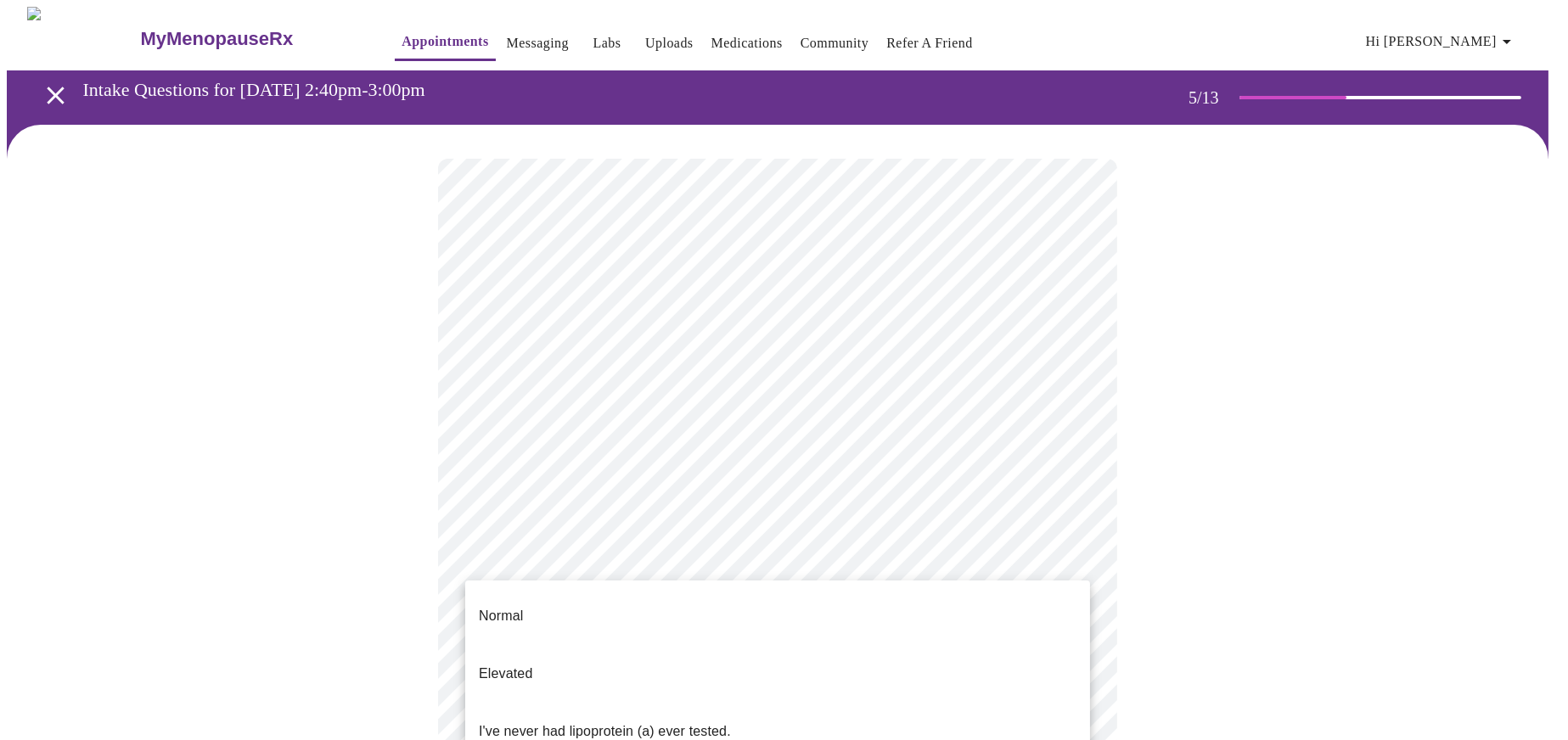
click at [570, 721] on p "I've never had lipoprotein (a) ever tested." at bounding box center [605, 731] width 252 height 20
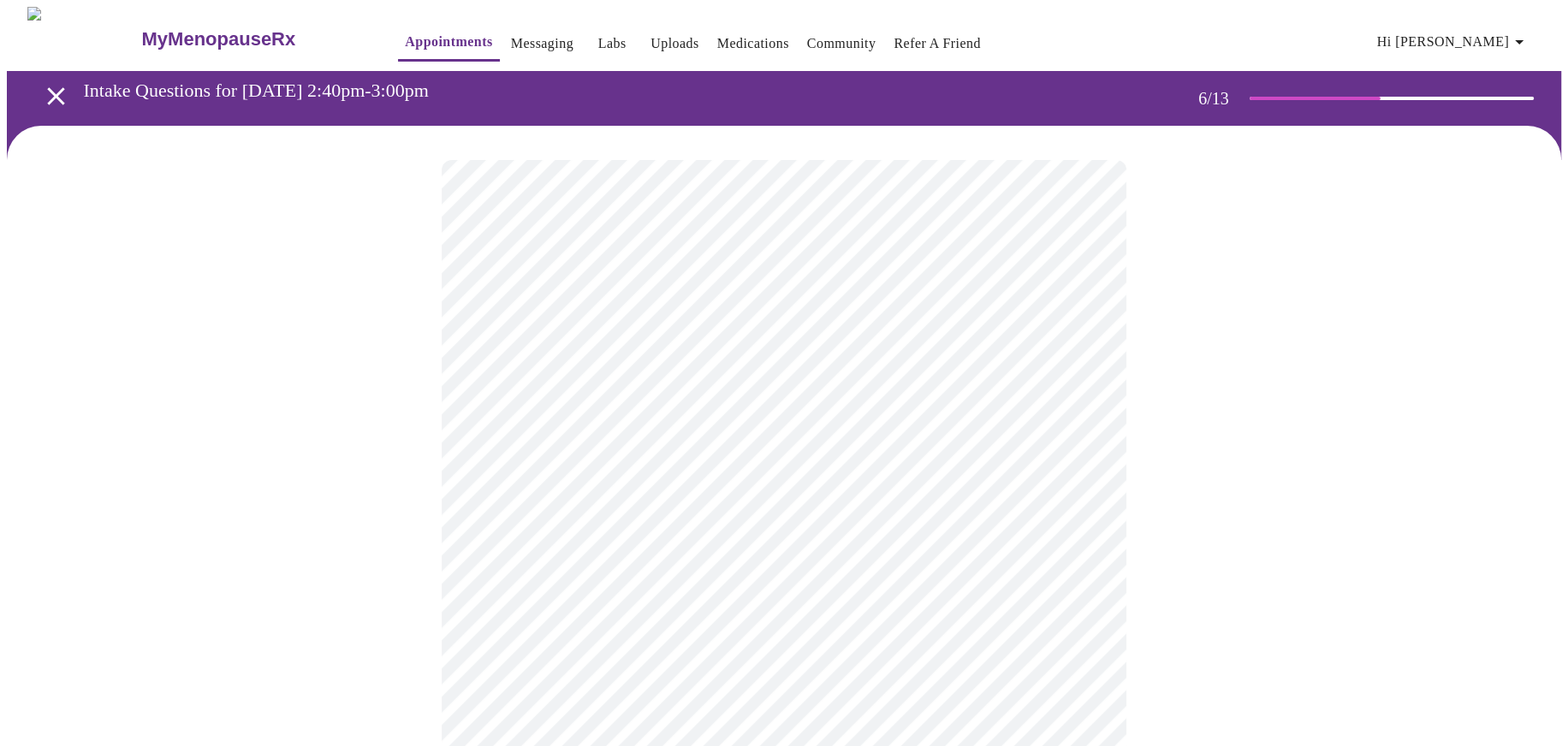
click at [770, 487] on body "MyMenopauseRx Appointments Messaging Labs Uploads Medications Community Refer a…" at bounding box center [784, 464] width 1555 height 913
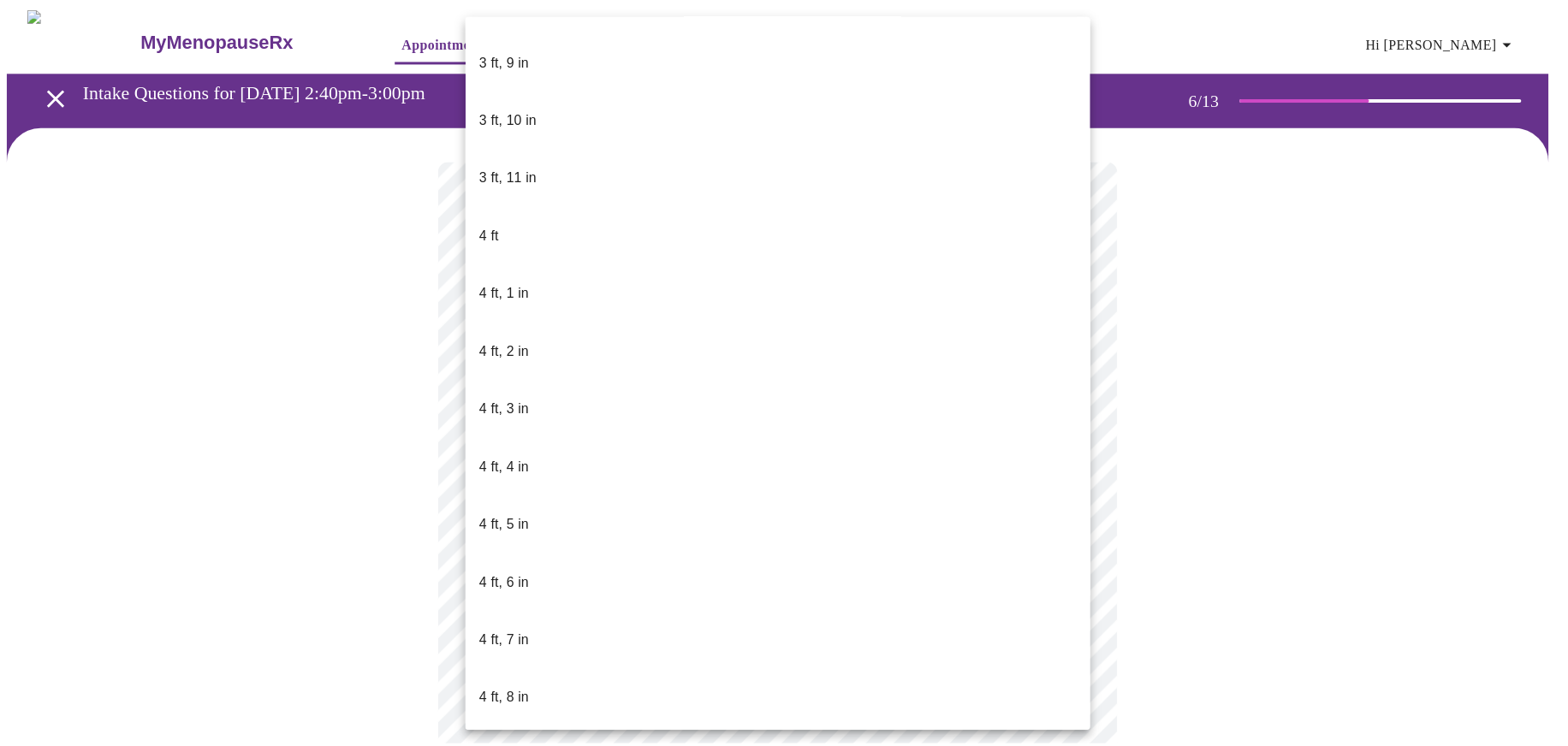
scroll to position [941, 0]
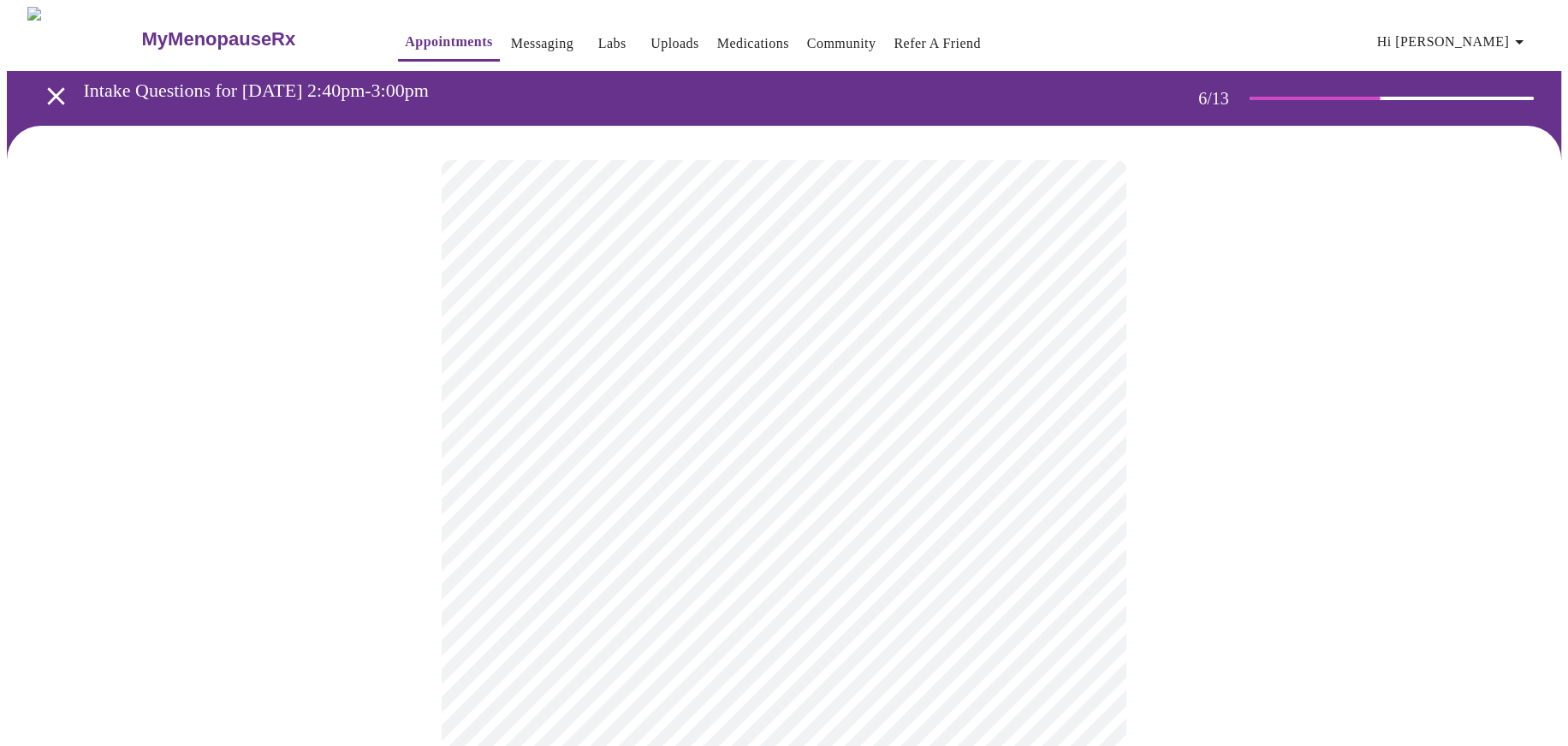
click at [253, 415] on div at bounding box center [784, 517] width 1555 height 784
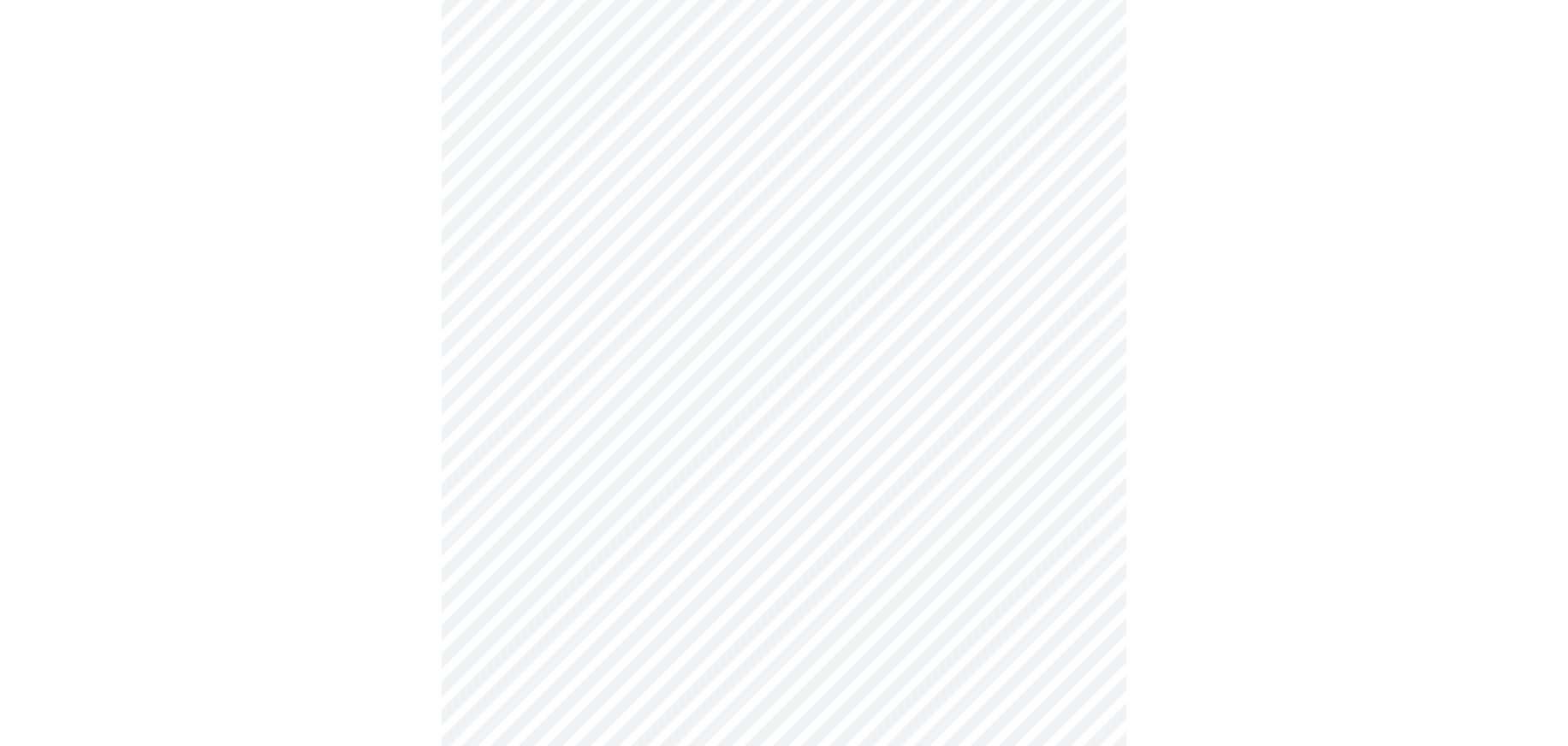
scroll to position [4193, 0]
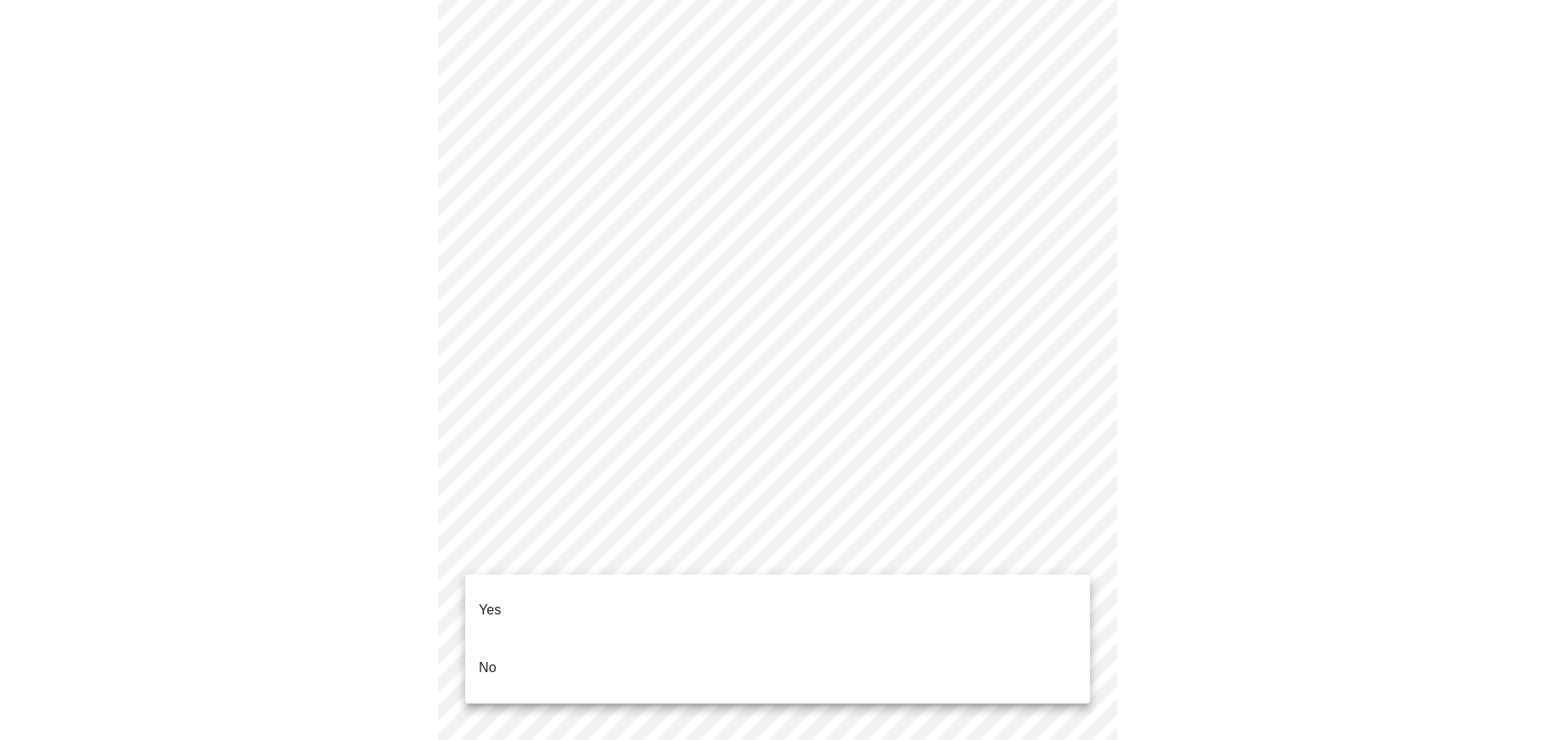
click at [510, 639] on li "No" at bounding box center [777, 667] width 625 height 58
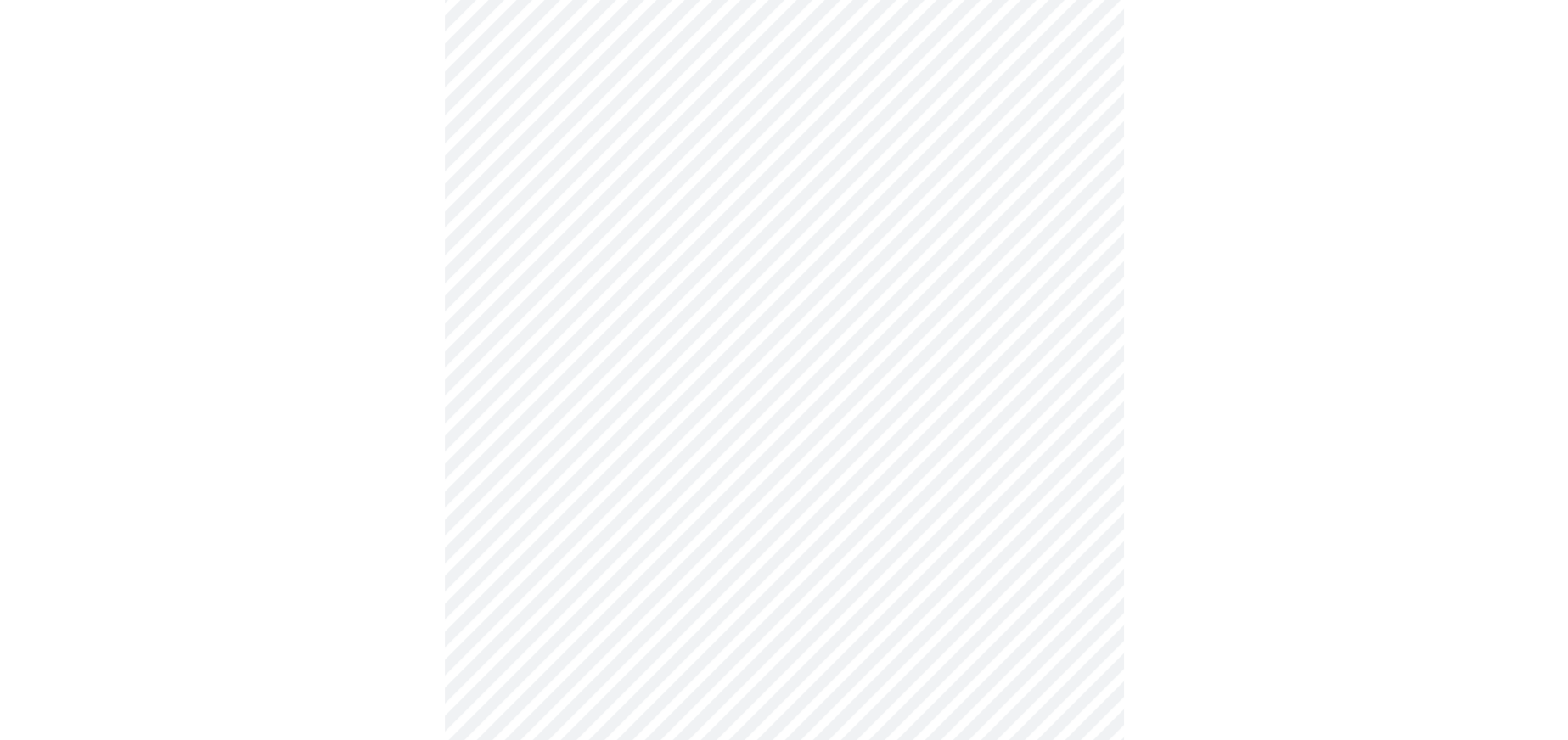
scroll to position [915, 0]
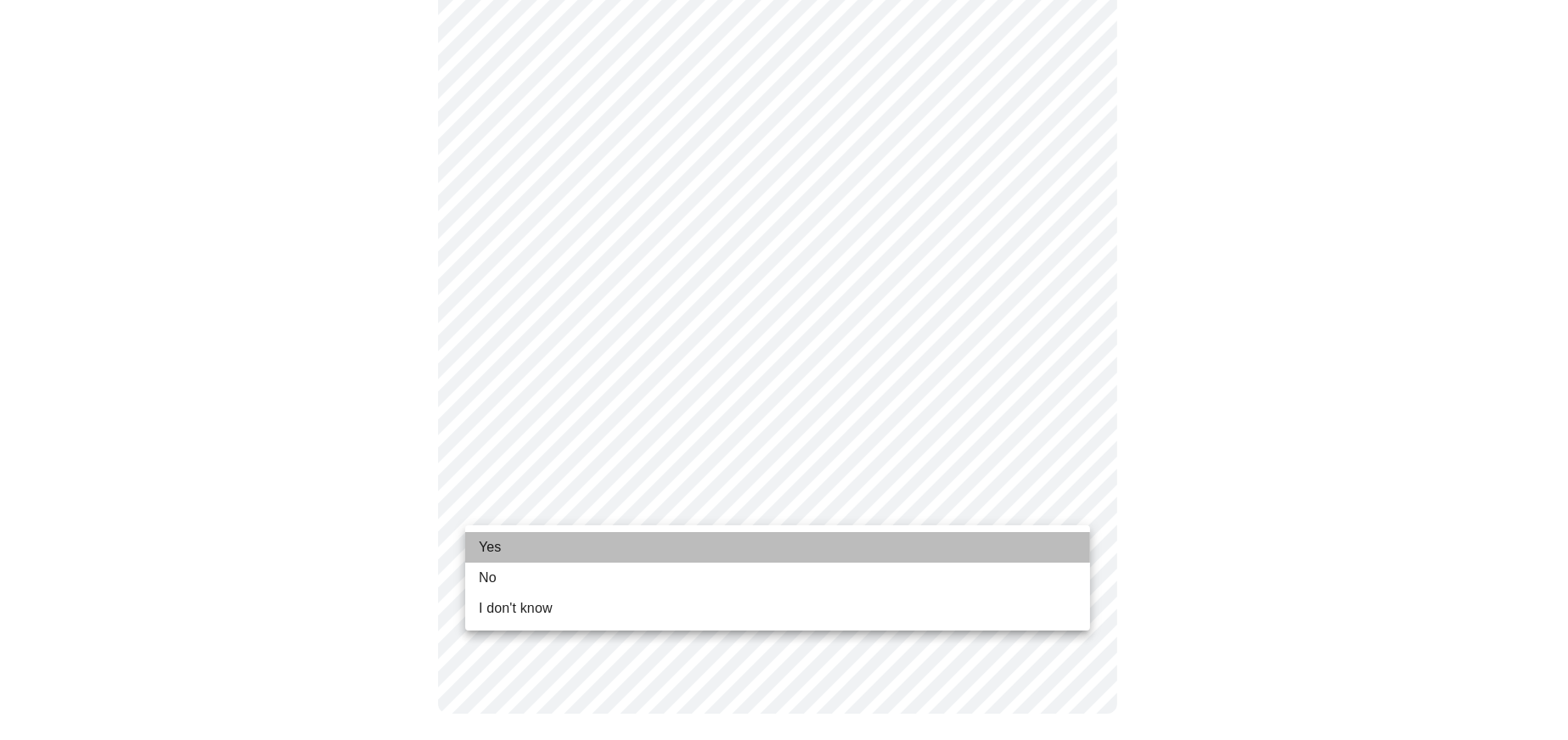
click at [558, 545] on li "Yes" at bounding box center [777, 547] width 625 height 30
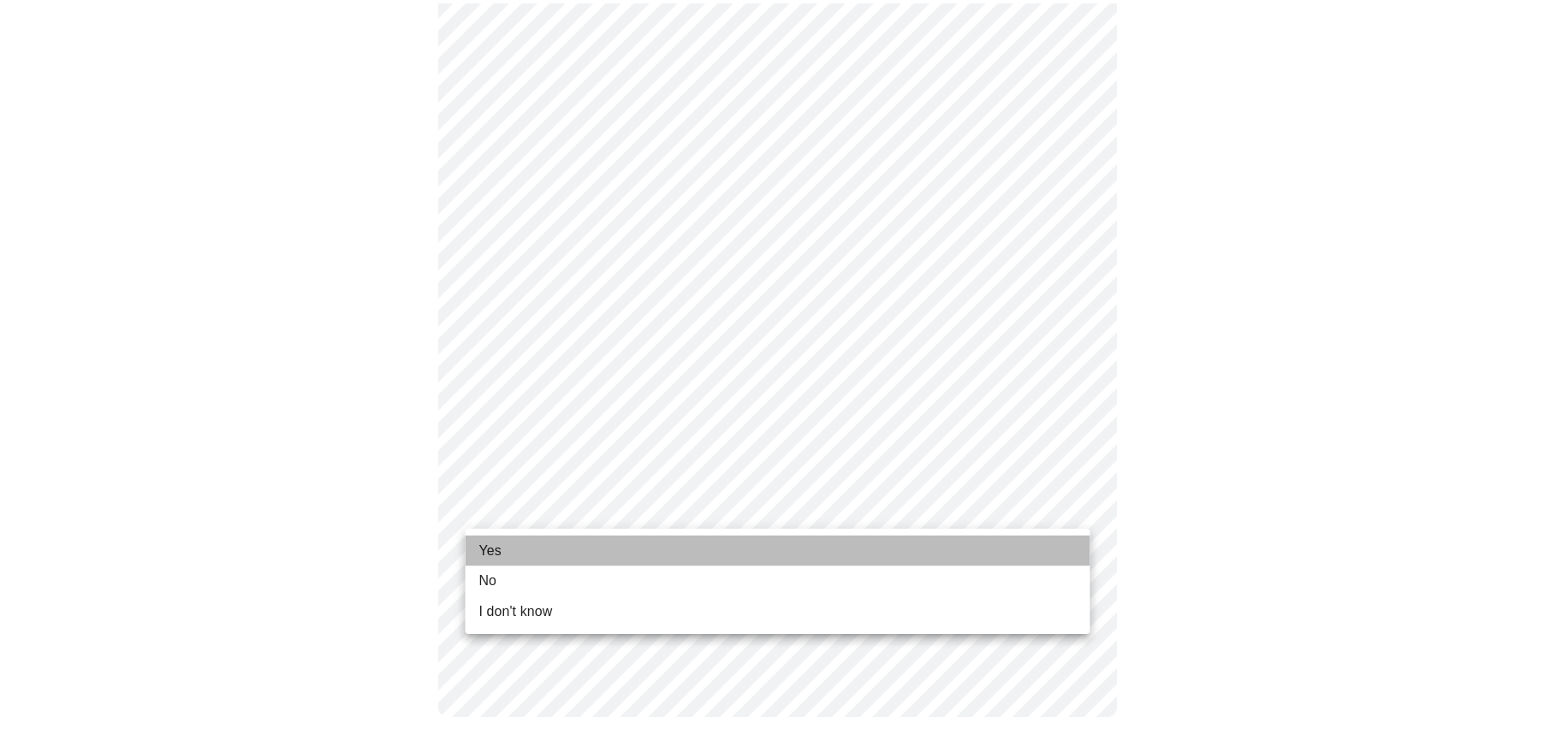
scroll to position [900, 0]
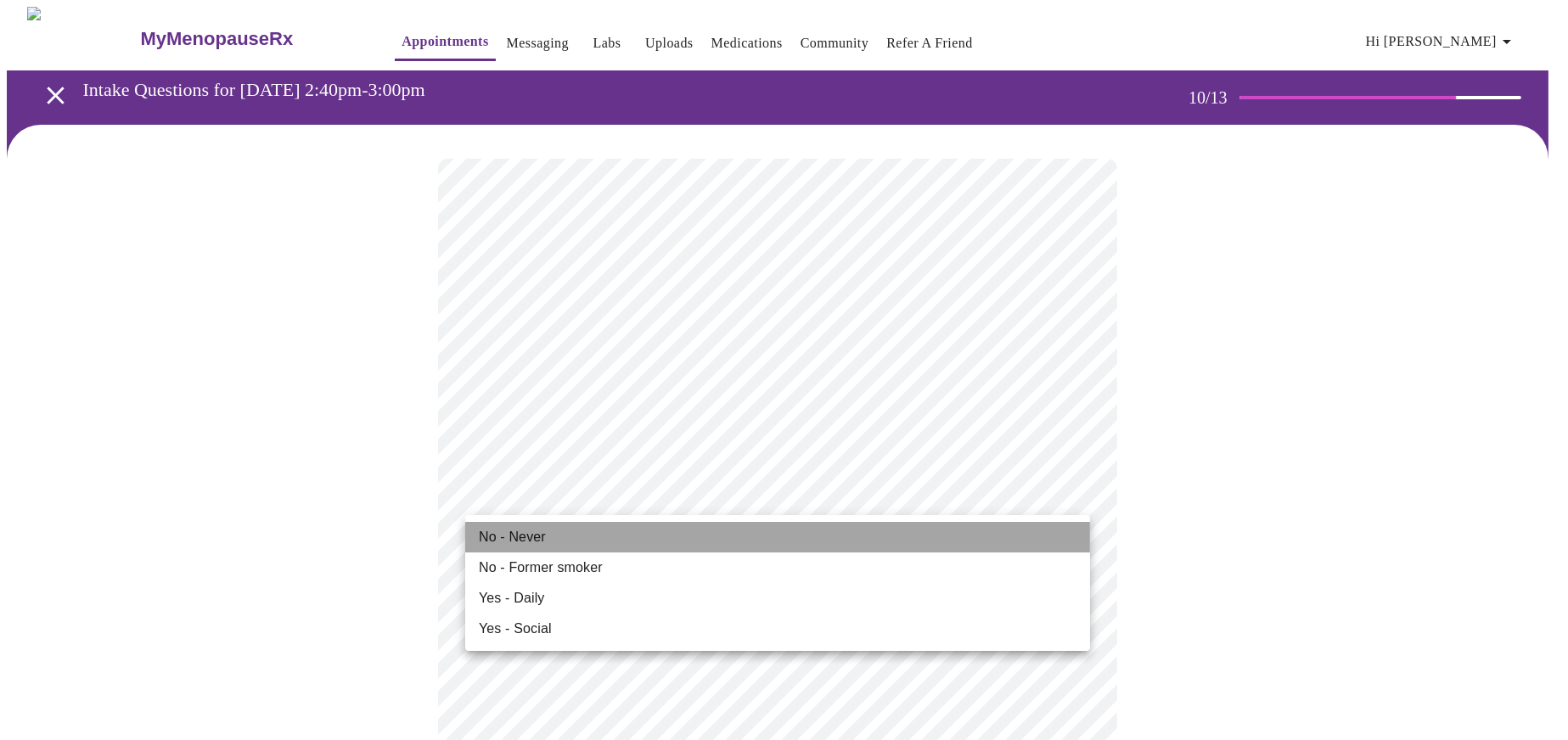
click at [532, 532] on span "No - Never" at bounding box center [512, 537] width 67 height 20
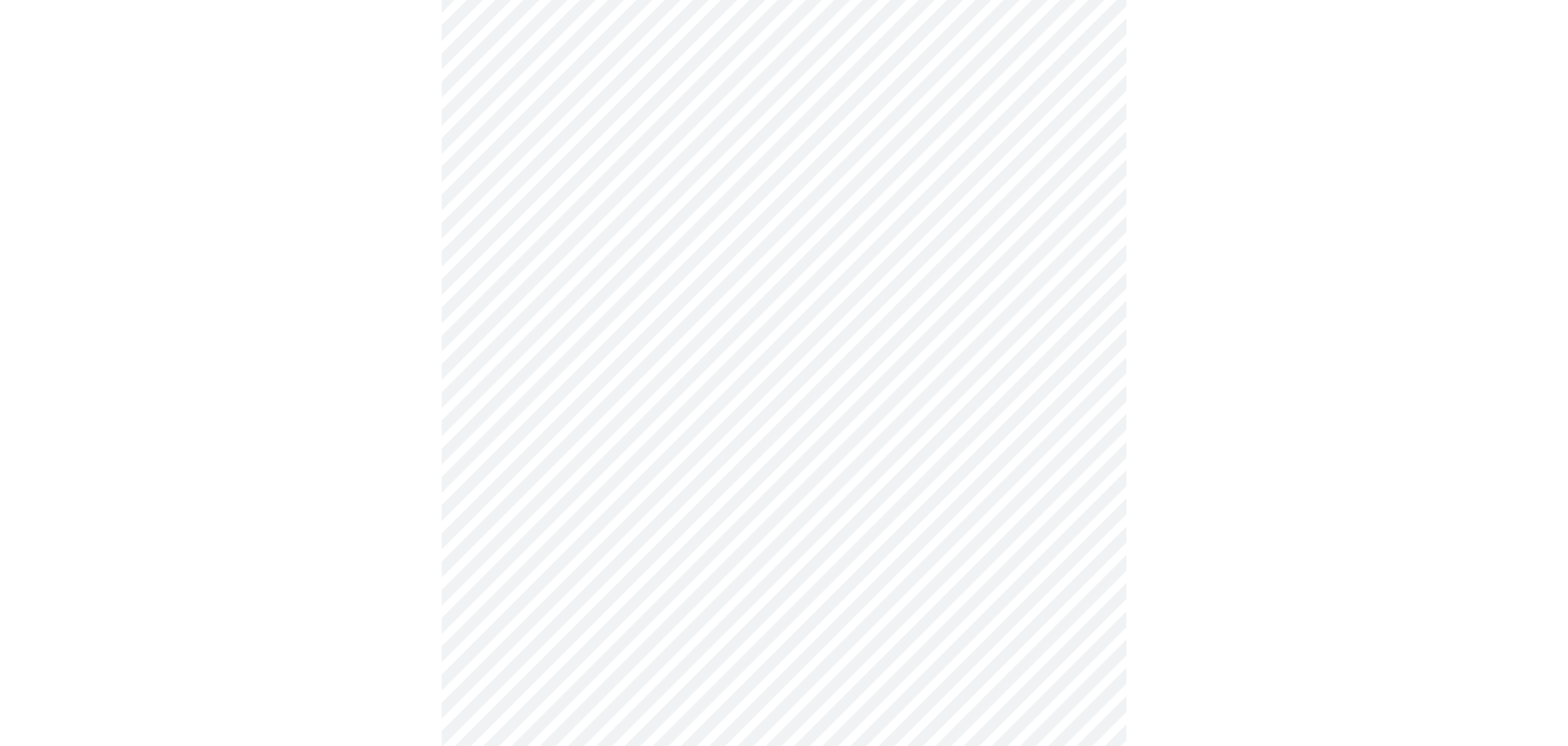
scroll to position [1369, 0]
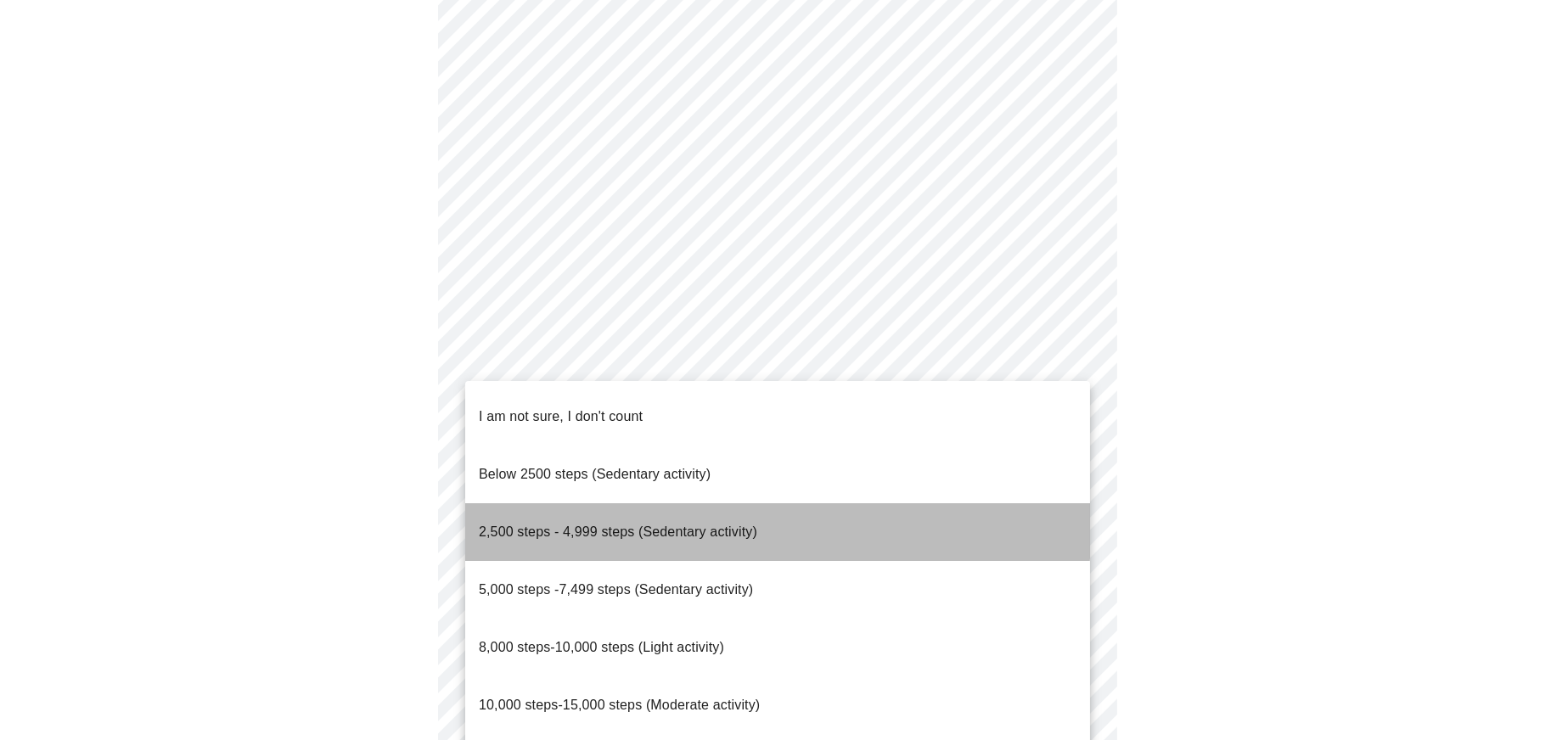
click at [609, 525] on span "2,500 steps - 4,999 steps (Sedentary activity)" at bounding box center [618, 532] width 278 height 14
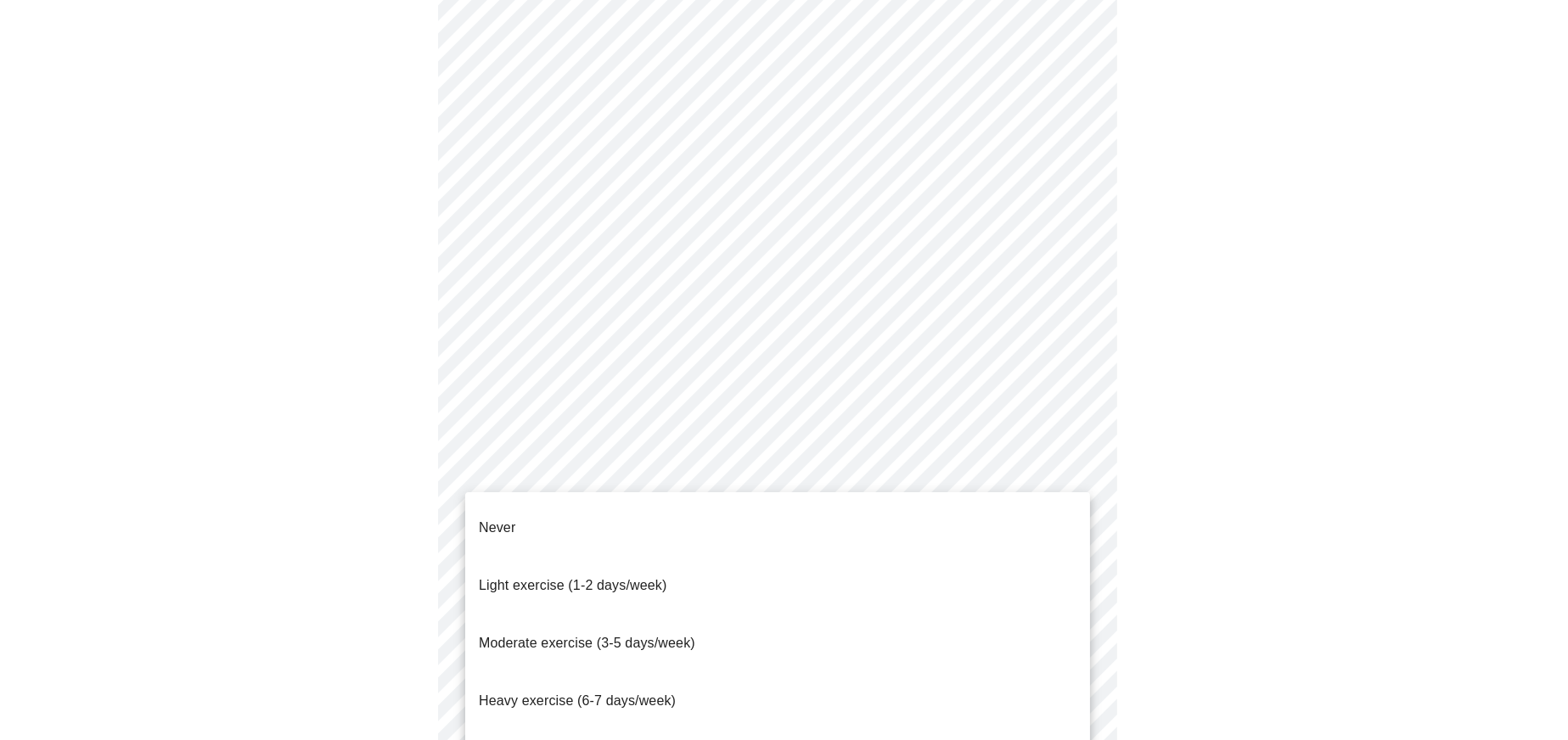
click at [571, 575] on p "Light exercise (1-2 days/week)" at bounding box center [573, 585] width 189 height 20
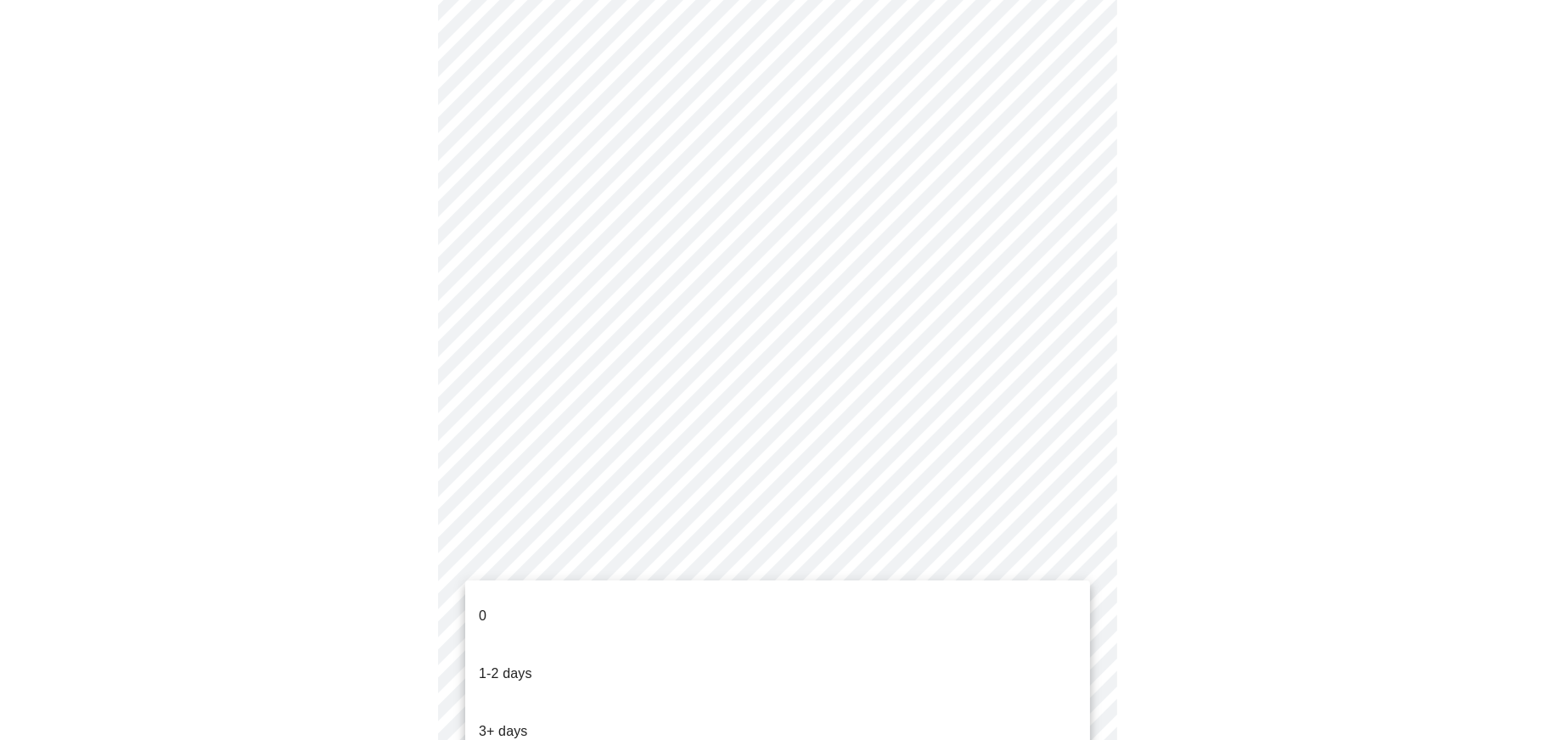
click at [533, 611] on li "0" at bounding box center [777, 616] width 625 height 58
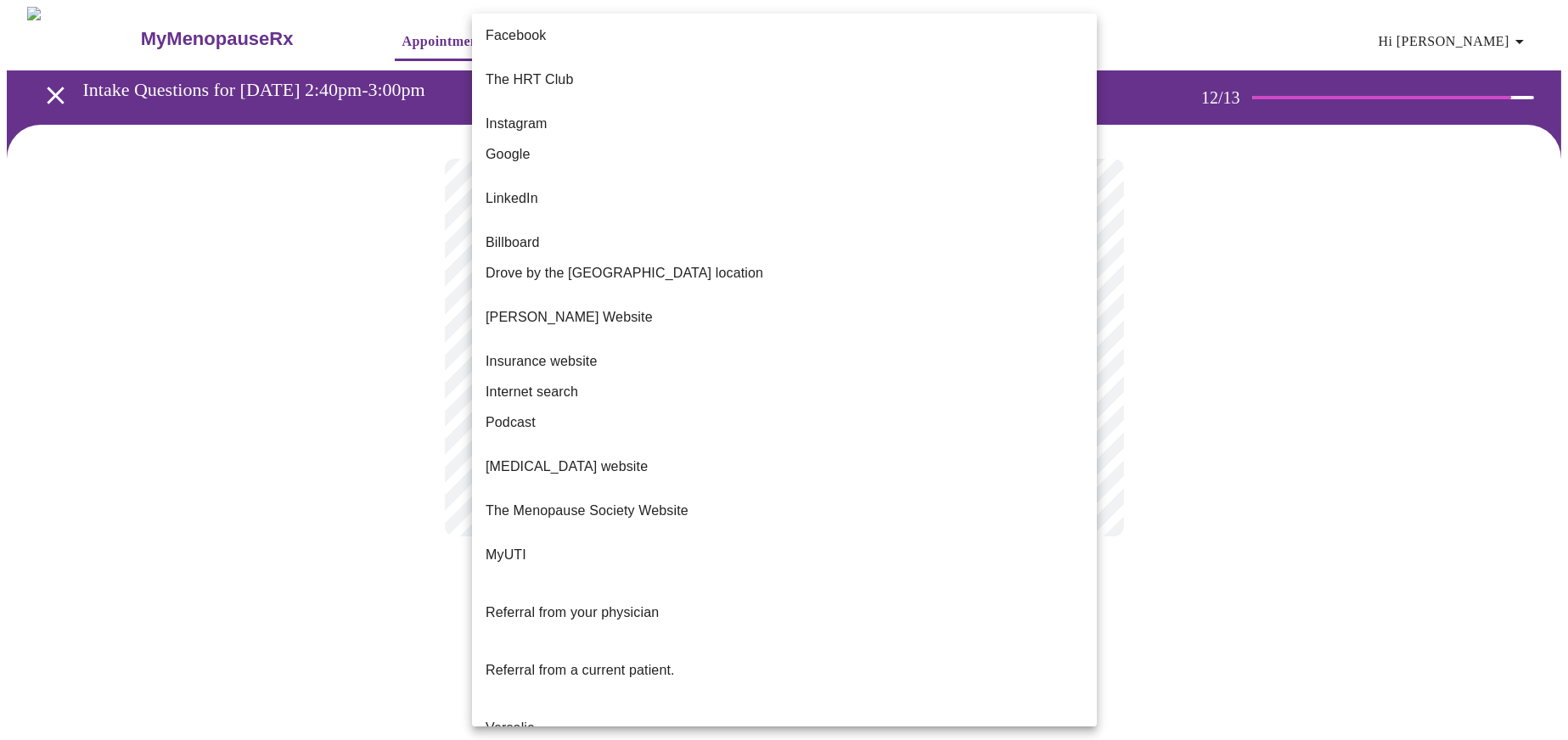
click at [680, 342] on body "MyMenopauseRx Appointments Messaging Labs Uploads Medications Community Refer a…" at bounding box center [784, 289] width 1555 height 564
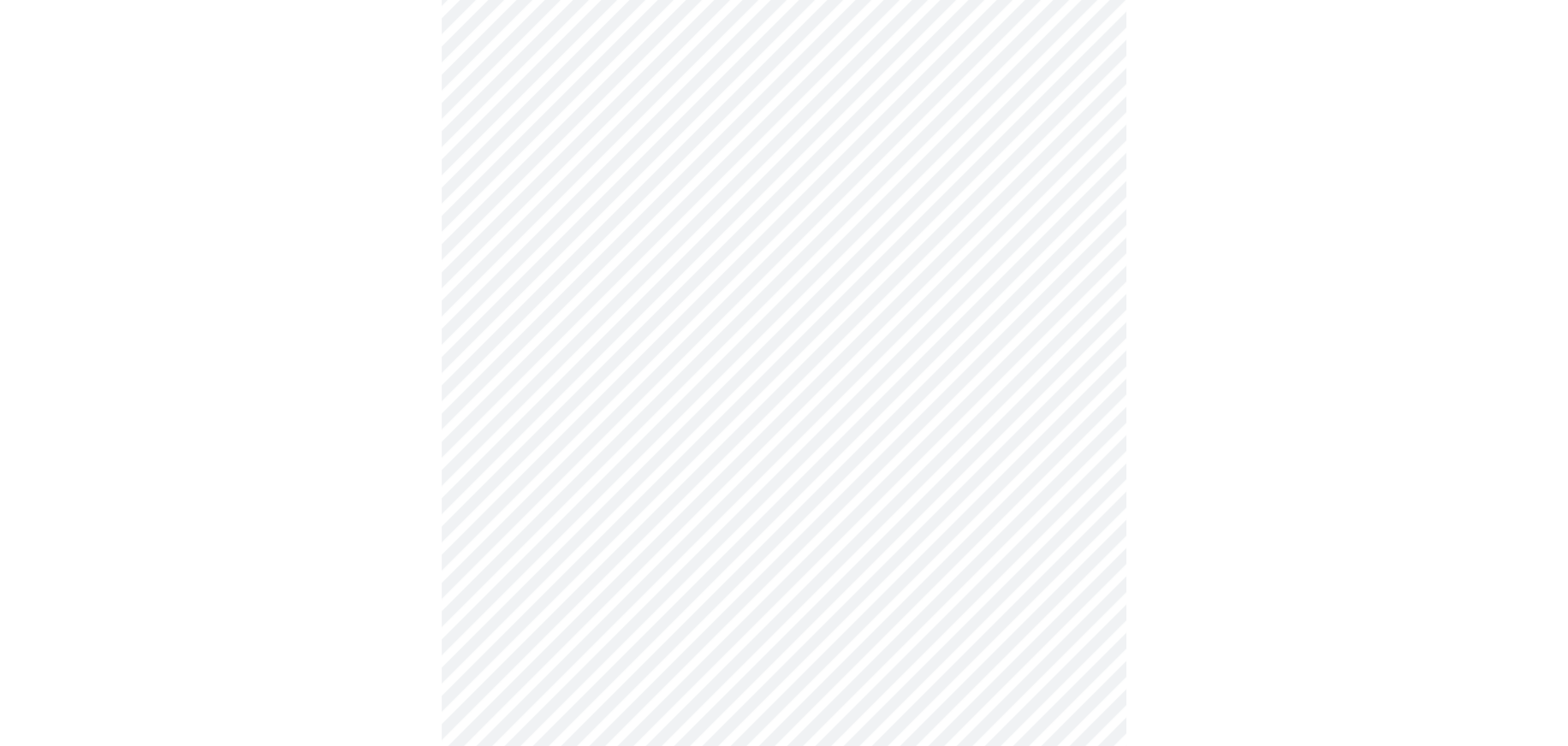
scroll to position [172, 0]
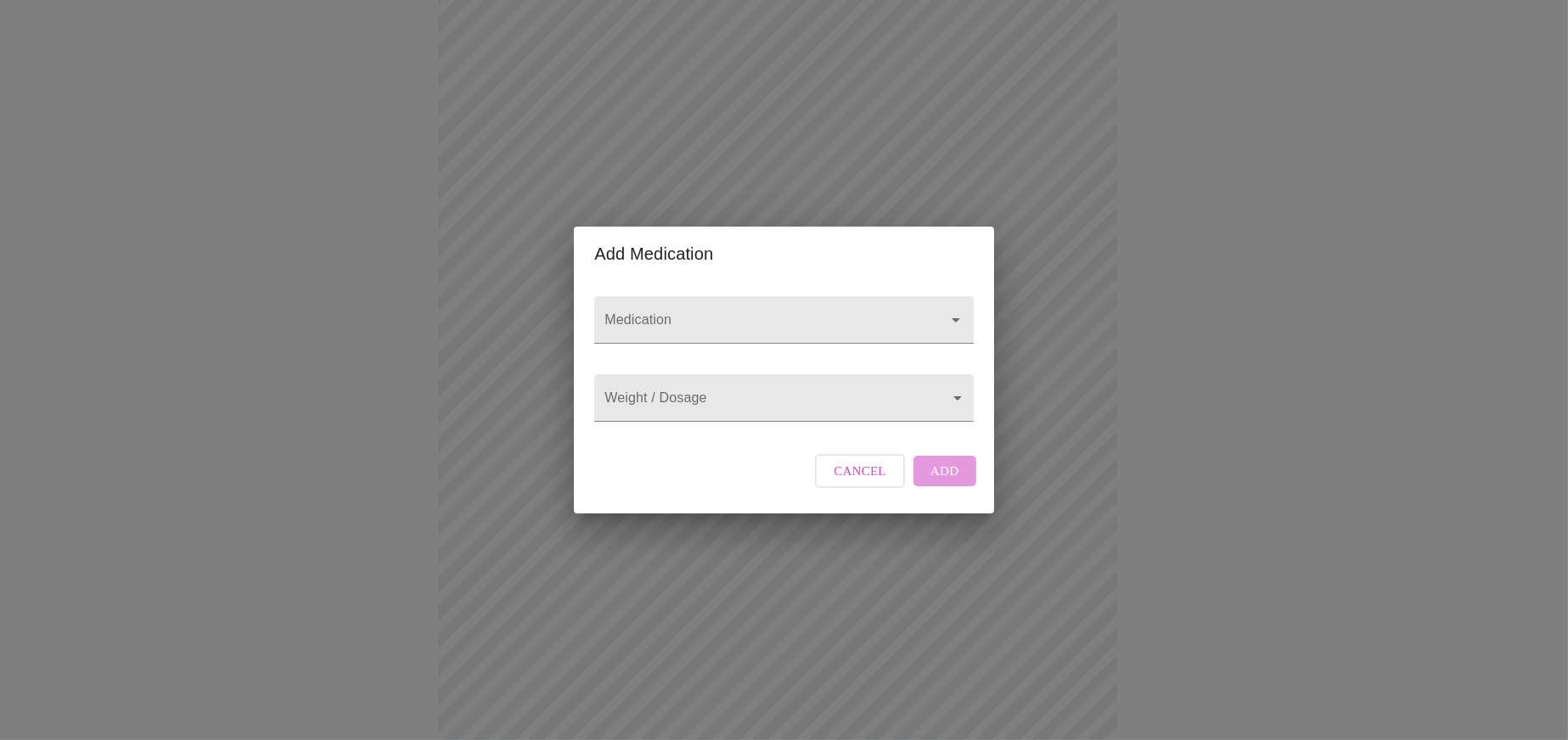
click at [772, 296] on div at bounding box center [783, 320] width 378 height 48
click at [730, 400] on body "MyMenopauseRx Appointments Messaging Labs Uploads Medications Community Refer a…" at bounding box center [784, 474] width 1555 height 1275
click at [719, 294] on div at bounding box center [784, 370] width 1568 height 740
click at [719, 312] on input "Medication" at bounding box center [759, 327] width 316 height 31
type input "[MEDICAL_DATA]-L ([MEDICAL_DATA]"
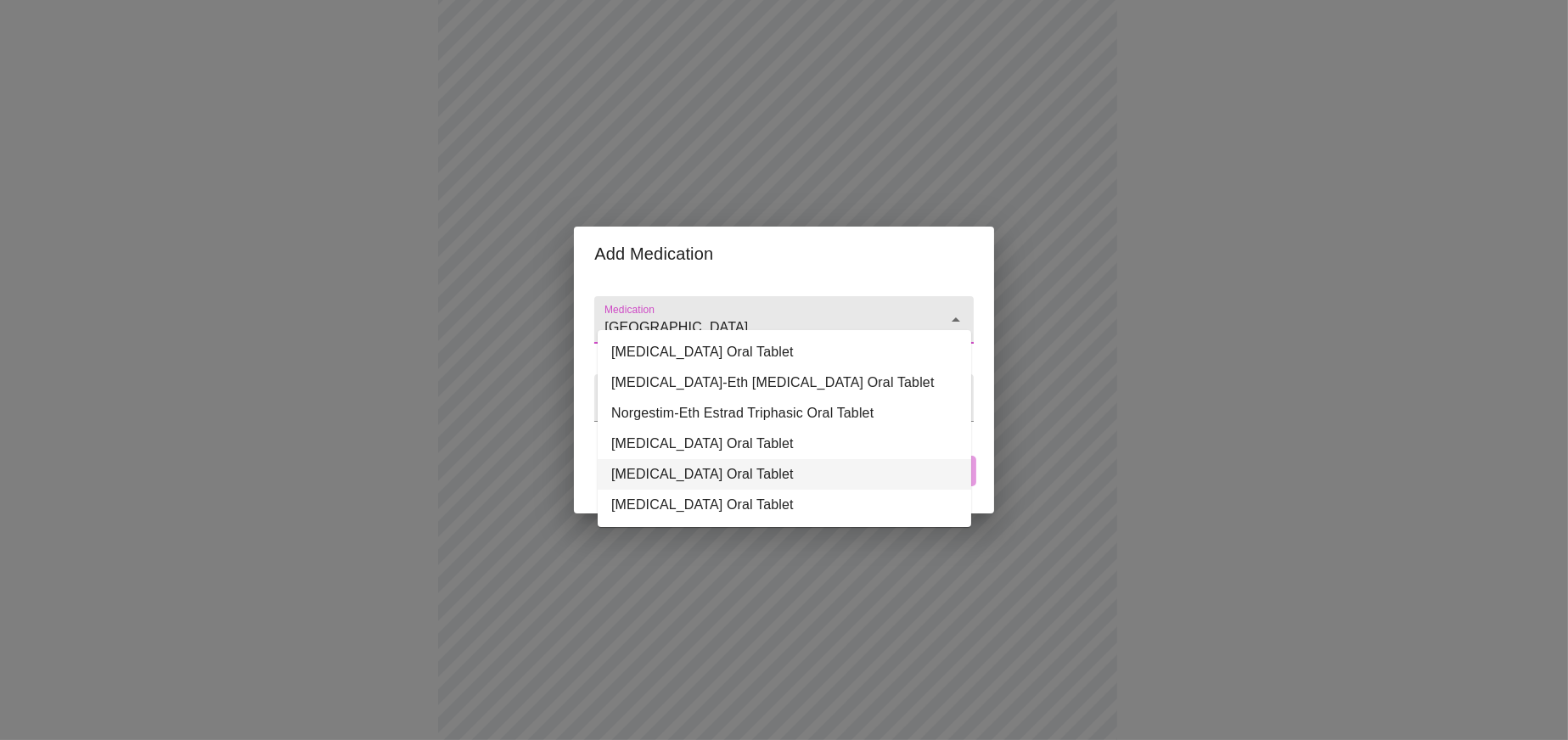
click at [788, 476] on li "[MEDICAL_DATA] Oral Tablet" at bounding box center [784, 474] width 373 height 30
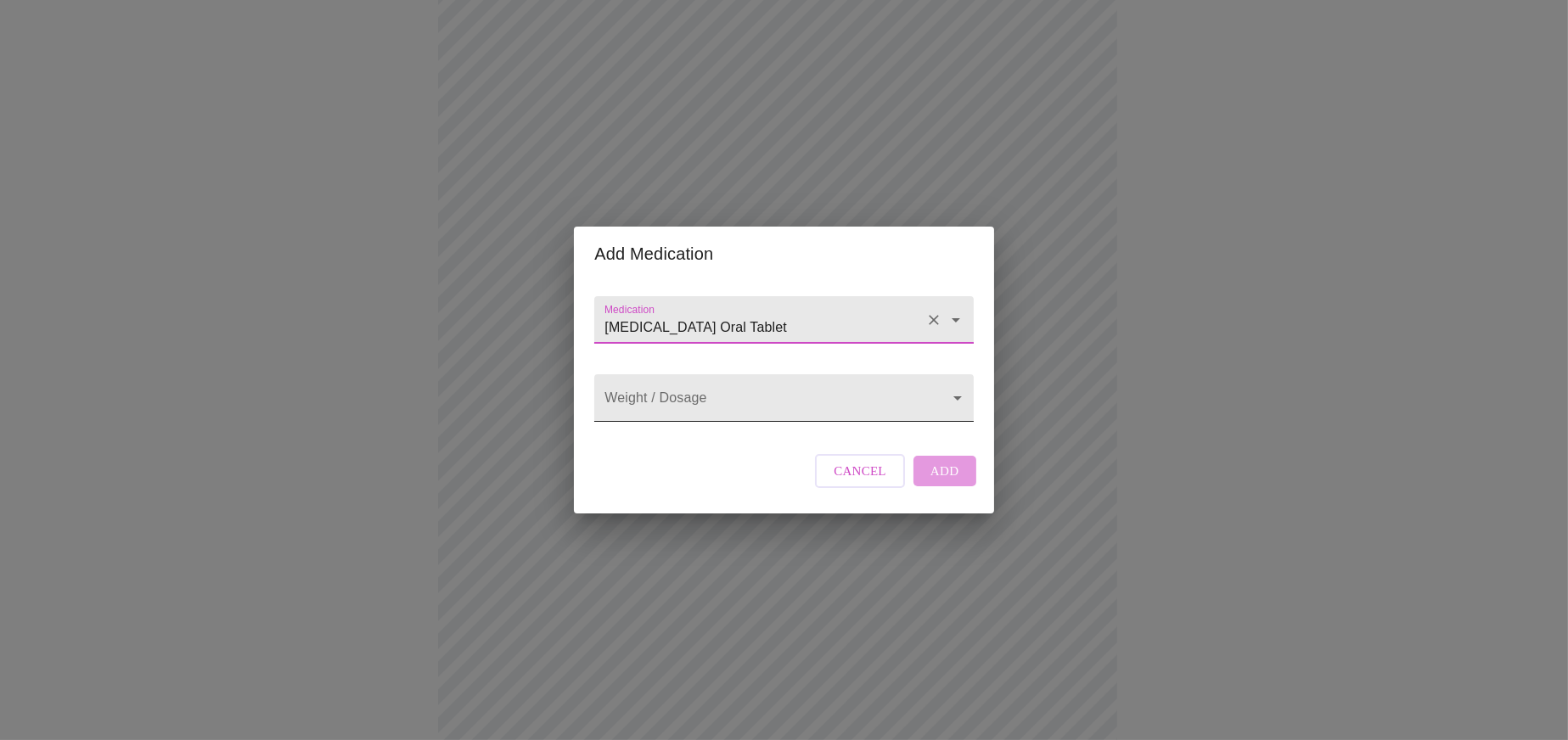
type input "[MEDICAL_DATA] Oral Tablet"
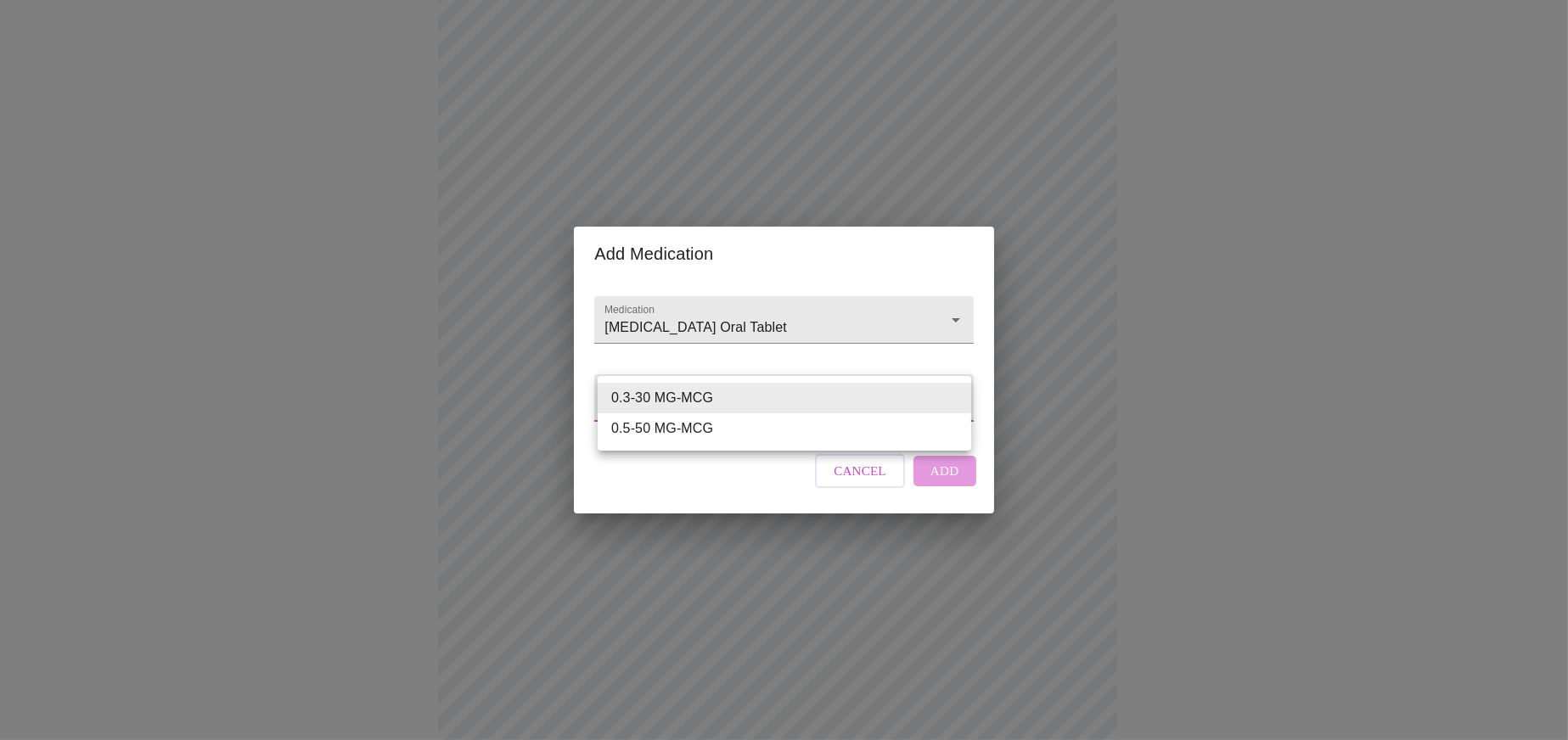
click at [736, 385] on body "MyMenopauseRx Appointments Messaging Labs Uploads Medications Community Refer a…" at bounding box center [784, 474] width 1555 height 1275
click at [734, 397] on li "0.3-30 MG-MCG" at bounding box center [784, 398] width 373 height 30
type input "0.3-30 MG-MCG"
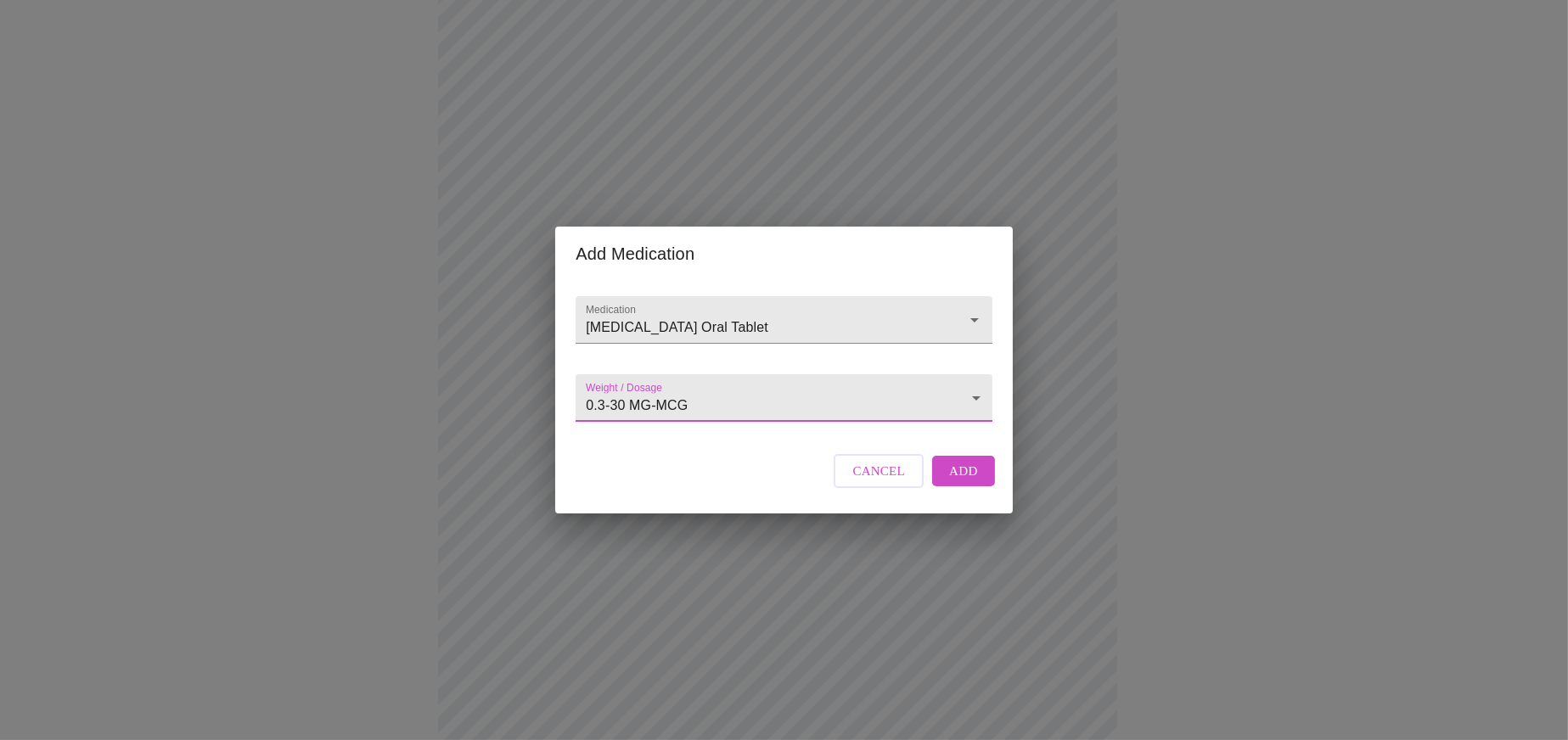
click at [963, 482] on span "Add" at bounding box center [963, 471] width 29 height 22
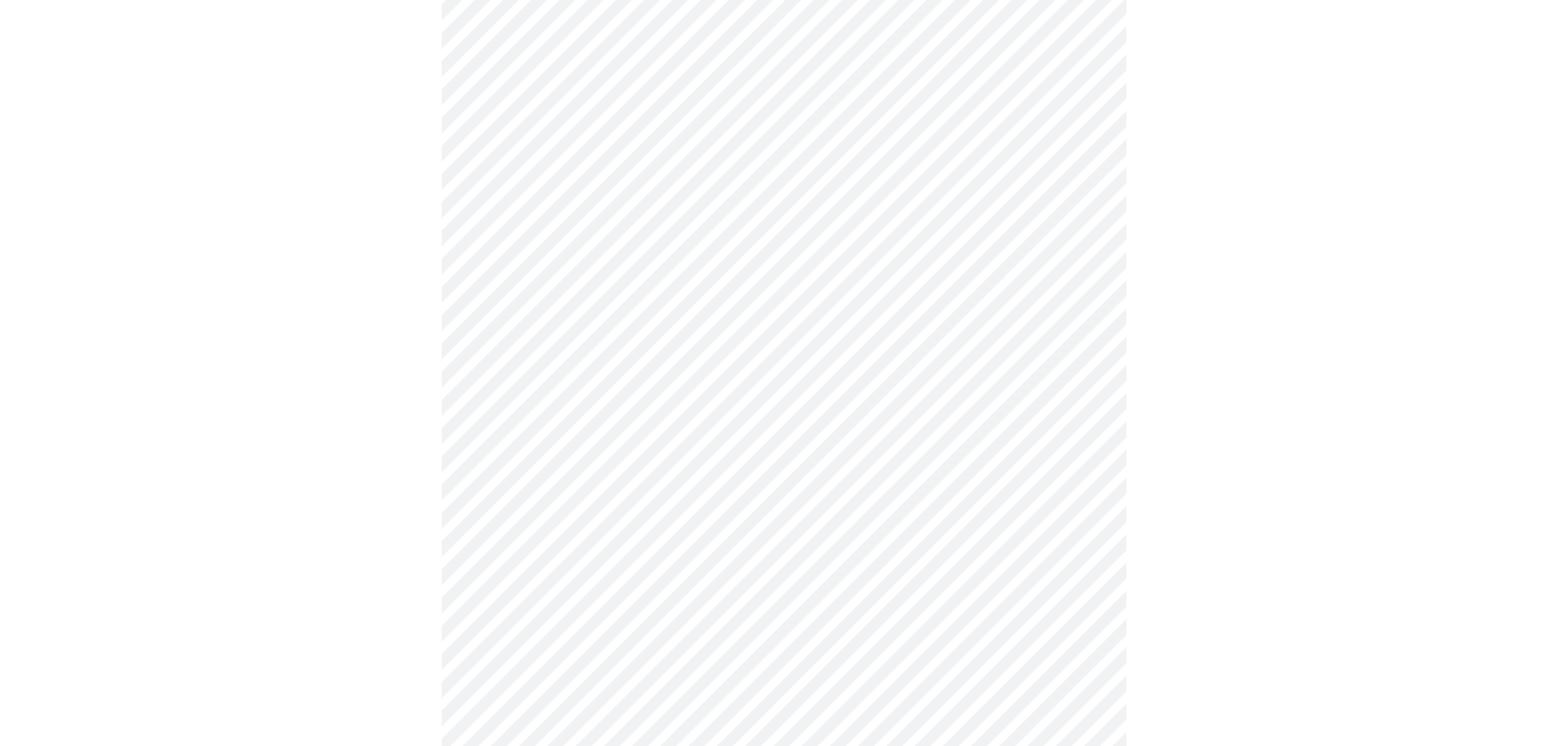
scroll to position [428, 0]
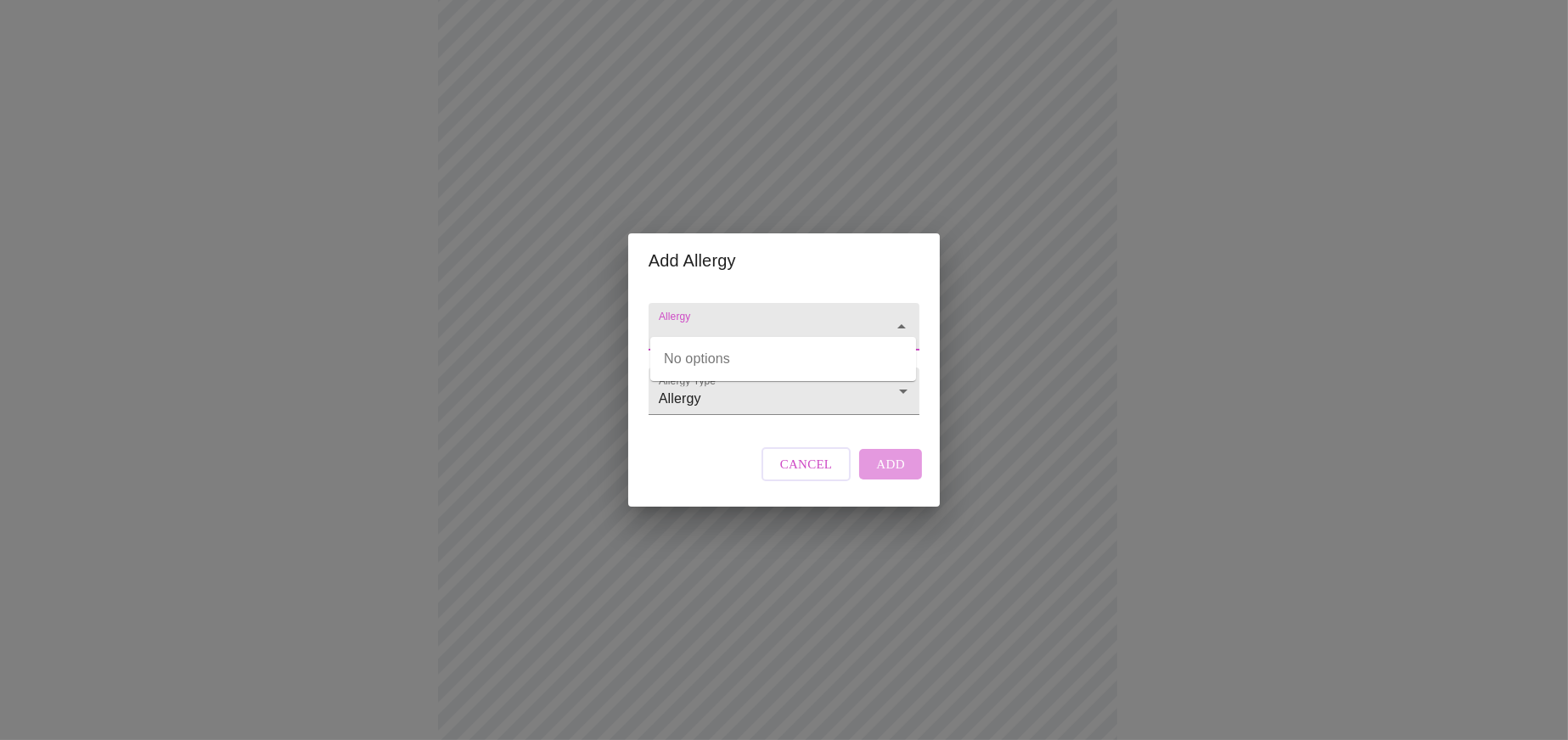
click at [768, 319] on input "Allergy" at bounding box center [760, 334] width 209 height 31
click at [736, 319] on input "Allergy" at bounding box center [760, 334] width 209 height 31
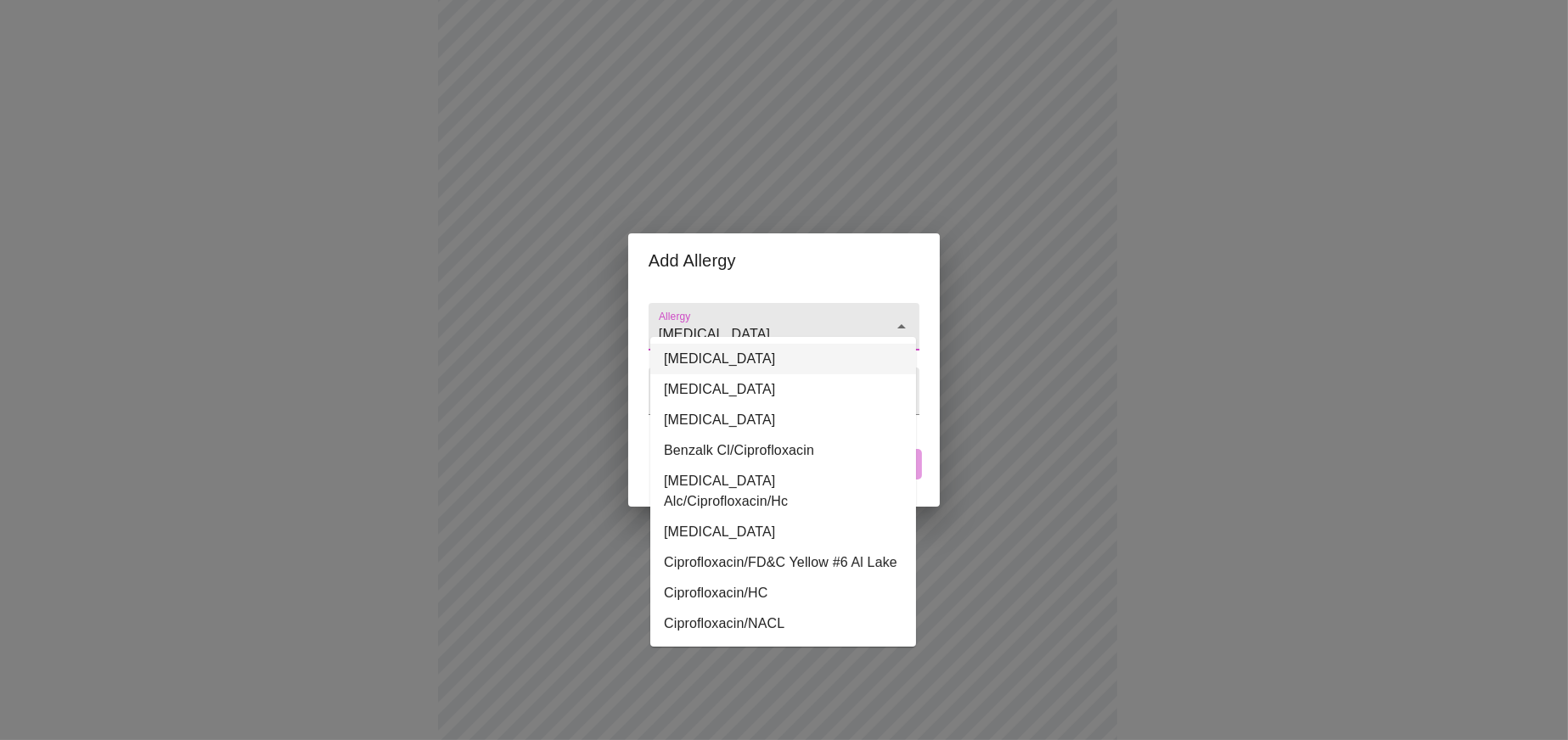
click at [727, 360] on li "[MEDICAL_DATA]" at bounding box center [784, 359] width 266 height 30
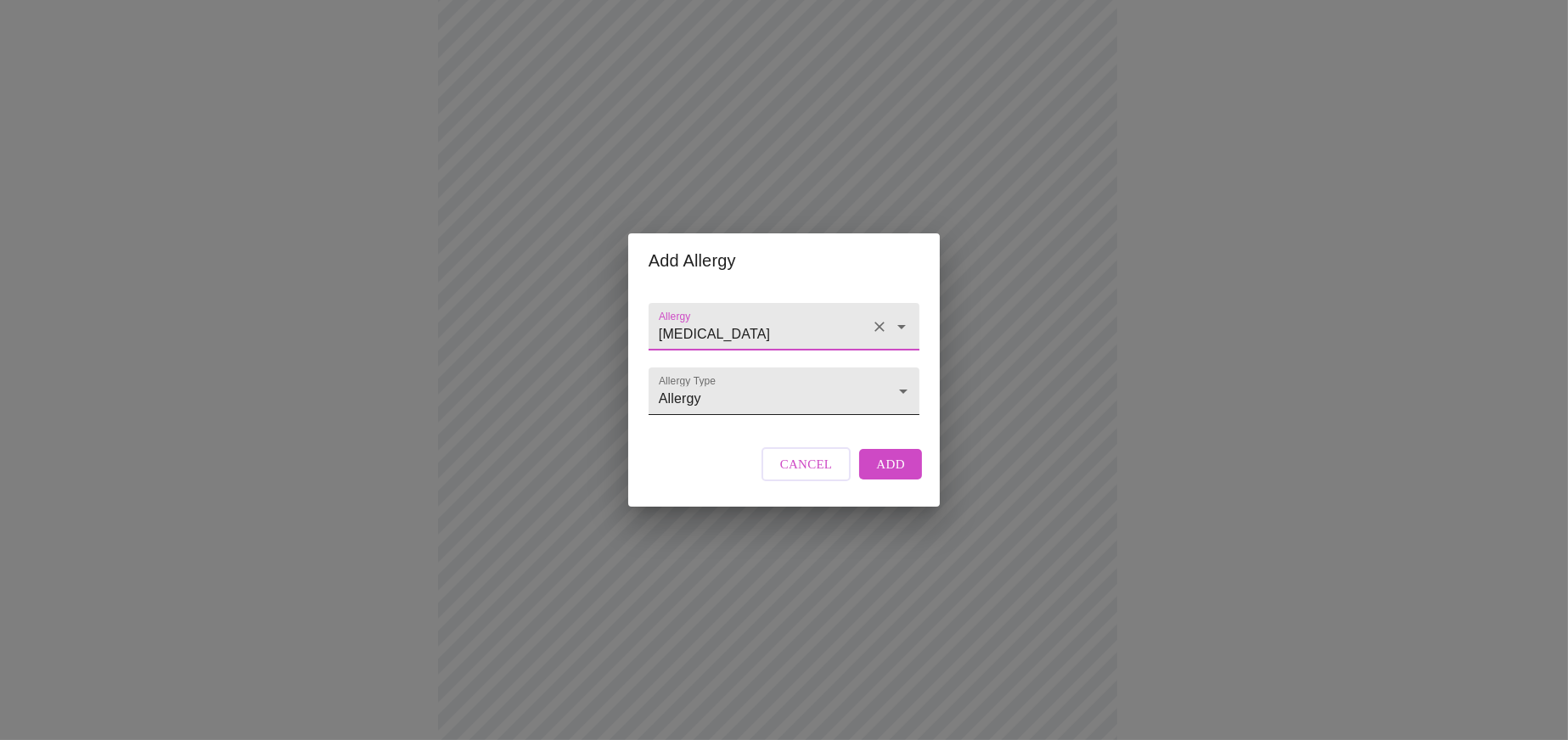
type input "[MEDICAL_DATA]"
click at [726, 401] on body "MyMenopauseRx Appointments Messaging Labs Uploads Medications Community Refer a…" at bounding box center [784, 239] width 1555 height 1313
click at [722, 423] on li "Adverse Reaction" at bounding box center [784, 422] width 266 height 30
type input "Adverse Reaction"
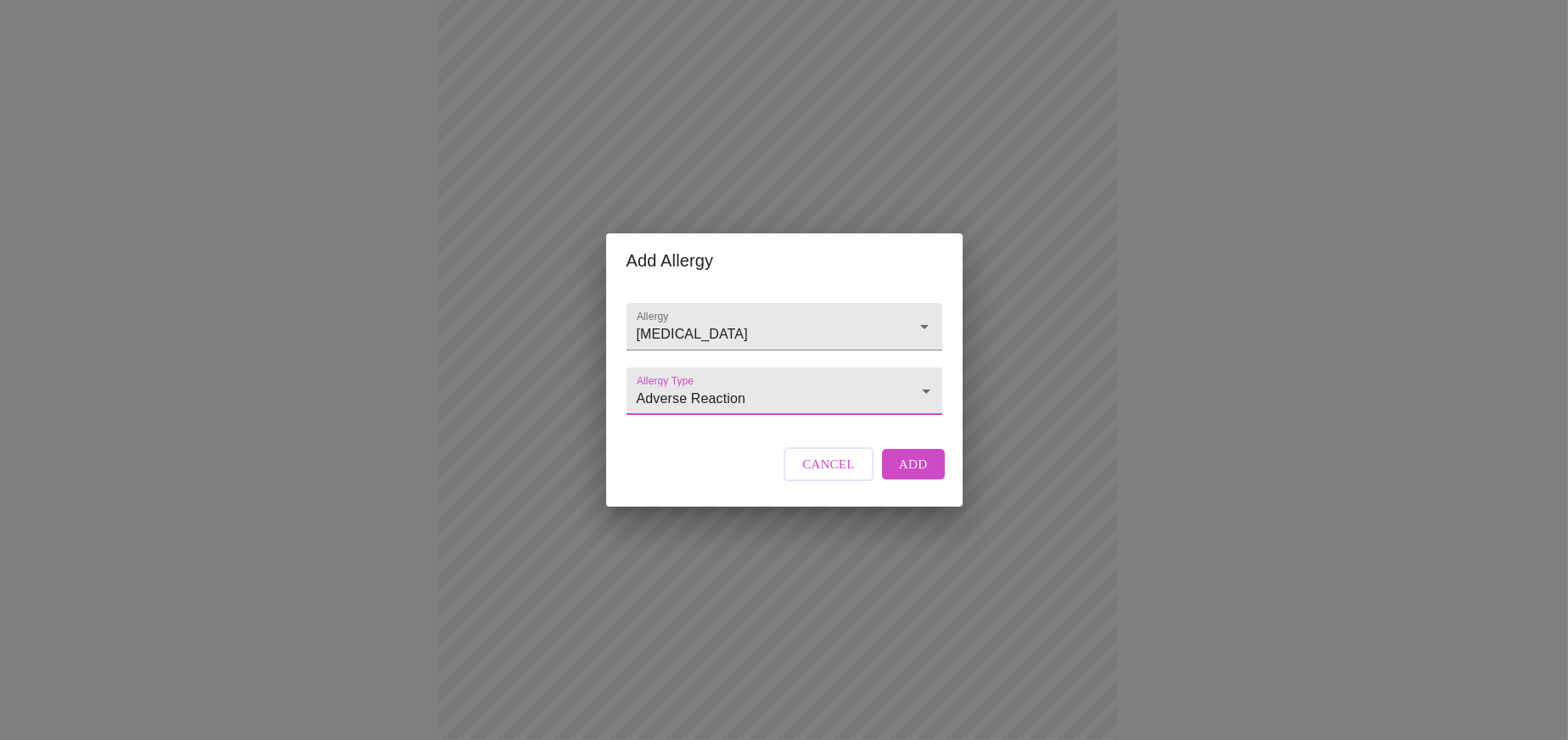
click at [903, 475] on span "Add" at bounding box center [913, 463] width 29 height 22
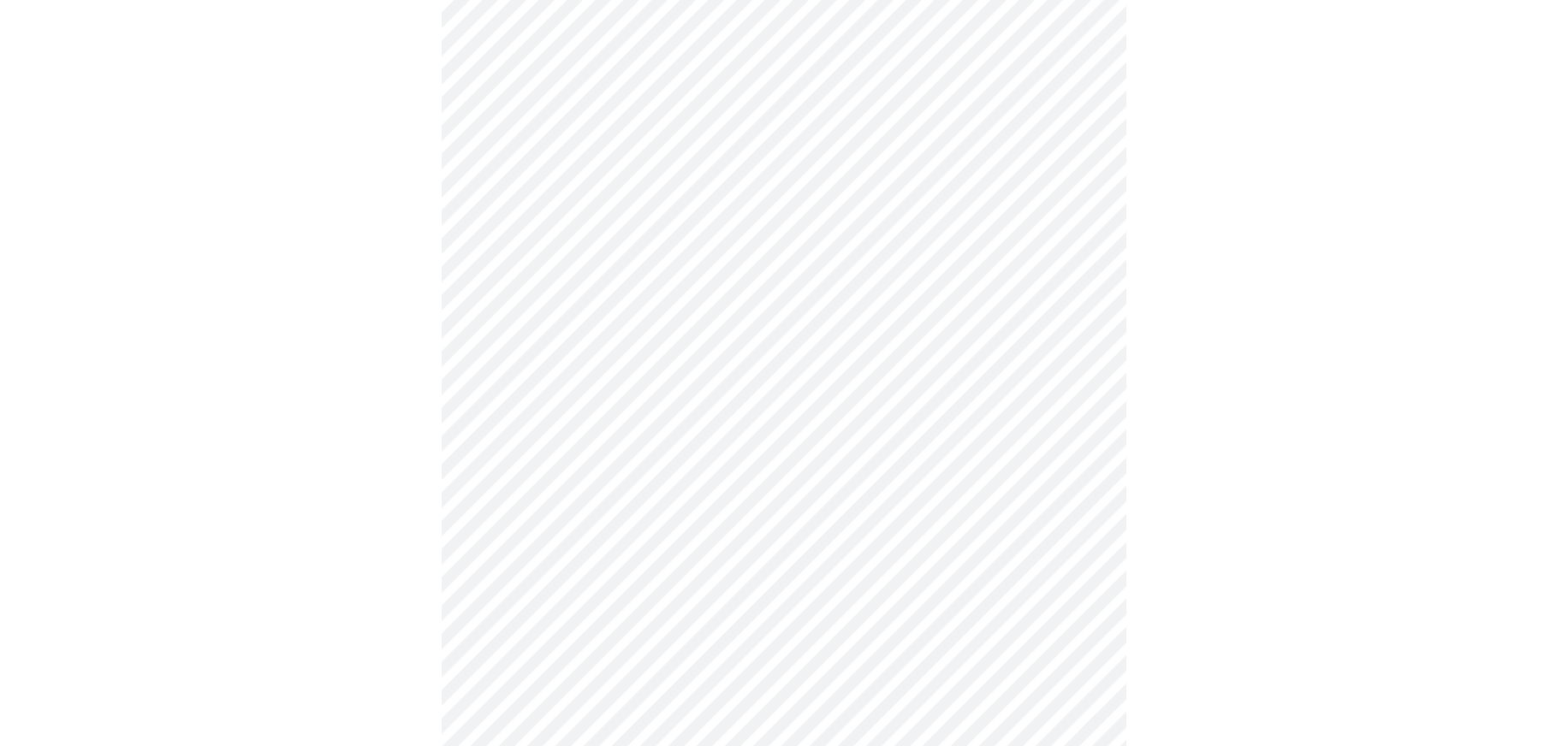
scroll to position [542, 0]
